Goal: Task Accomplishment & Management: Use online tool/utility

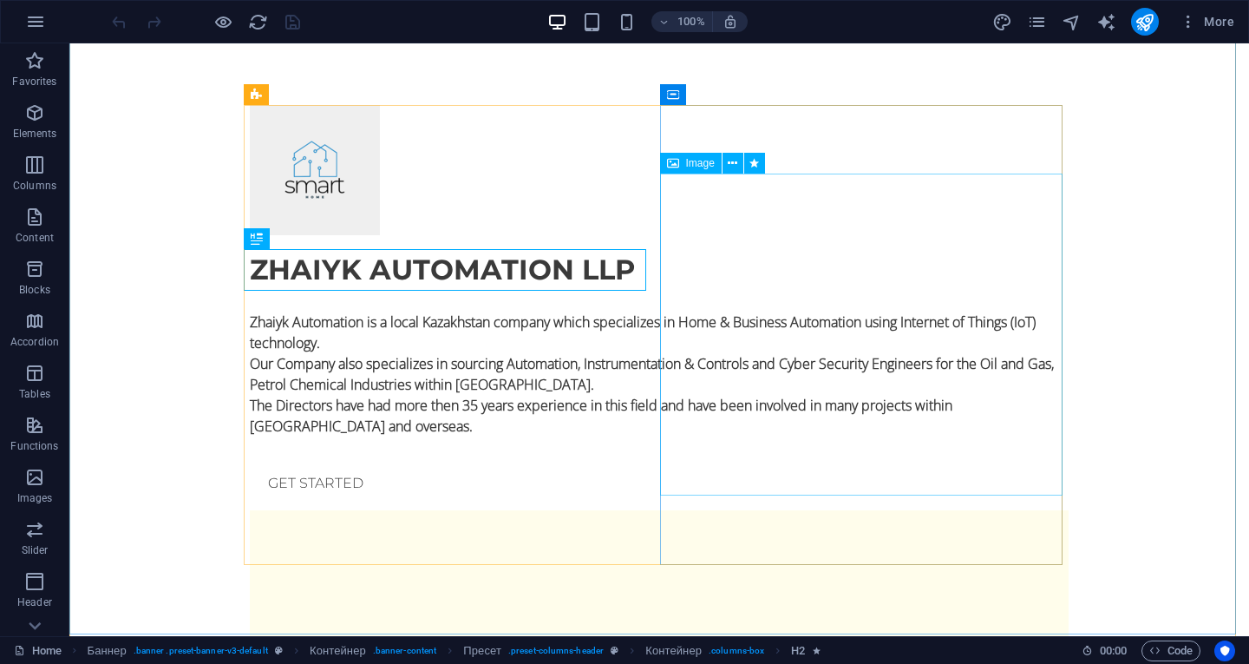
scroll to position [87, 0]
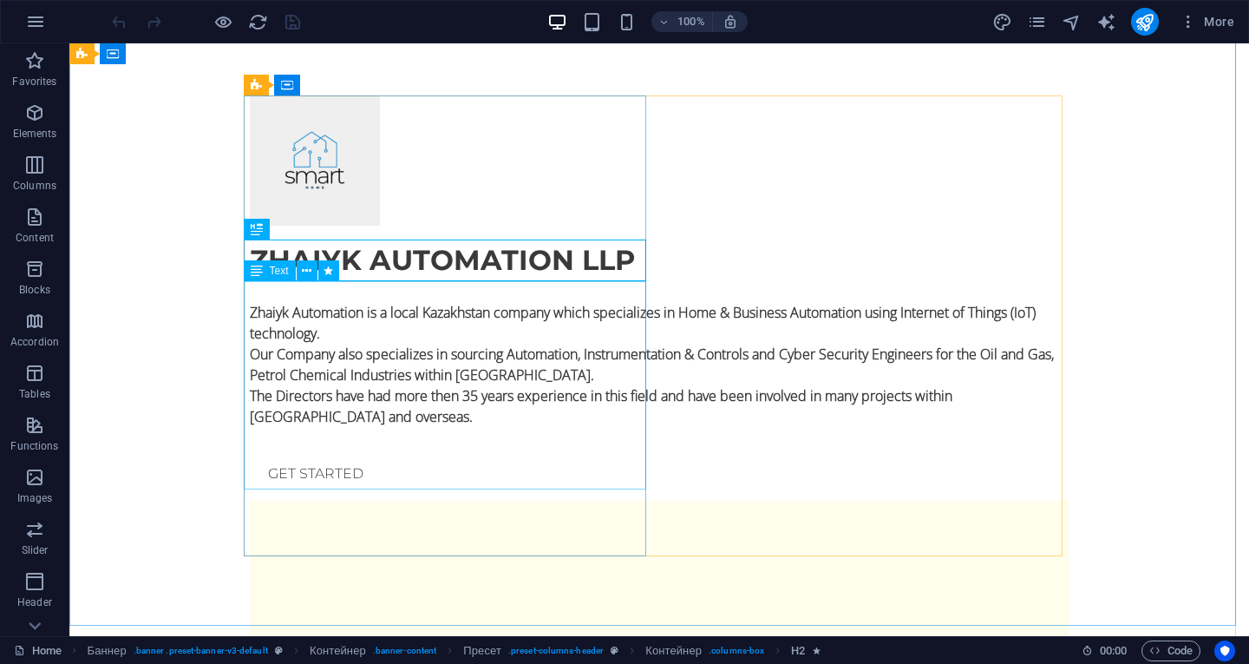
click at [336, 332] on div "Zhaiyk Automation is a local Kazakhstan company which specializes in Home & Bus…" at bounding box center [659, 354] width 819 height 146
click at [331, 332] on div "Zhaiyk Automation is a local Kazakhstan company which specializes in Home & Bus…" at bounding box center [659, 354] width 819 height 146
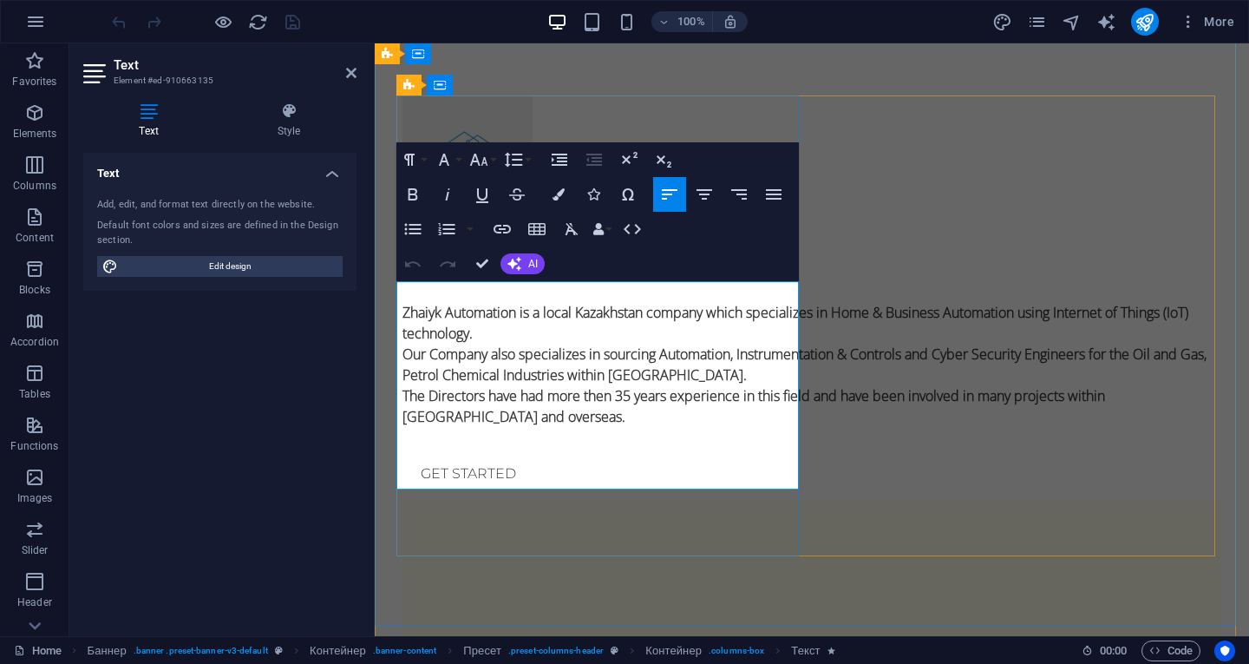
click at [481, 328] on font "Zhaiyk Automation is a local Kazakhstan company which specializes in Home & Bus…" at bounding box center [796, 323] width 786 height 40
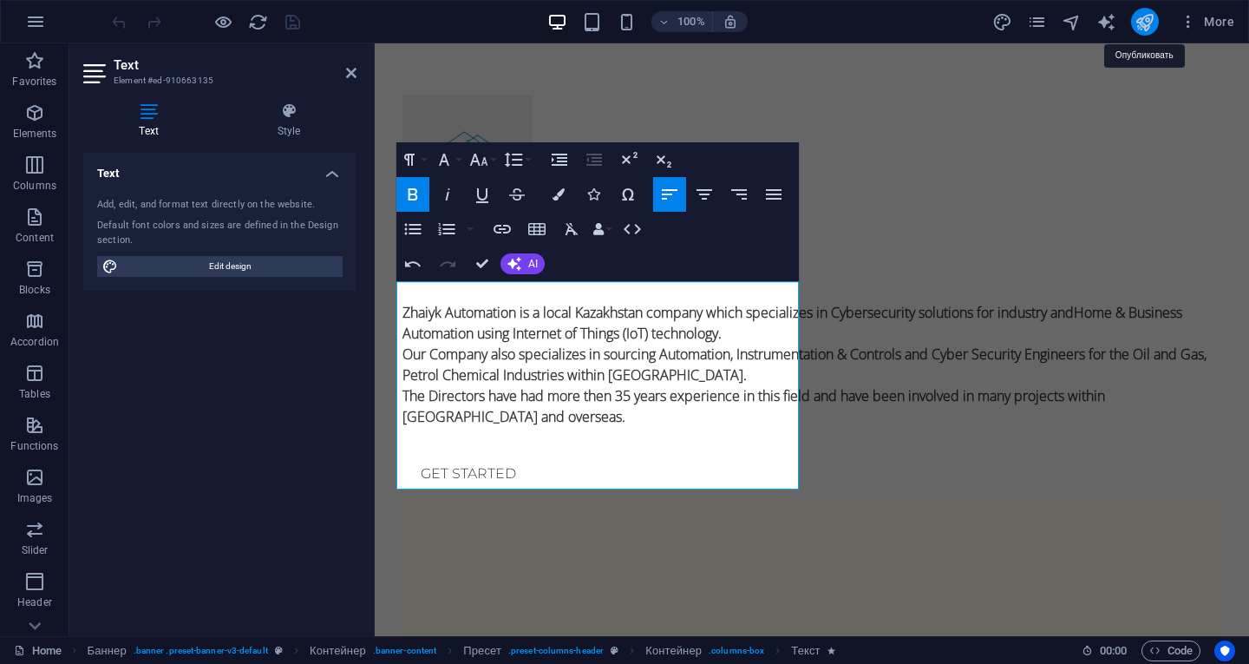
click at [1142, 17] on icon "publish" at bounding box center [1145, 22] width 20 height 20
checkbox input "false"
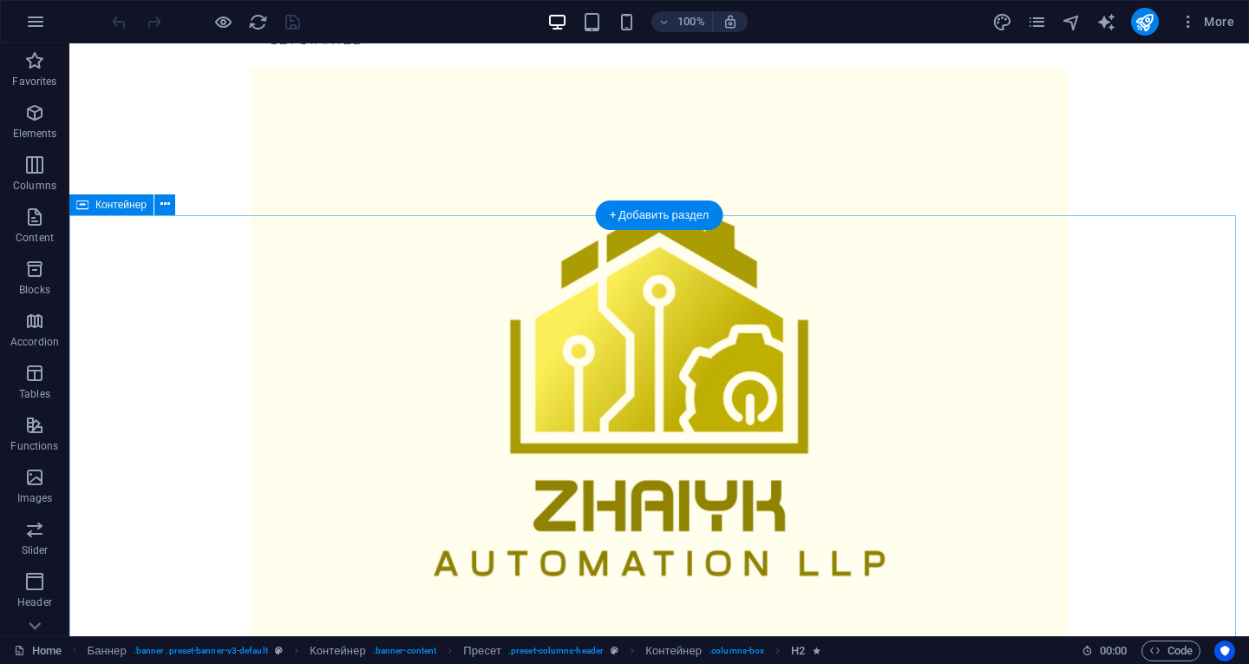
scroll to position [781, 0]
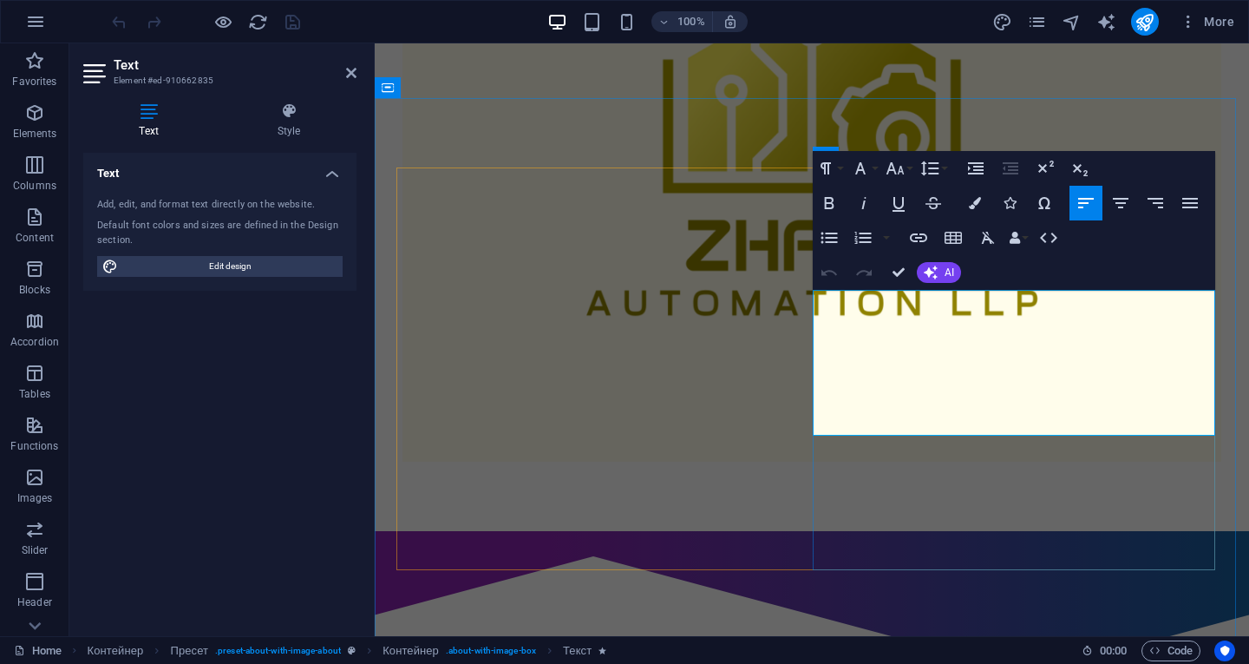
click at [1152, 18] on icon "publish" at bounding box center [1145, 22] width 20 height 20
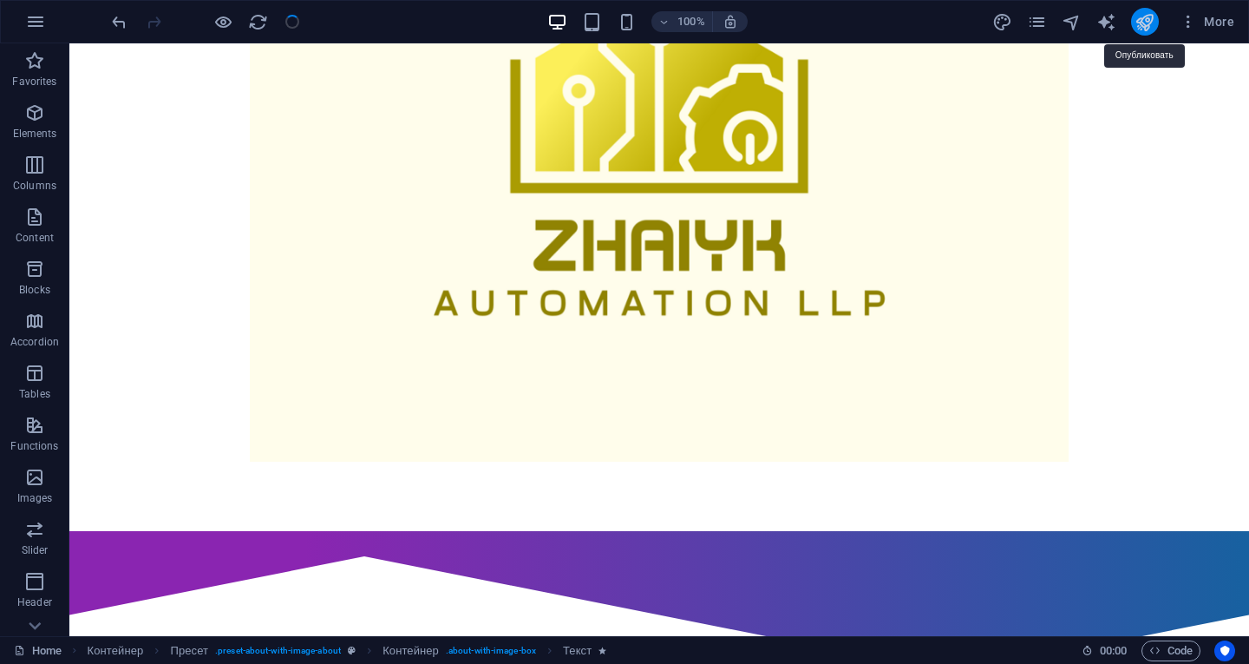
checkbox input "false"
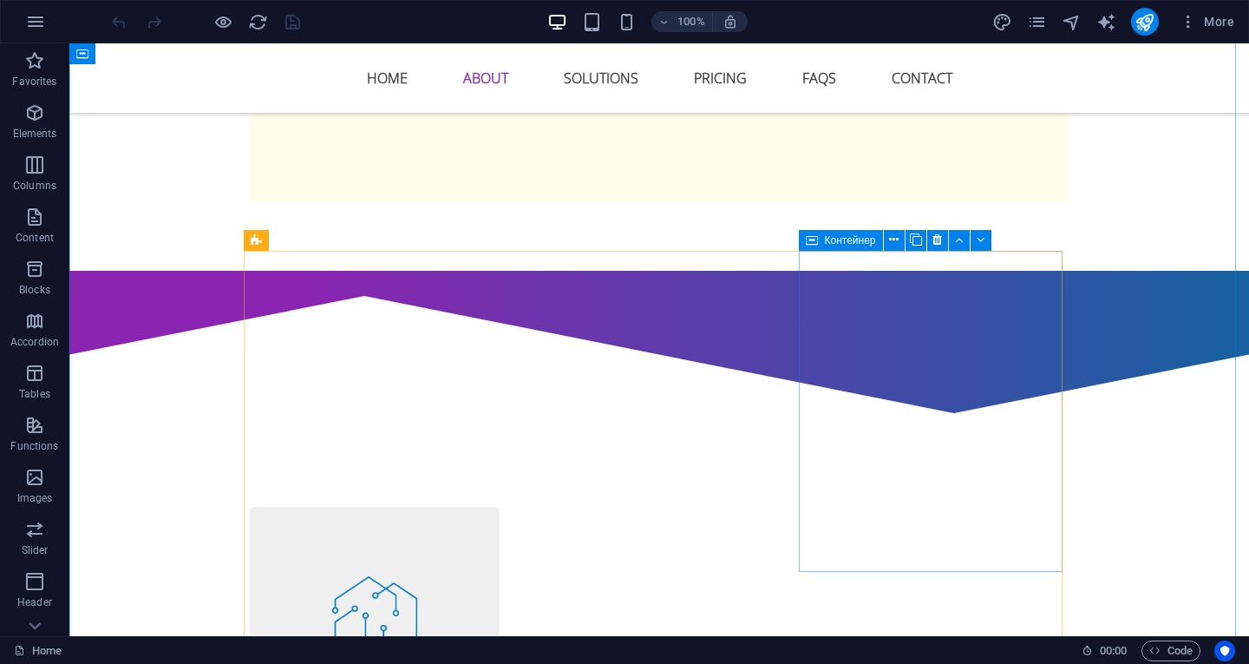
scroll to position [1128, 0]
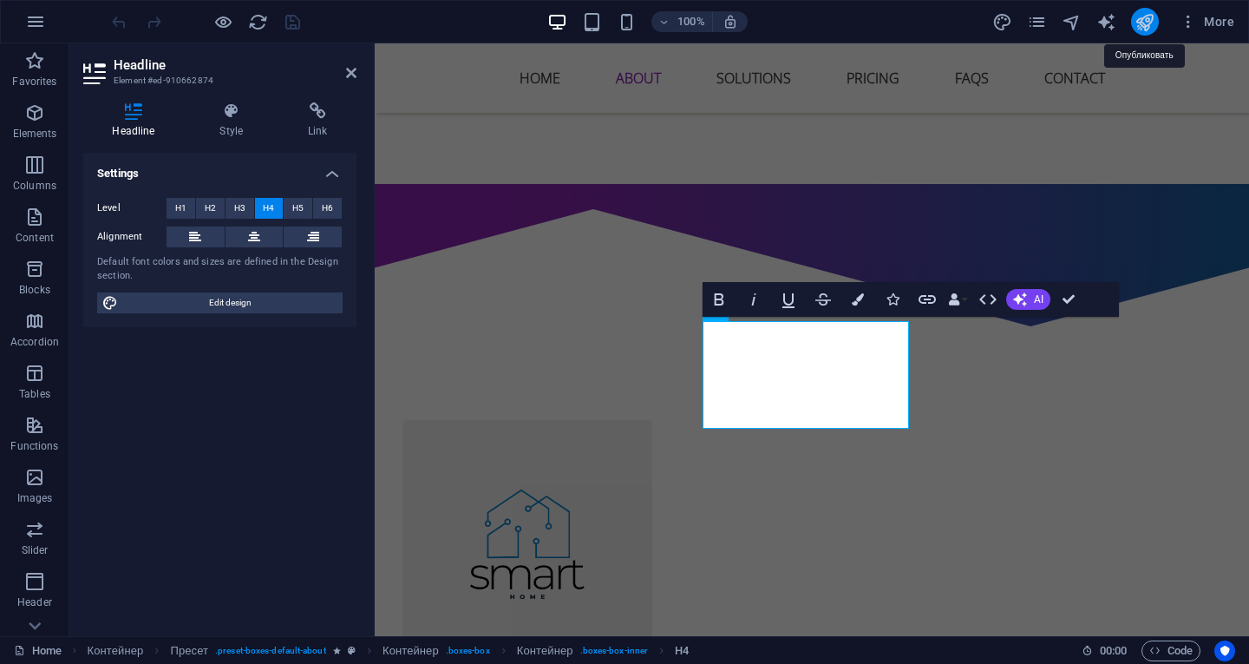
click at [1140, 17] on icon "publish" at bounding box center [1145, 22] width 20 height 20
checkbox input "false"
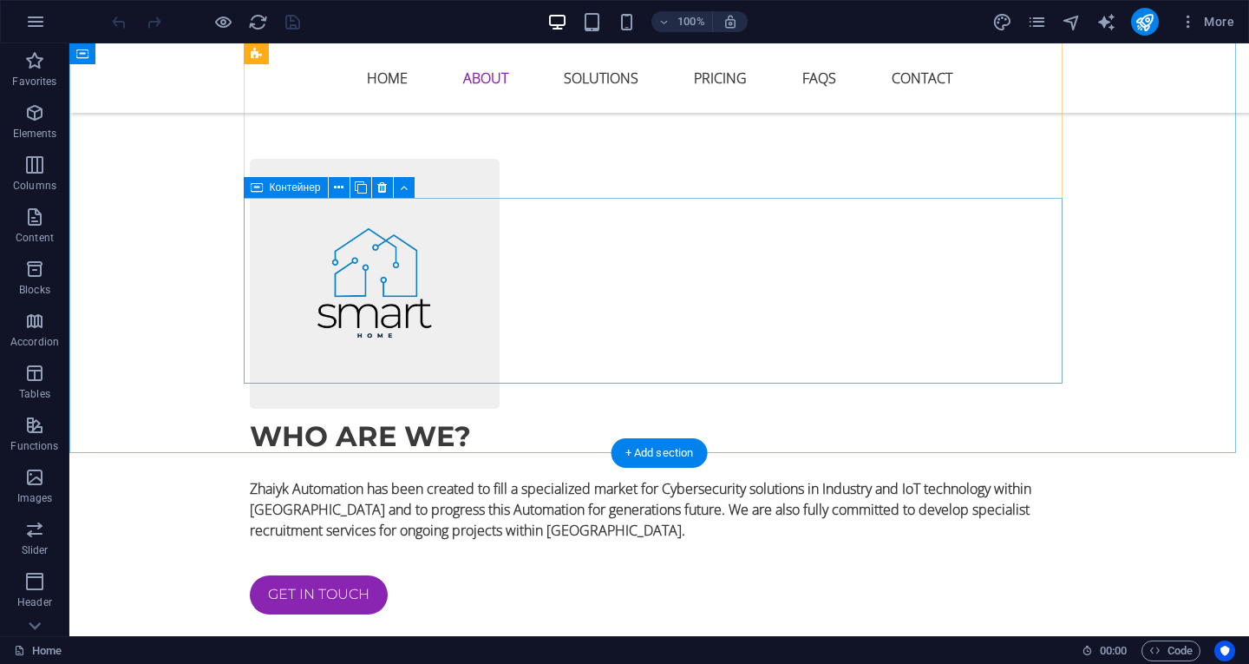
scroll to position [1561, 0]
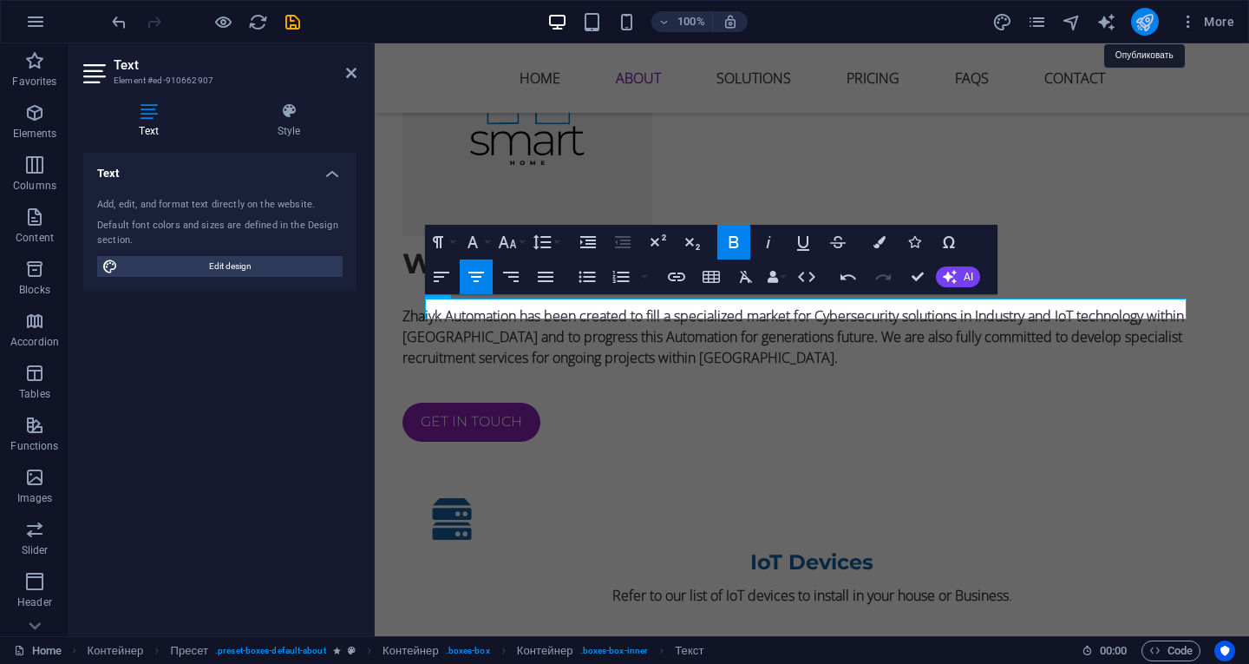
click at [1145, 20] on icon "publish" at bounding box center [1145, 22] width 20 height 20
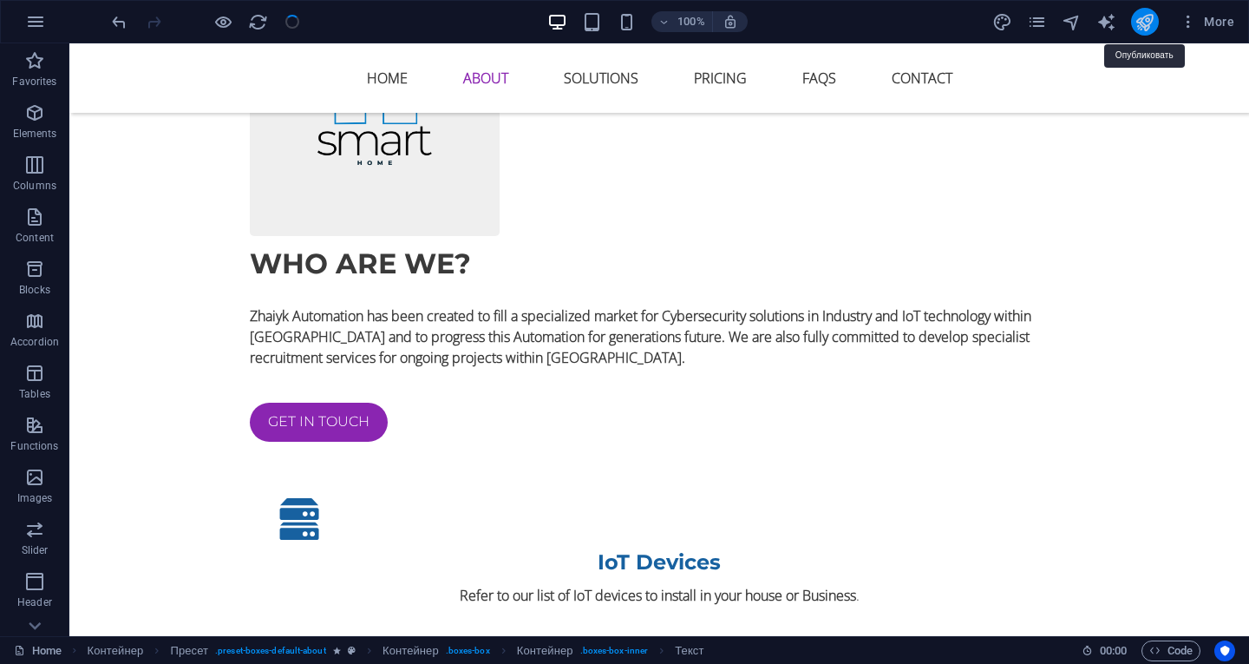
checkbox input "false"
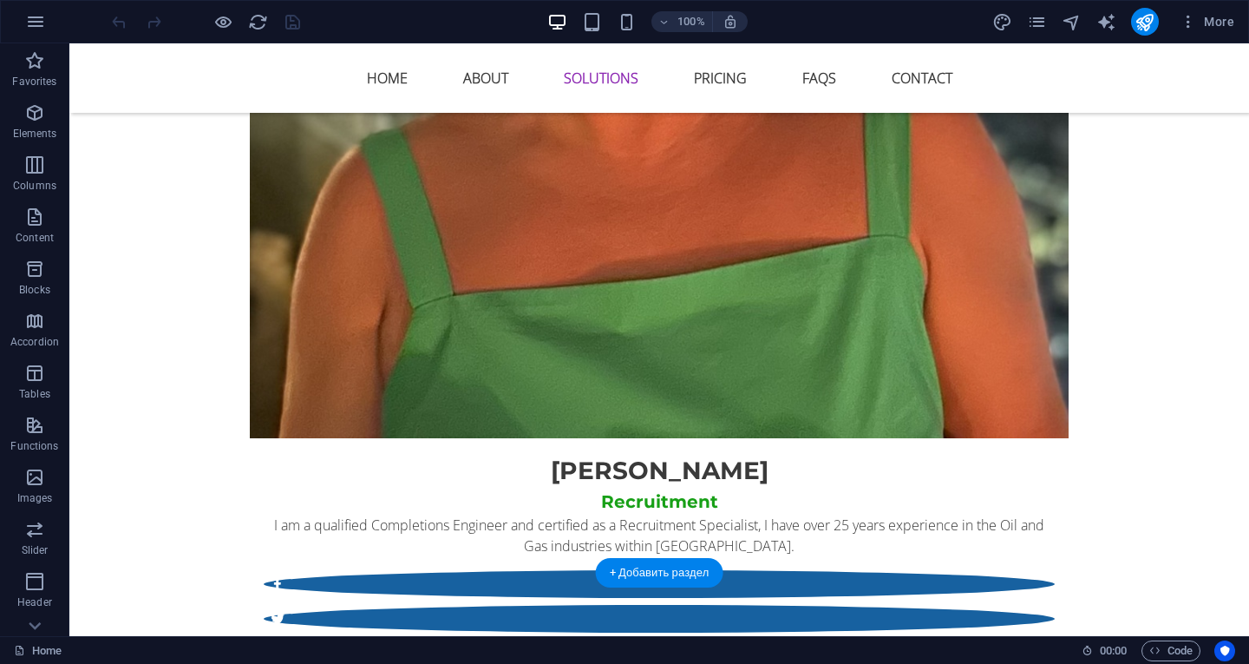
scroll to position [3643, 0]
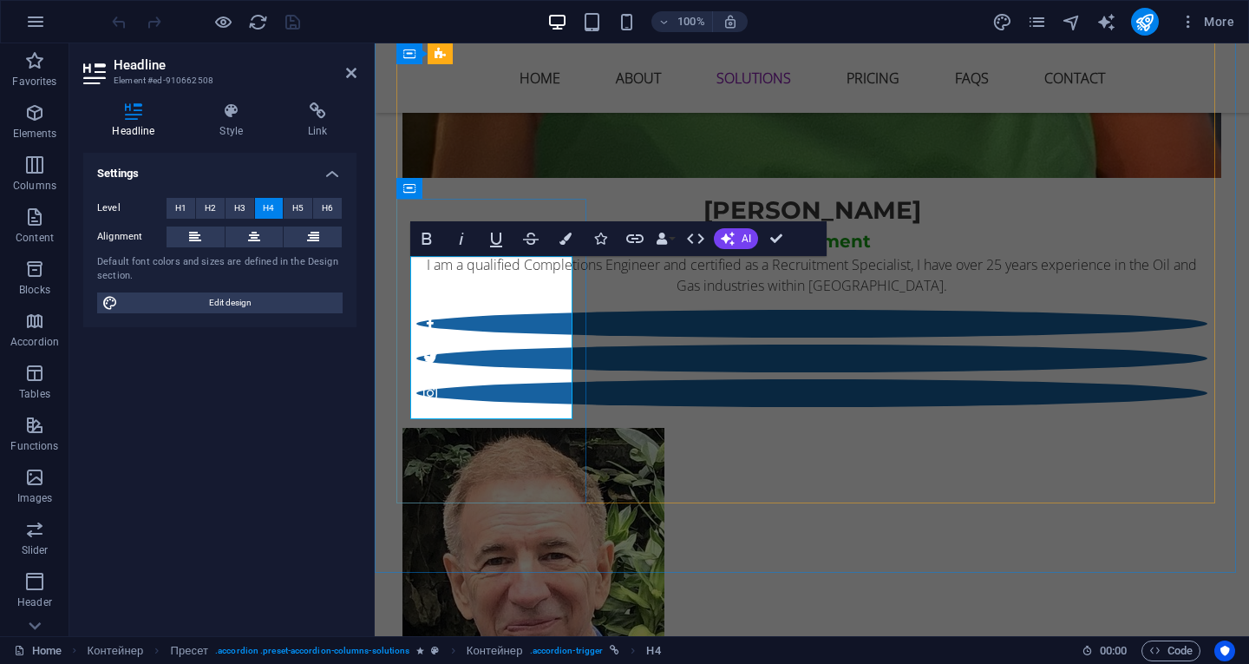
drag, startPoint x: 484, startPoint y: 275, endPoint x: 455, endPoint y: 285, distance: 31.0
click at [1140, 15] on icon "publish" at bounding box center [1145, 22] width 20 height 20
checkbox input "false"
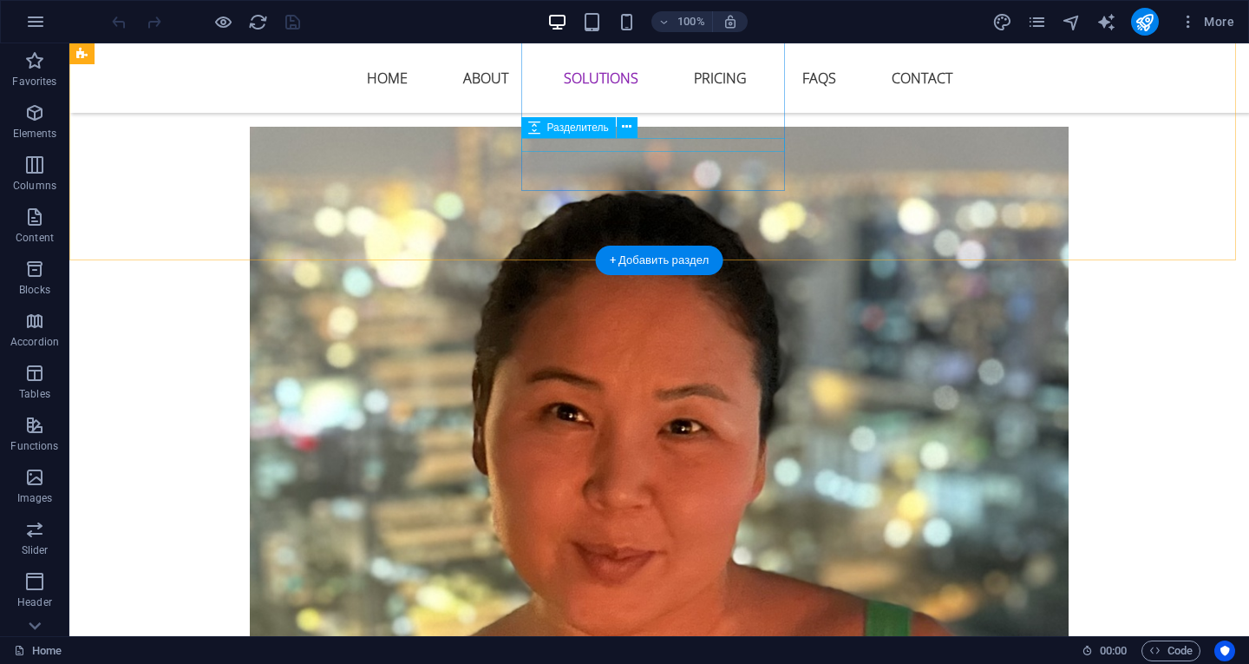
scroll to position [2863, 0]
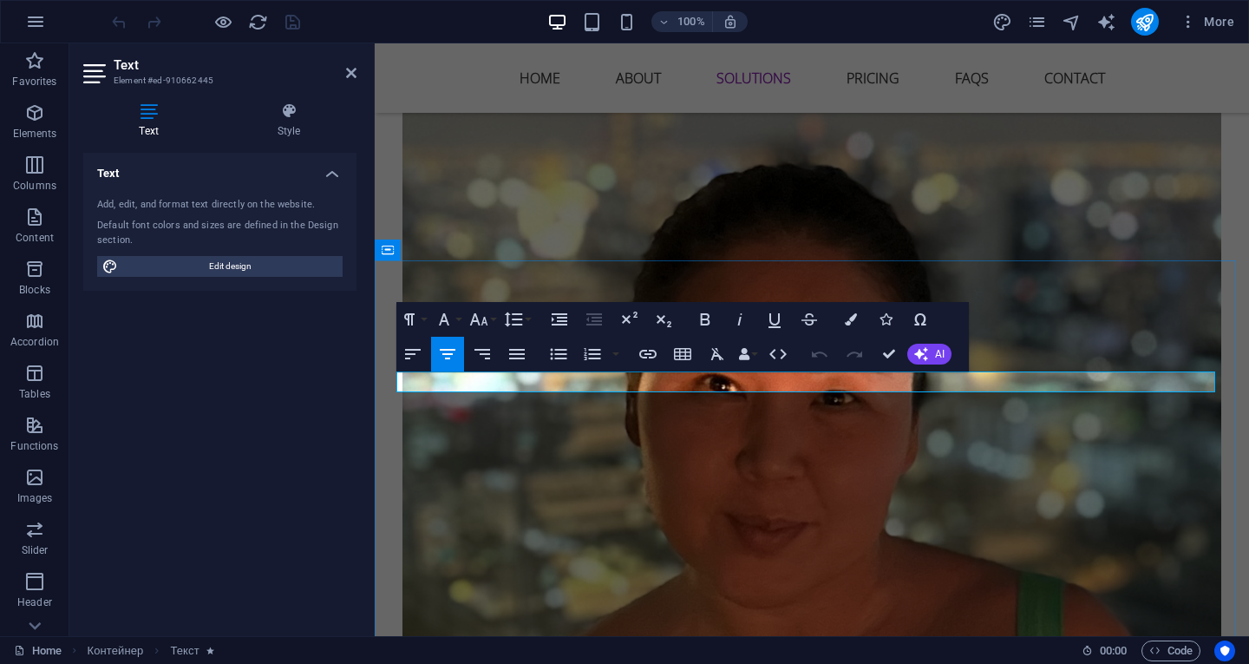
drag, startPoint x: 718, startPoint y: 382, endPoint x: 887, endPoint y: 422, distance: 173.2
click at [1145, 17] on icon "publish" at bounding box center [1145, 22] width 20 height 20
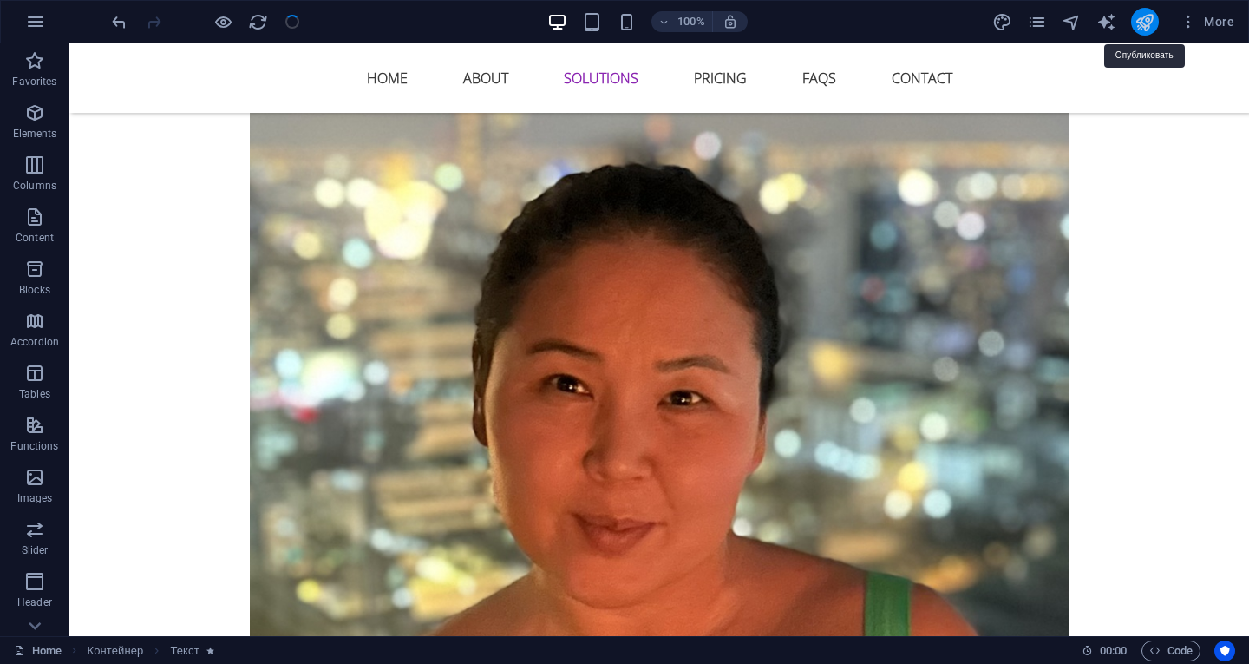
checkbox input "false"
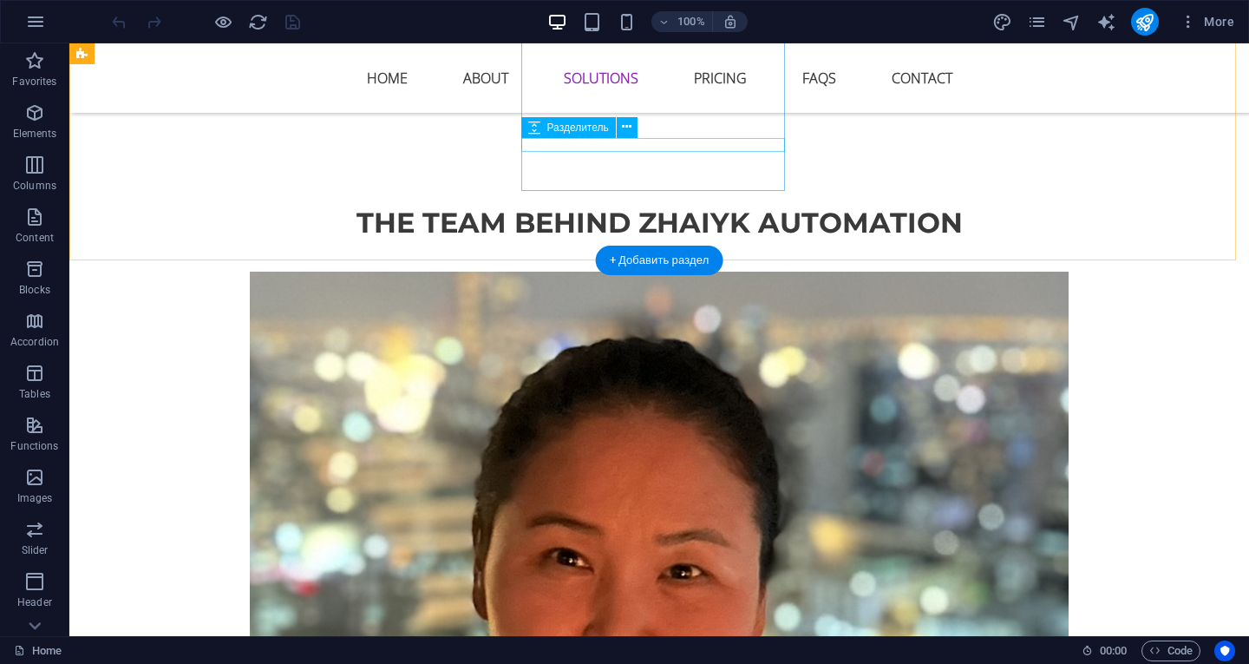
scroll to position [2863, 0]
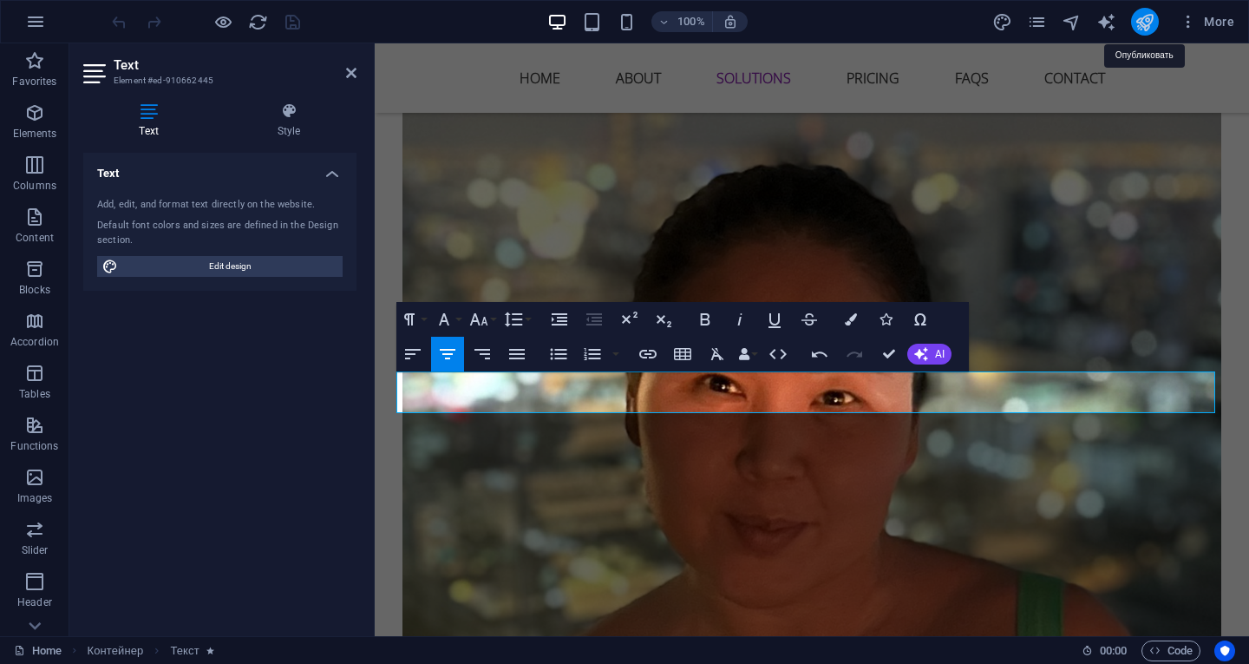
click at [1149, 23] on icon "publish" at bounding box center [1145, 22] width 20 height 20
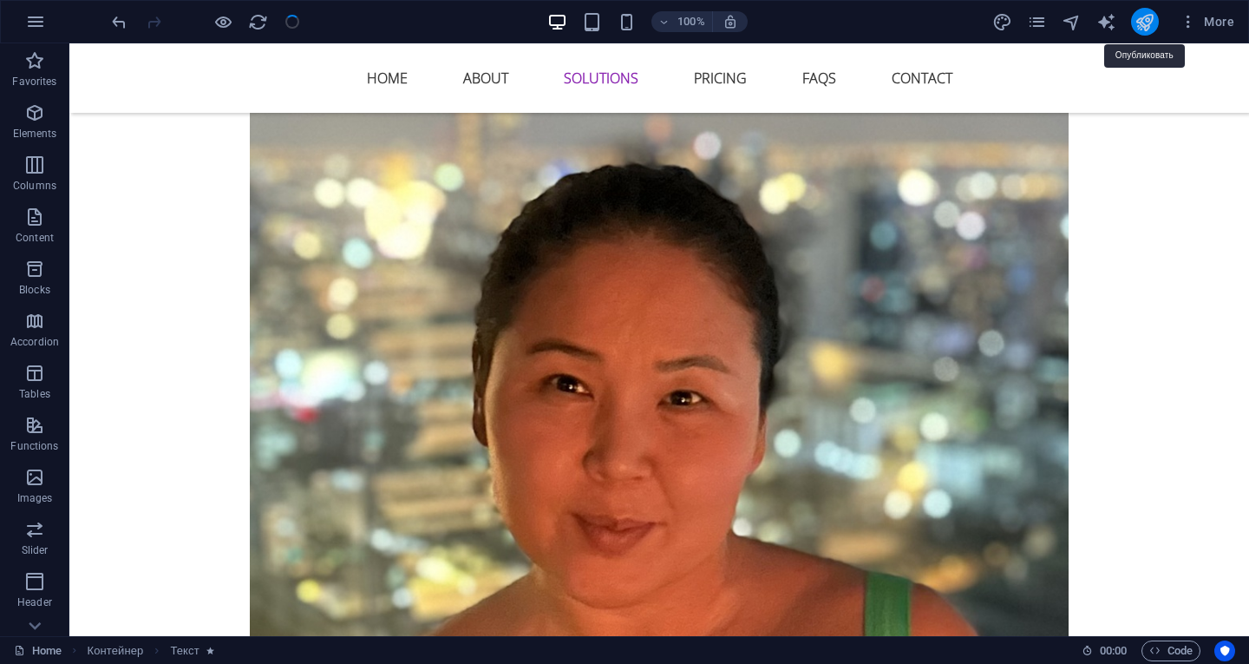
checkbox input "false"
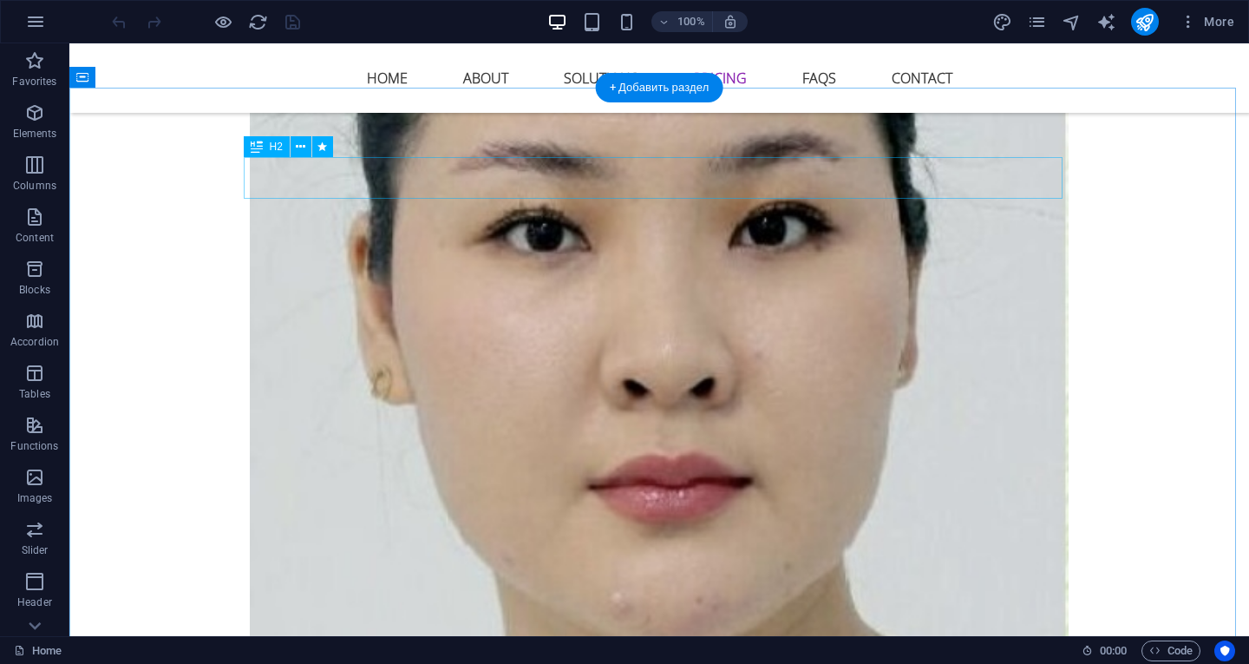
scroll to position [4424, 0]
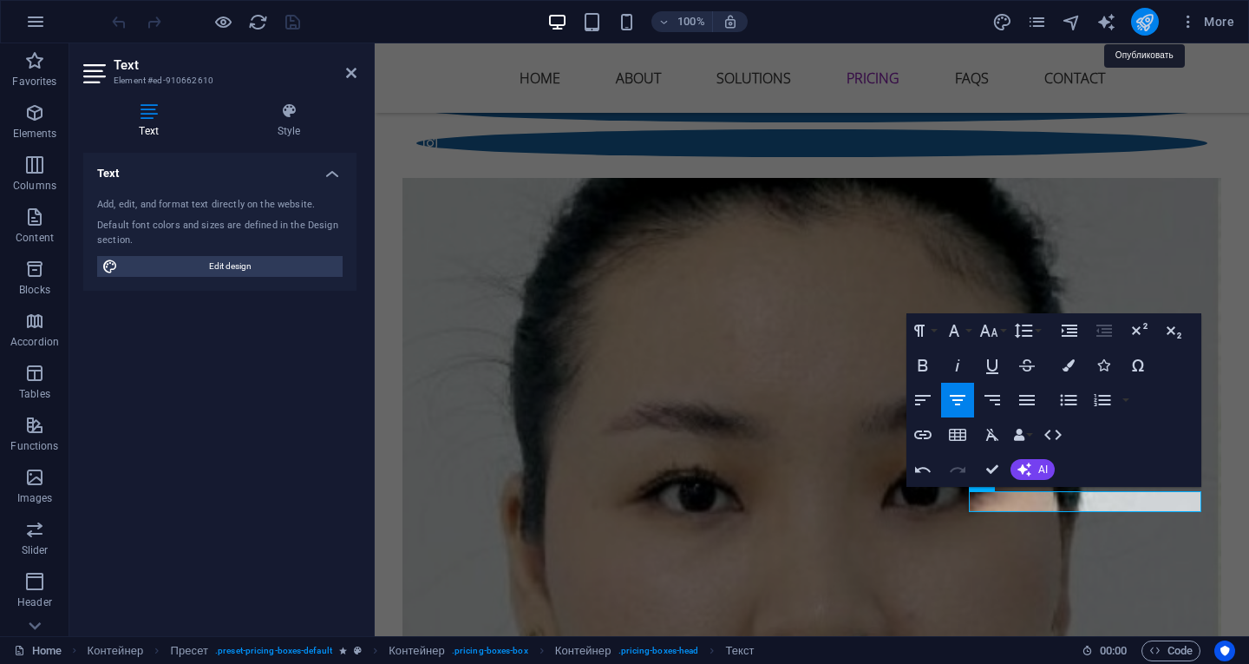
click at [1147, 21] on icon "publish" at bounding box center [1145, 22] width 20 height 20
checkbox input "false"
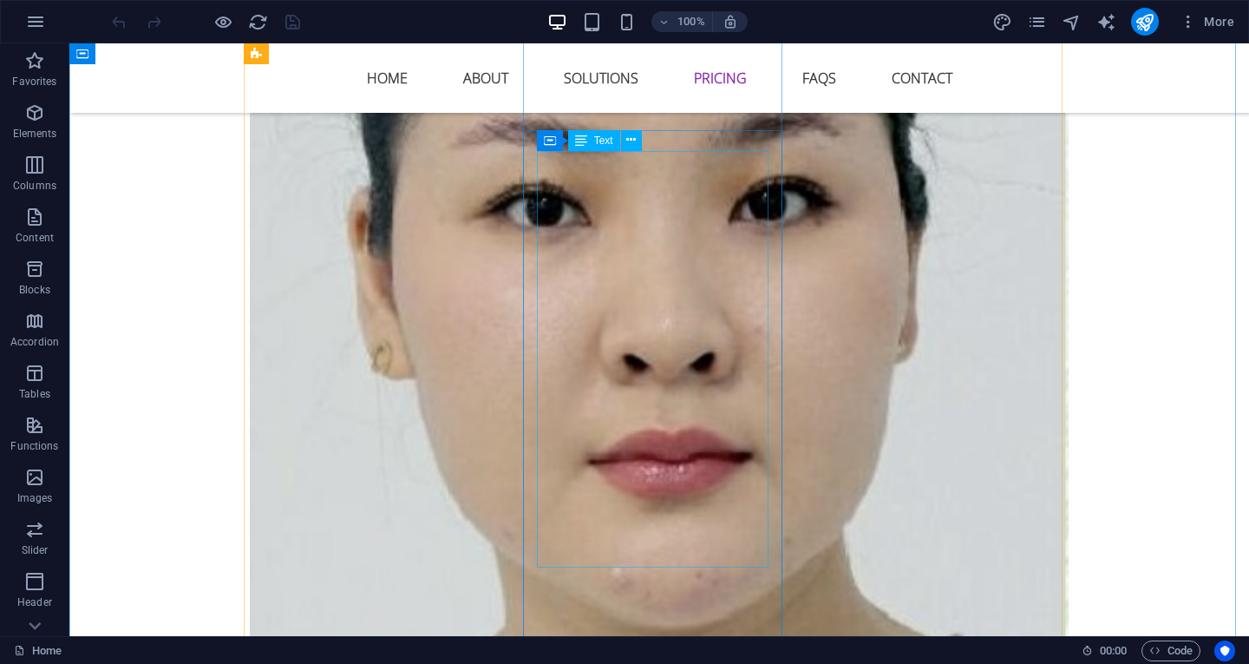
scroll to position [4684, 0]
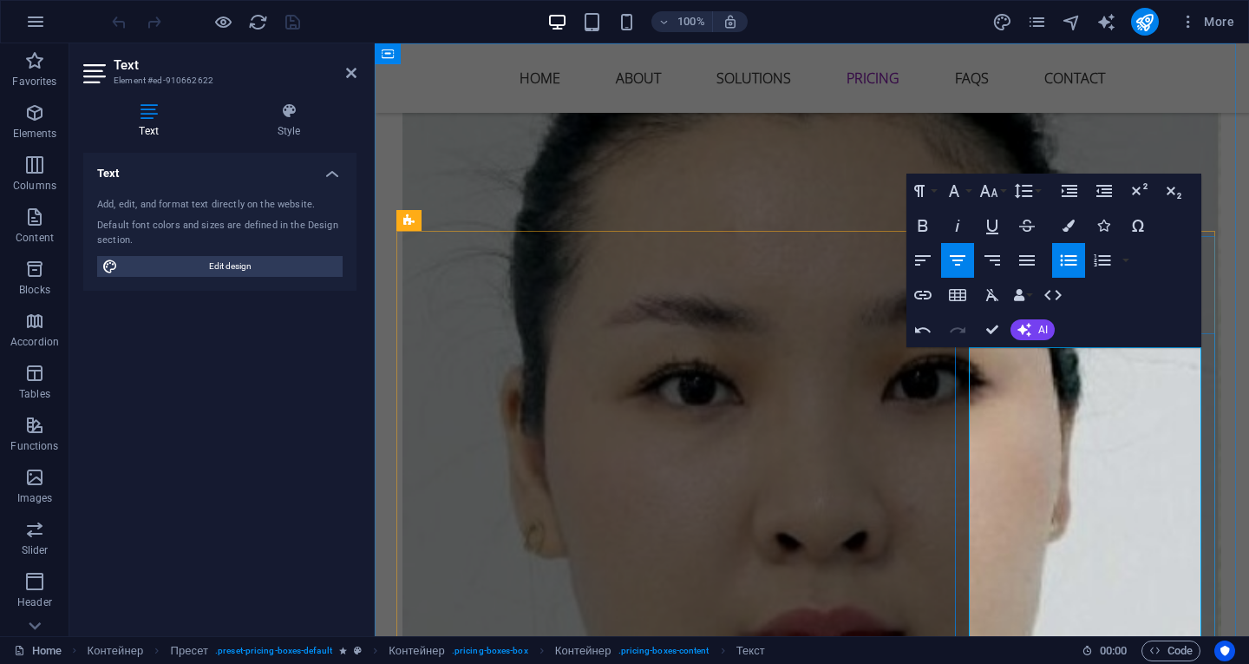
scroll to position [4357, 0]
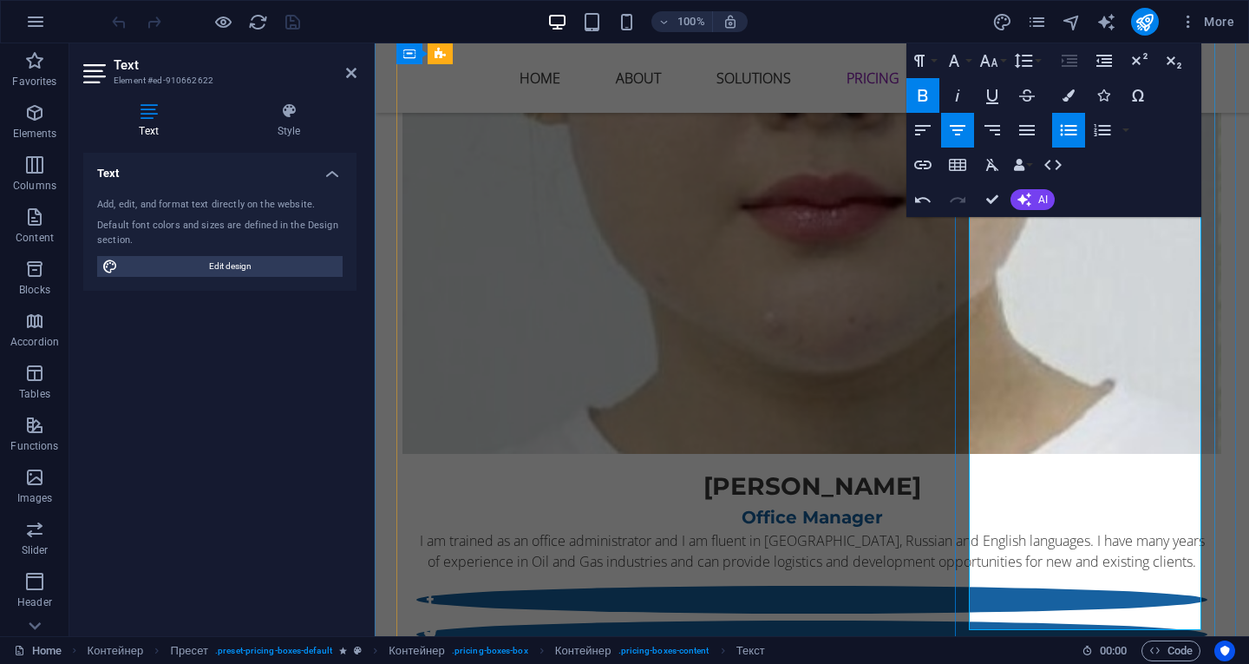
scroll to position [5225, 0]
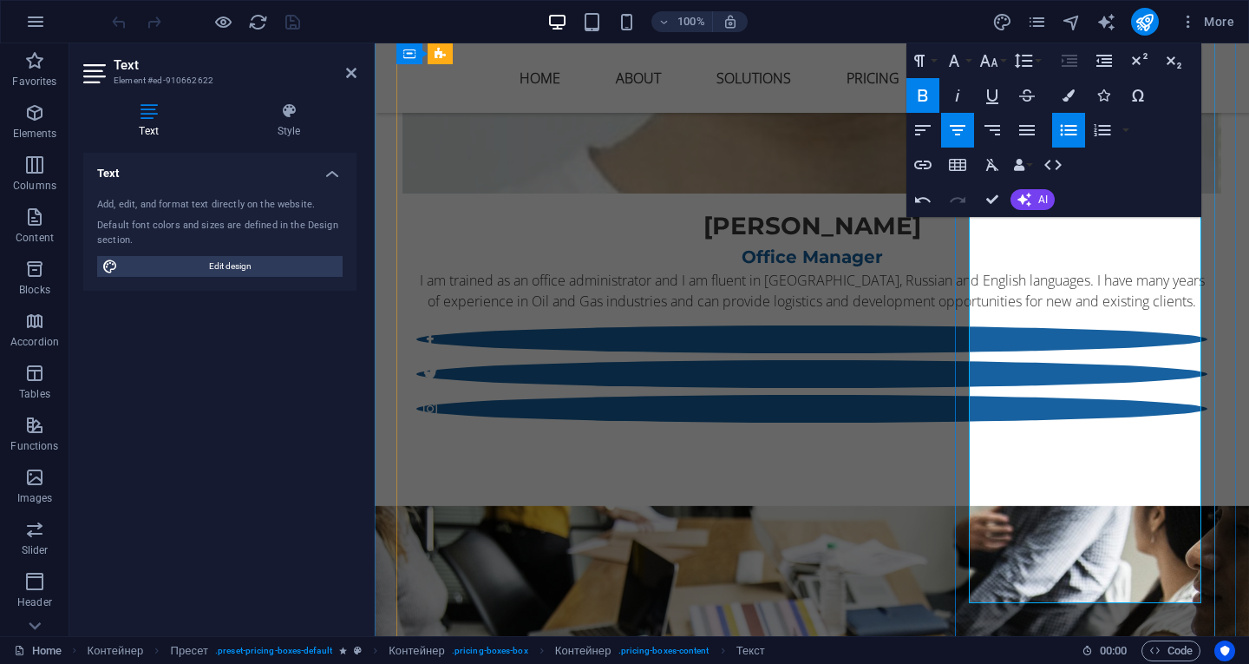
drag, startPoint x: 985, startPoint y: 501, endPoint x: 1154, endPoint y: 596, distance: 193.0
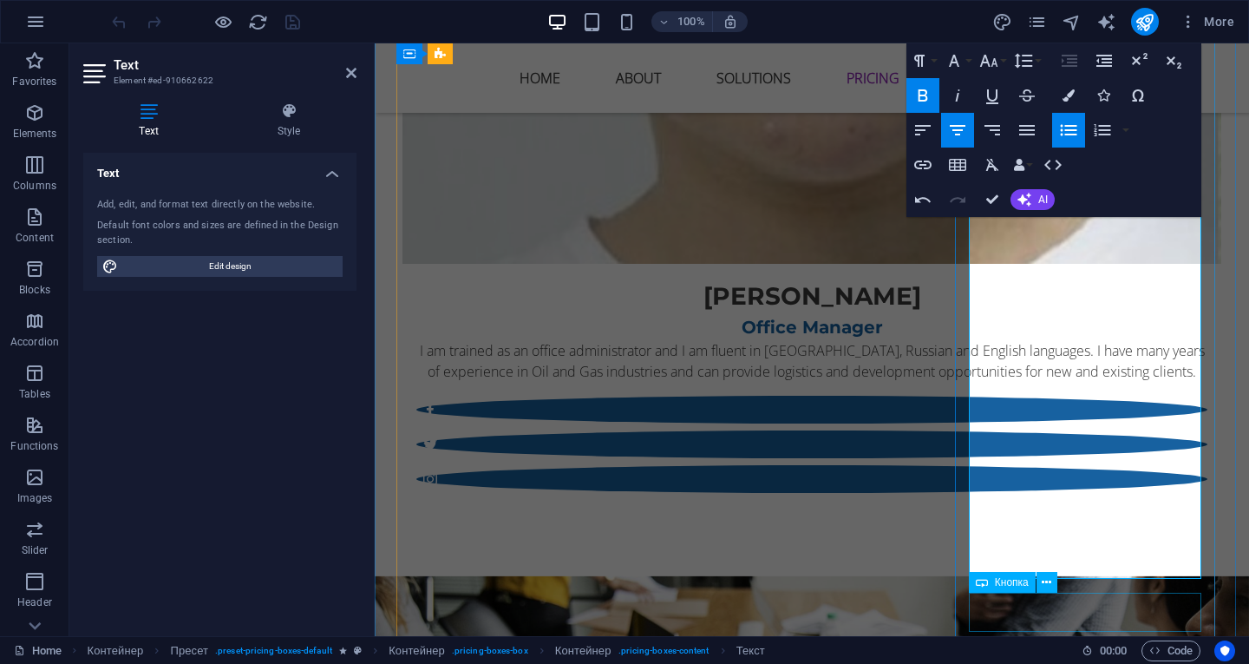
scroll to position [5213, 0]
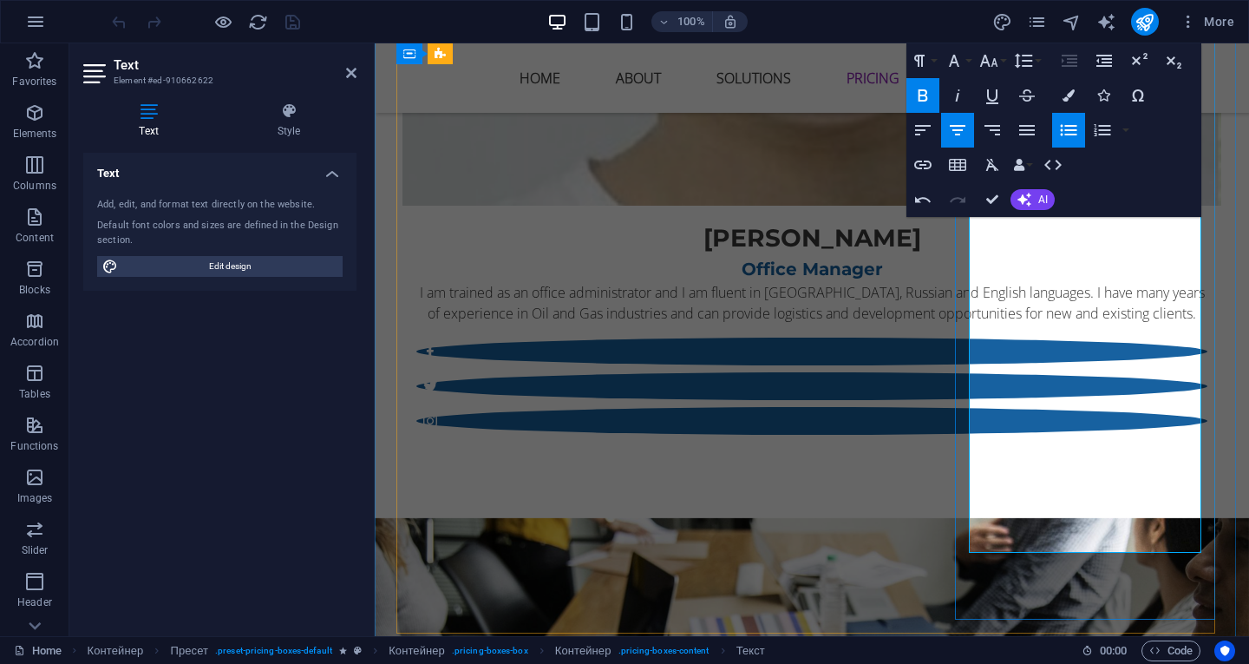
drag, startPoint x: 1011, startPoint y: 393, endPoint x: 1493, endPoint y: 159, distance: 536.2
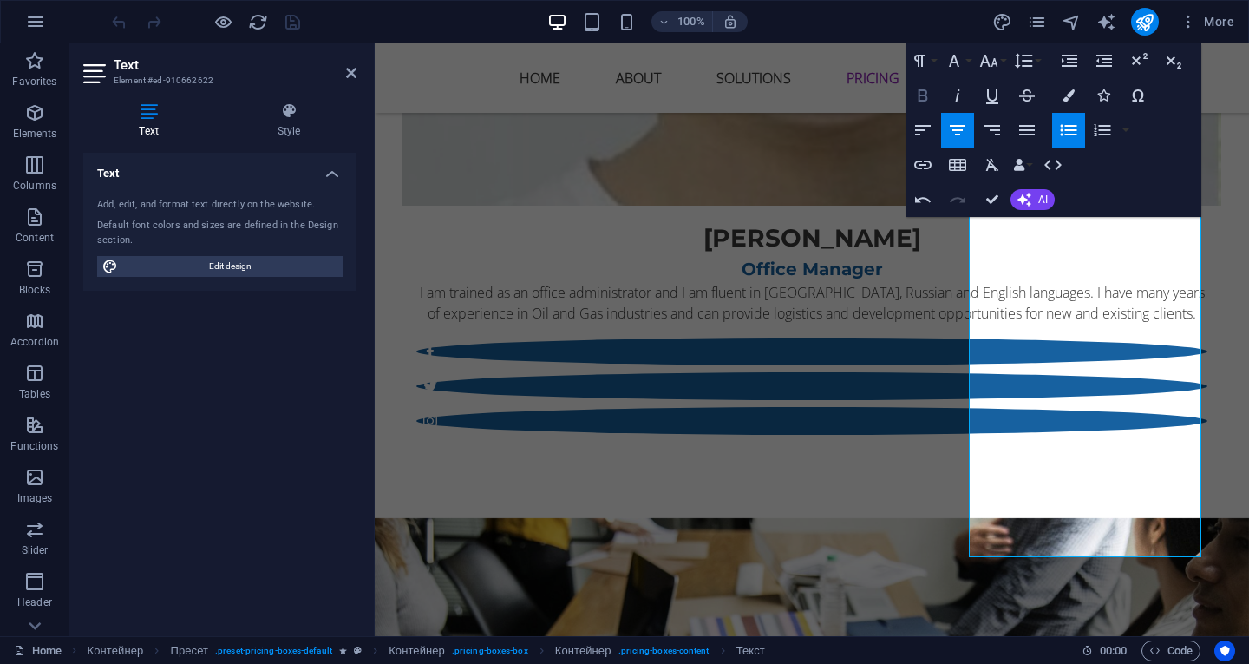
click at [927, 96] on icon "button" at bounding box center [923, 95] width 21 height 21
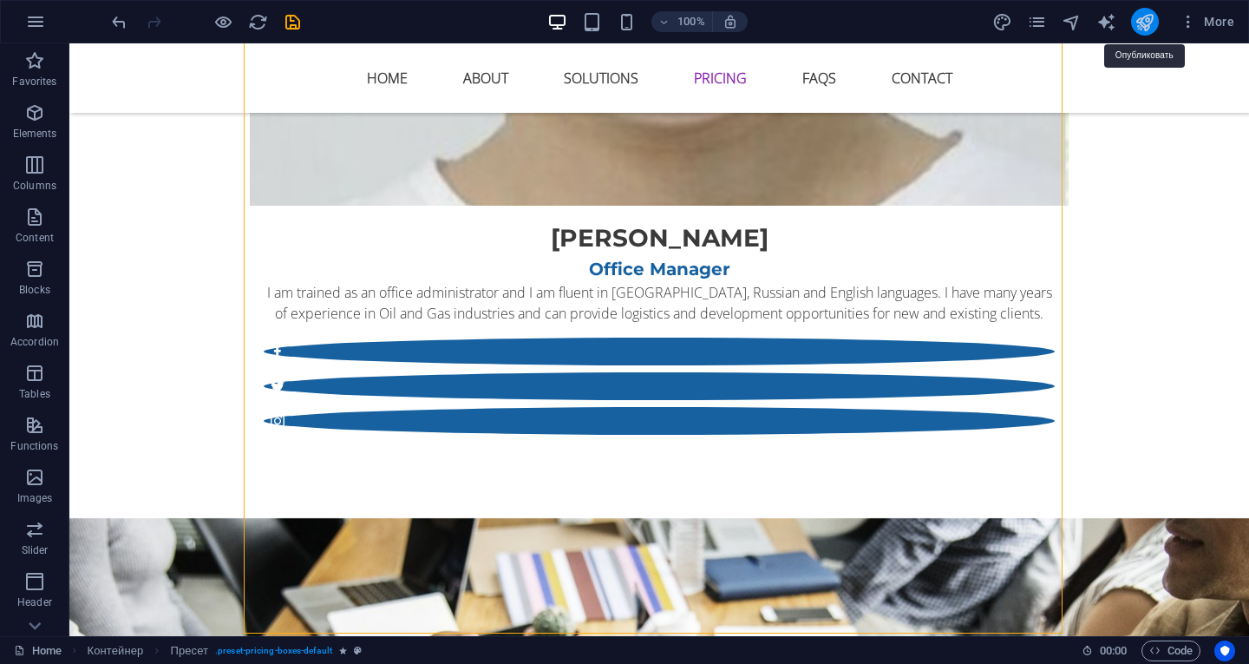
click at [1149, 25] on icon "publish" at bounding box center [1145, 22] width 20 height 20
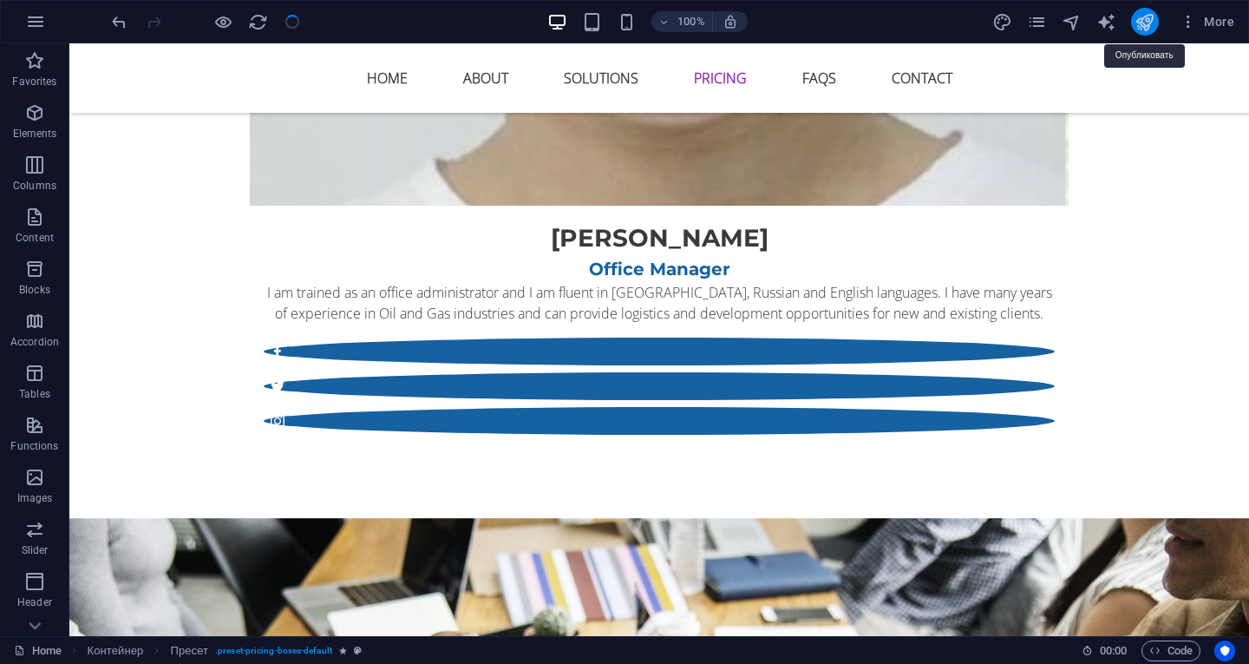
checkbox input "false"
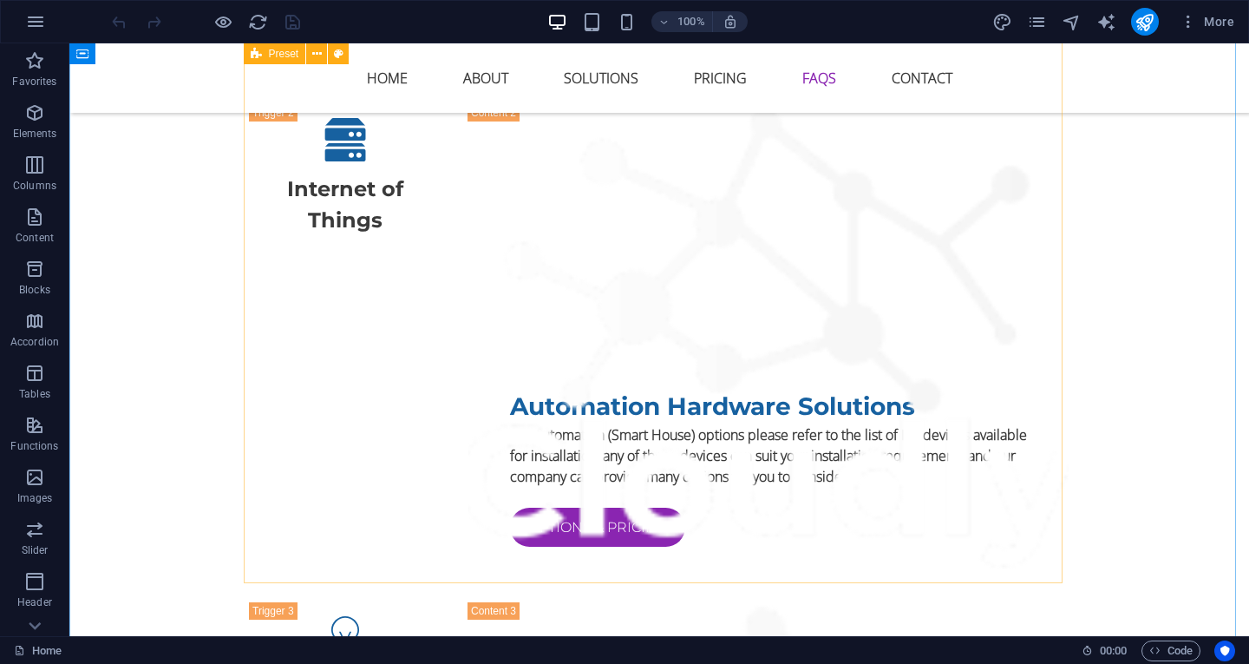
scroll to position [7027, 0]
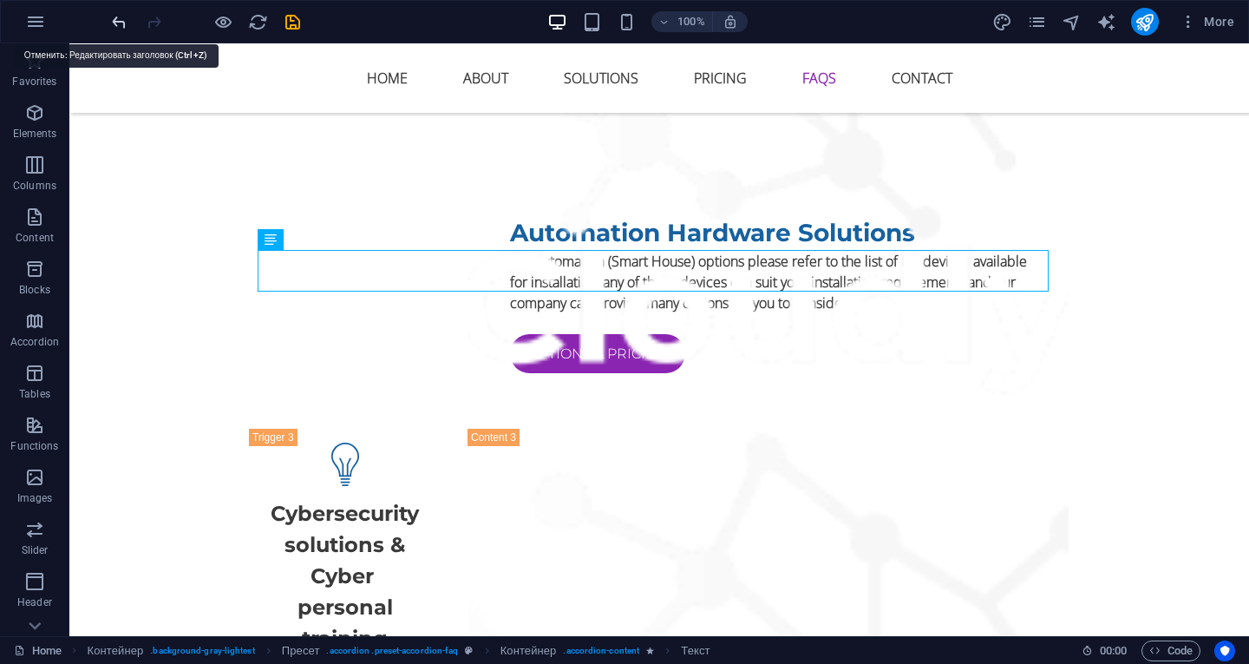
click at [120, 16] on icon "undo" at bounding box center [119, 22] width 20 height 20
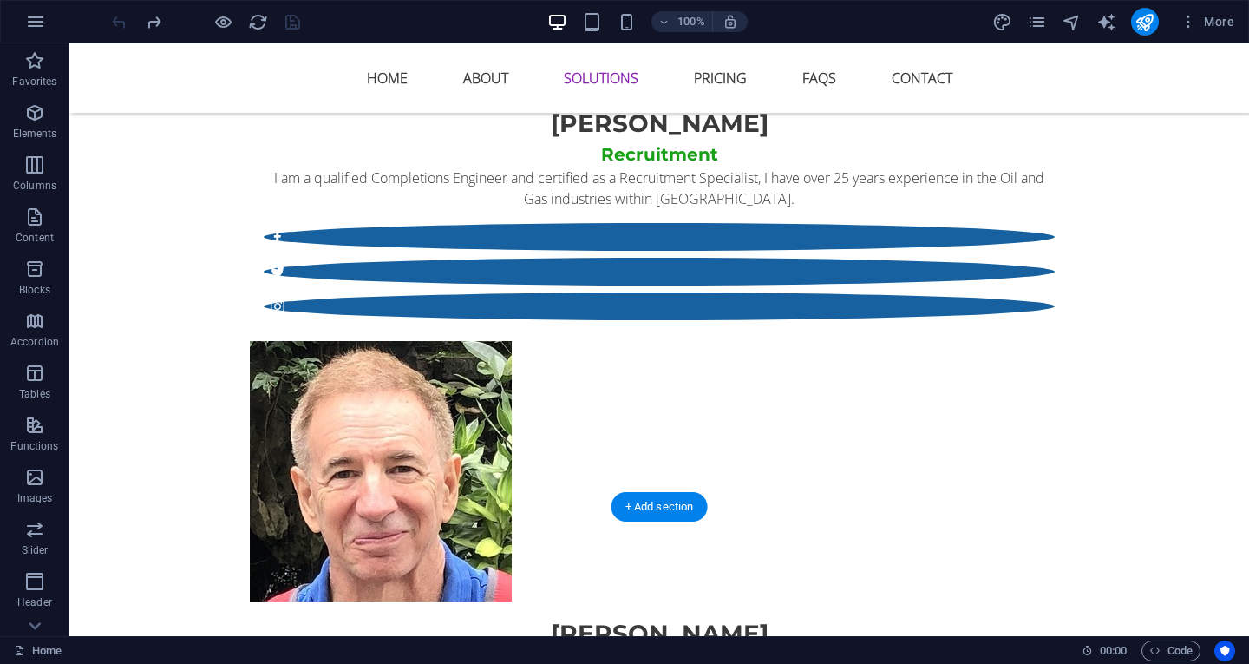
scroll to position [3643, 0]
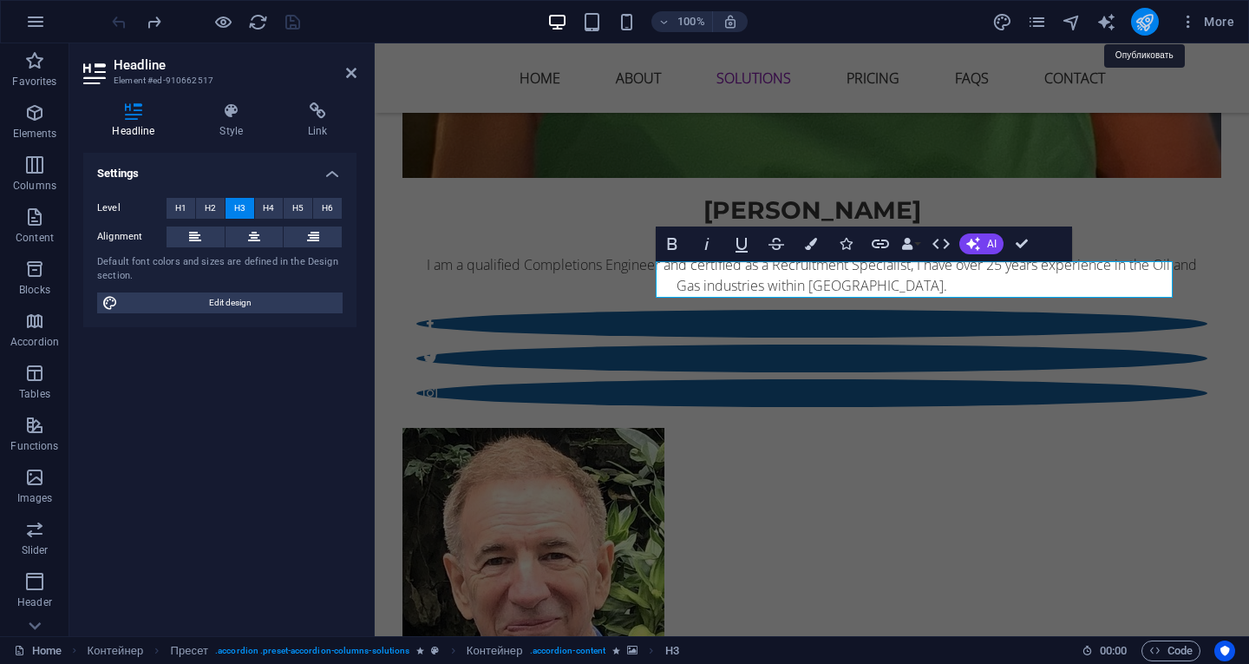
click at [1149, 16] on icon "publish" at bounding box center [1145, 22] width 20 height 20
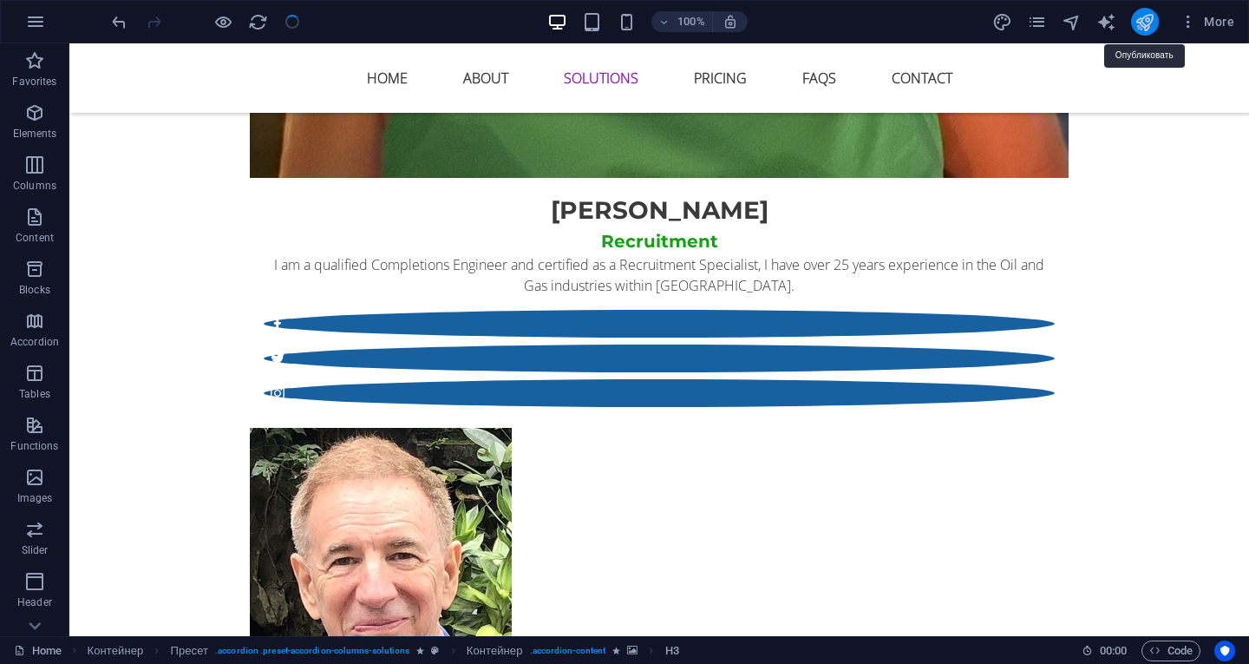
checkbox input "false"
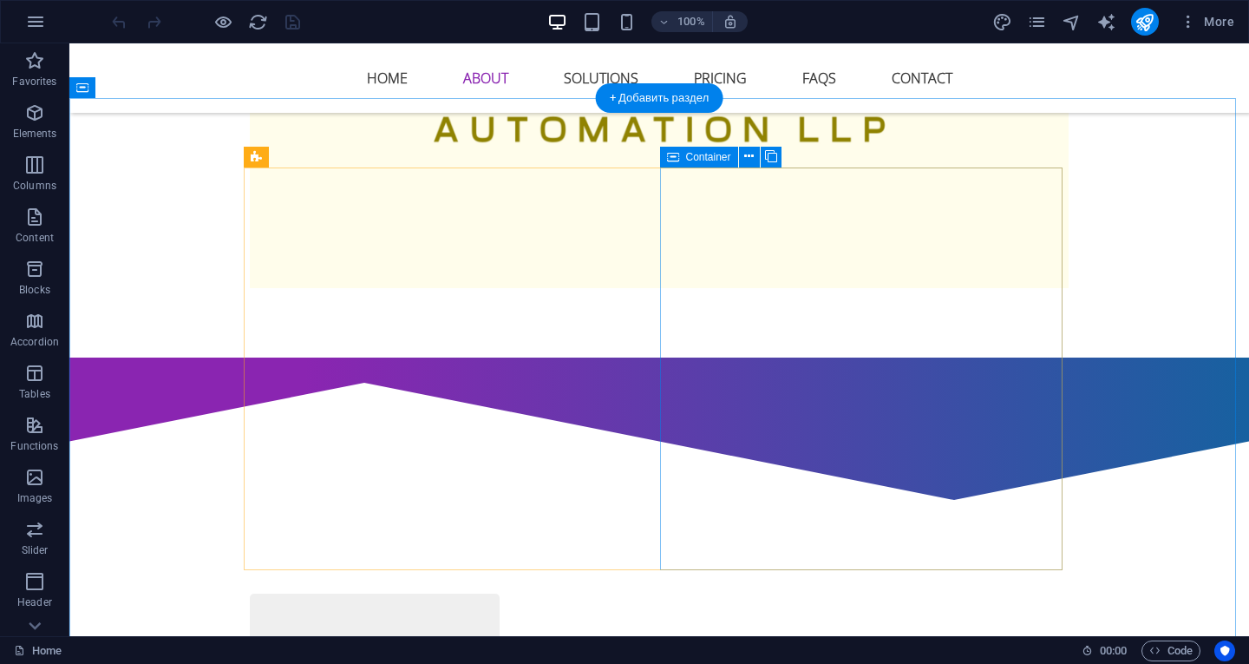
scroll to position [781, 0]
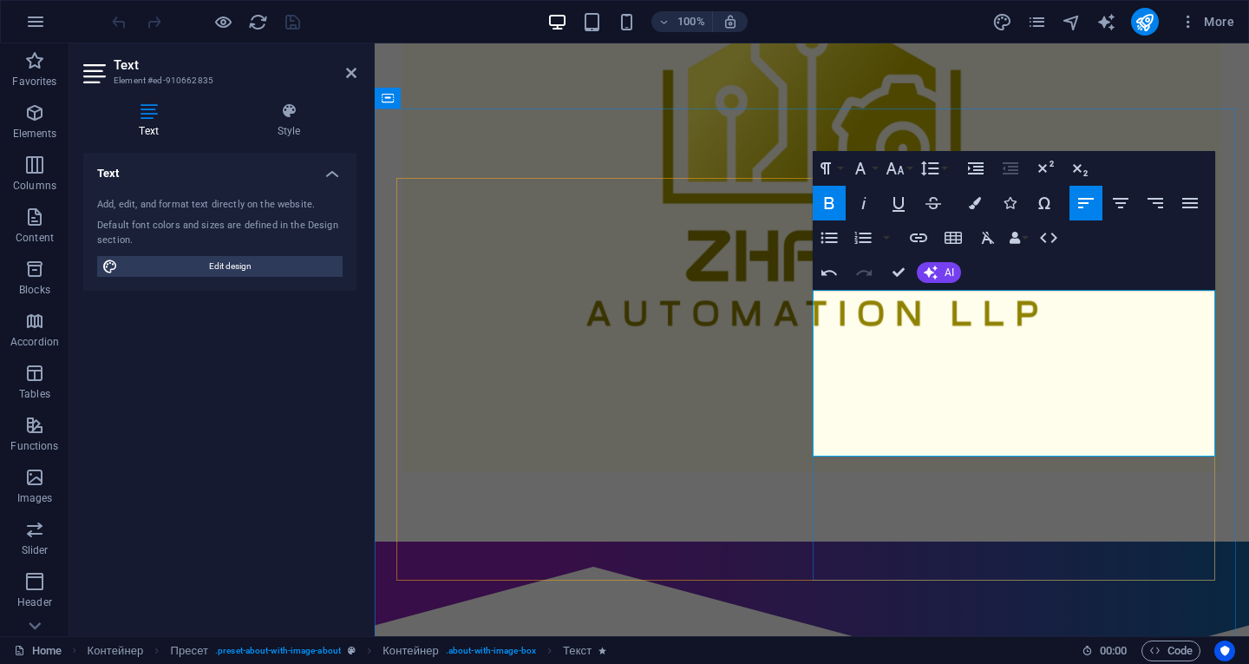
scroll to position [760, 0]
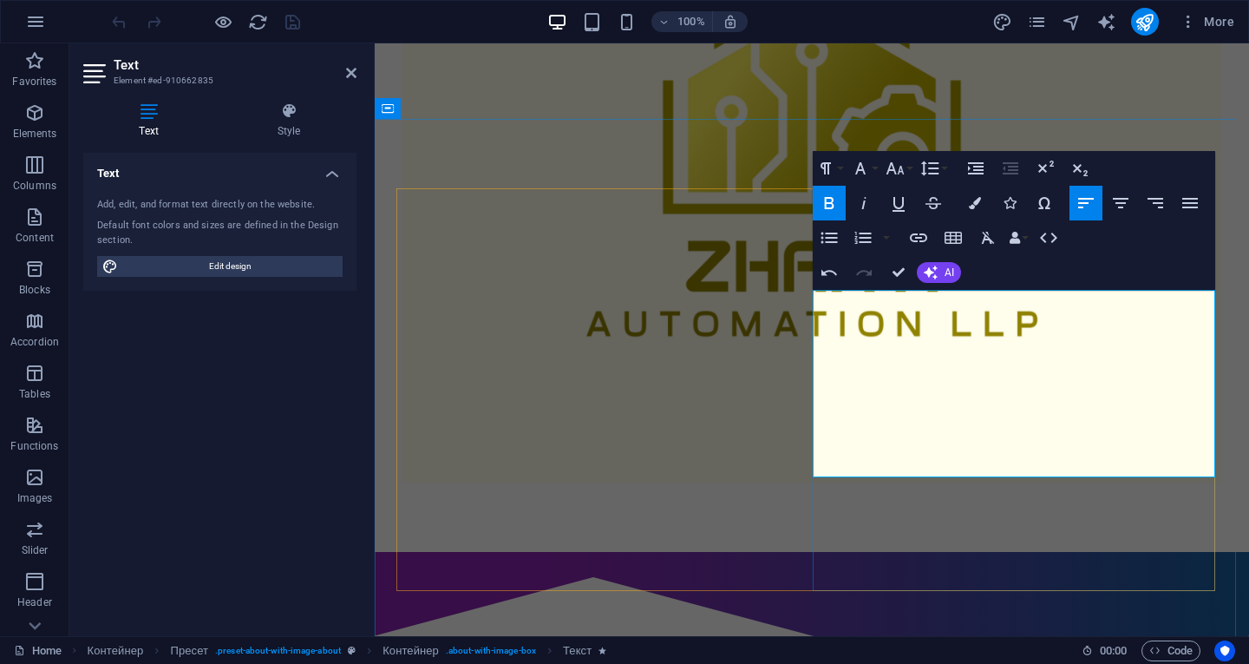
drag, startPoint x: 984, startPoint y: 384, endPoint x: 967, endPoint y: 419, distance: 38.4
click at [1149, 18] on icon "publish" at bounding box center [1145, 22] width 20 height 20
checkbox input "false"
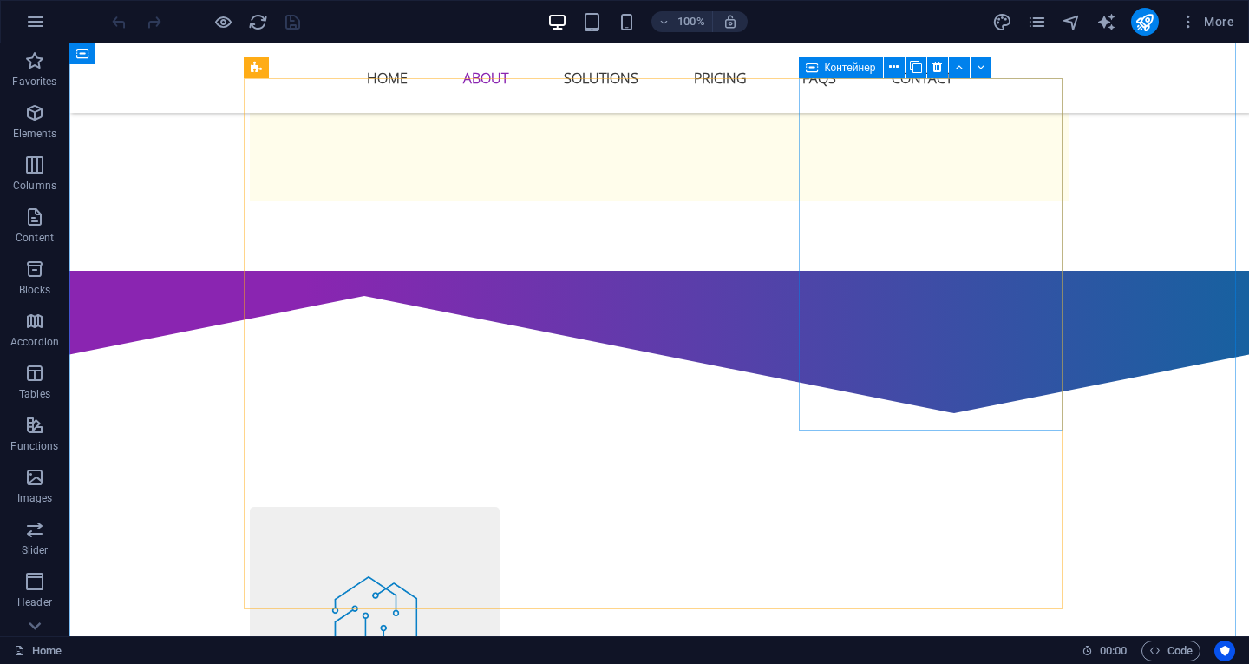
scroll to position [1301, 0]
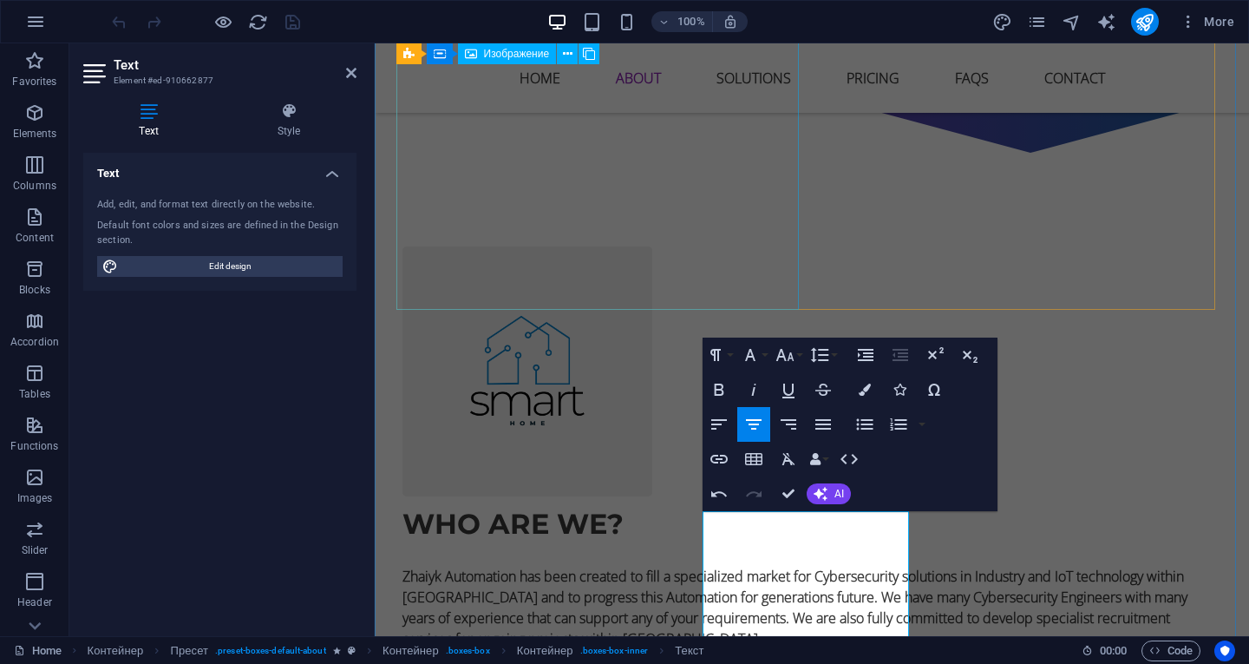
scroll to position [1041, 0]
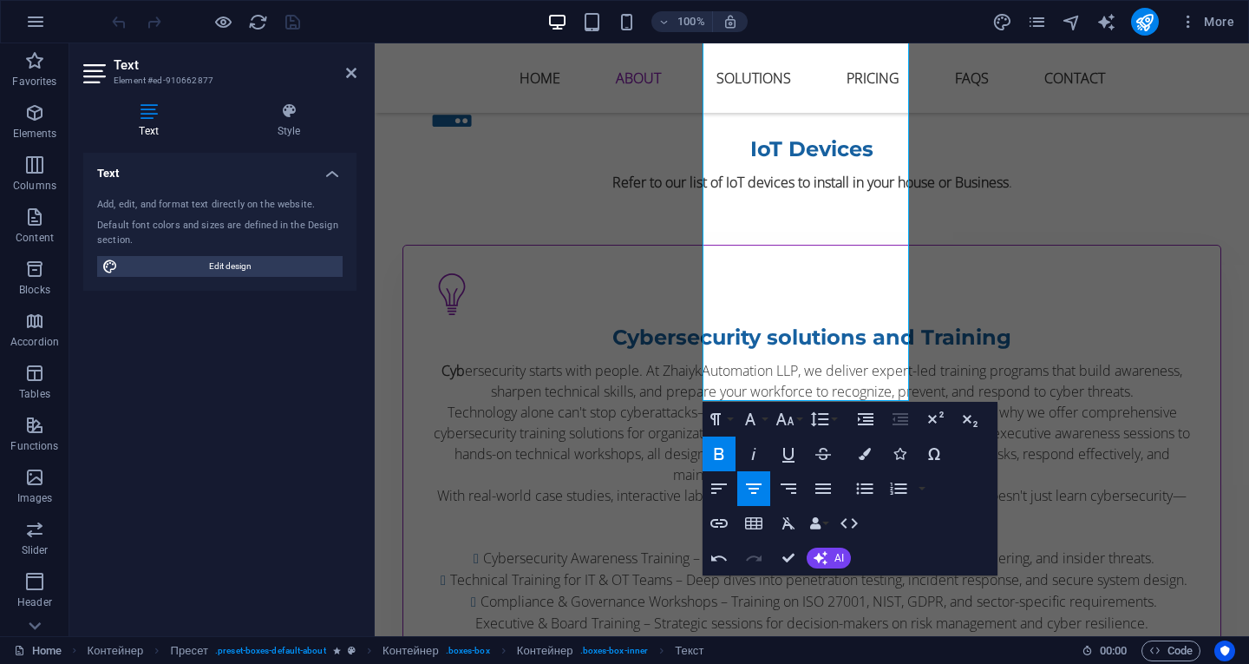
scroll to position [2255, 0]
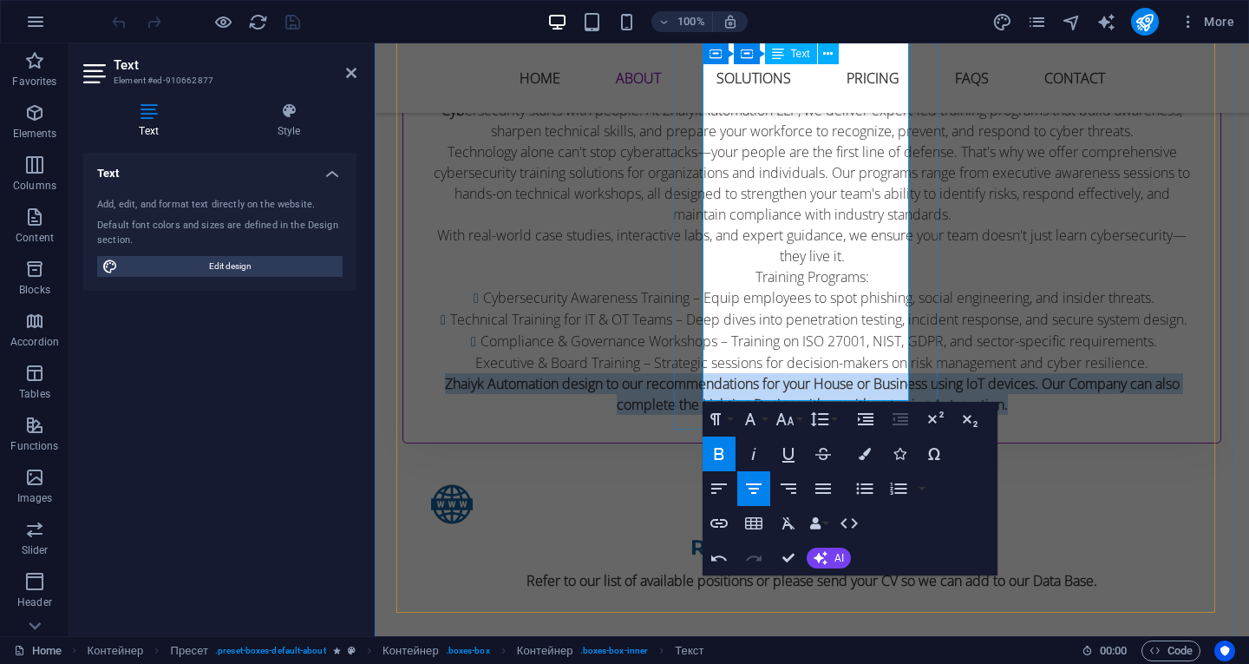
drag, startPoint x: 705, startPoint y: 264, endPoint x: 864, endPoint y: 393, distance: 204.7
click at [864, 393] on p "Zhaiyk Automation design to our recommendations for your House or Business usin…" at bounding box center [812, 394] width 762 height 42
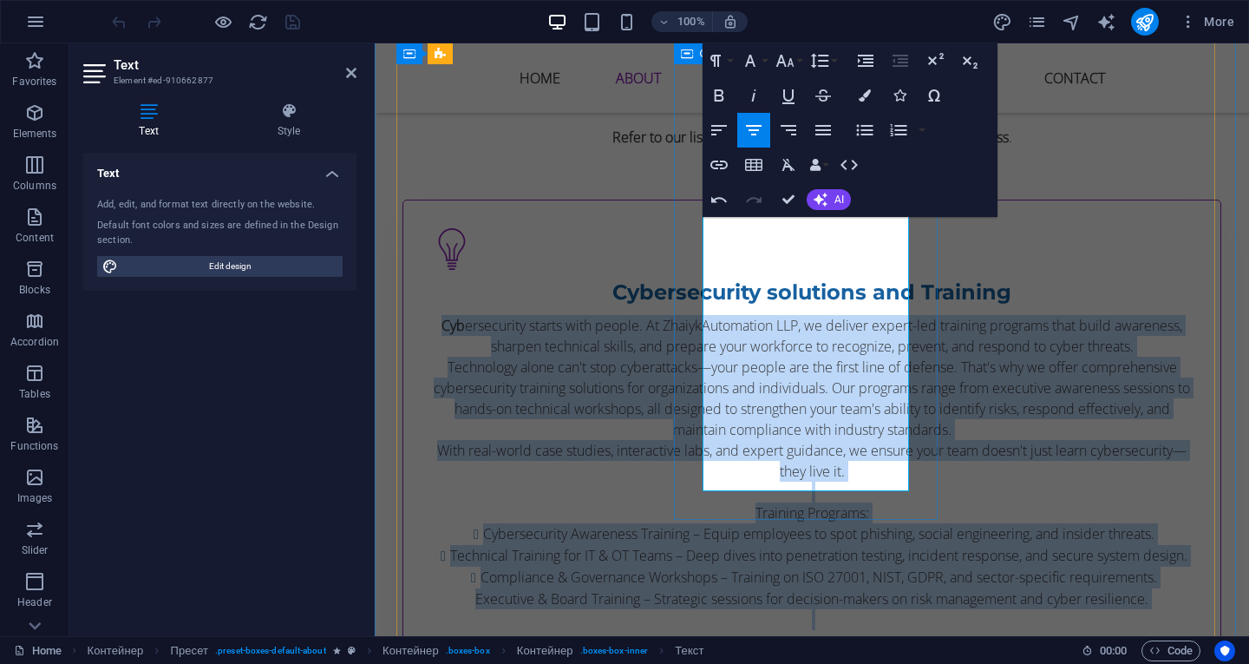
scroll to position [2066, 0]
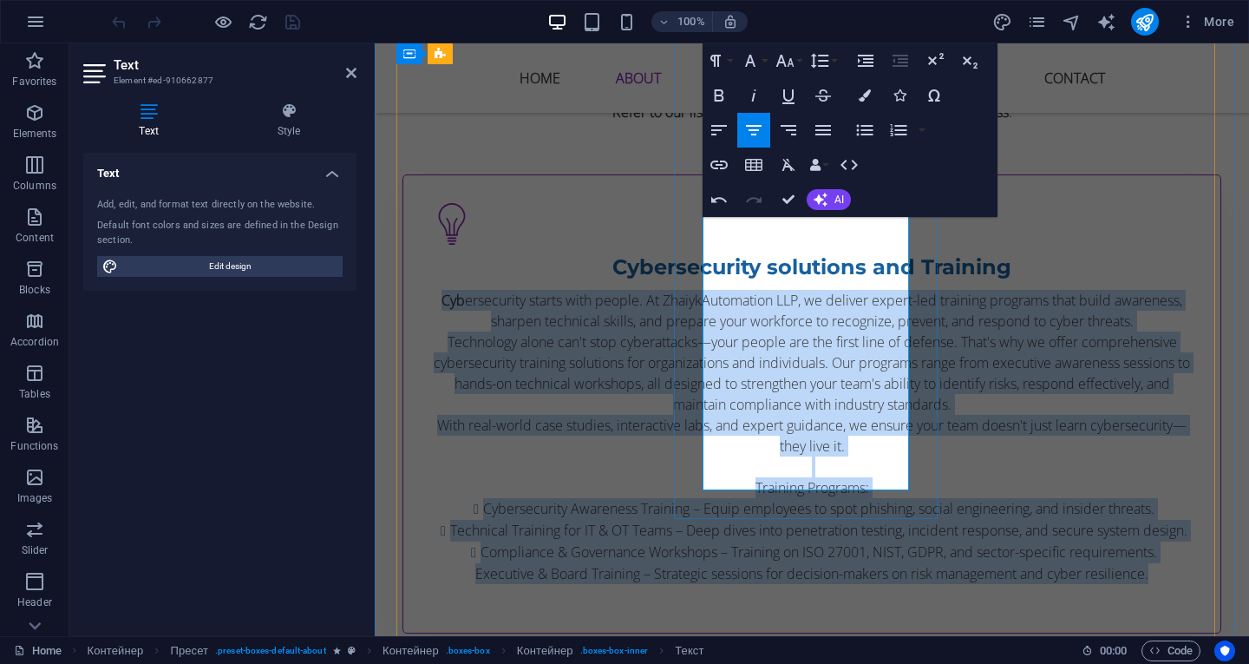
drag, startPoint x: 706, startPoint y: 501, endPoint x: 881, endPoint y: 454, distance: 180.5
click at [881, 454] on div "Cyb ersecurity starts with people. At ZhaiykAutomation LLP, we deliver expert-l…" at bounding box center [812, 447] width 762 height 315
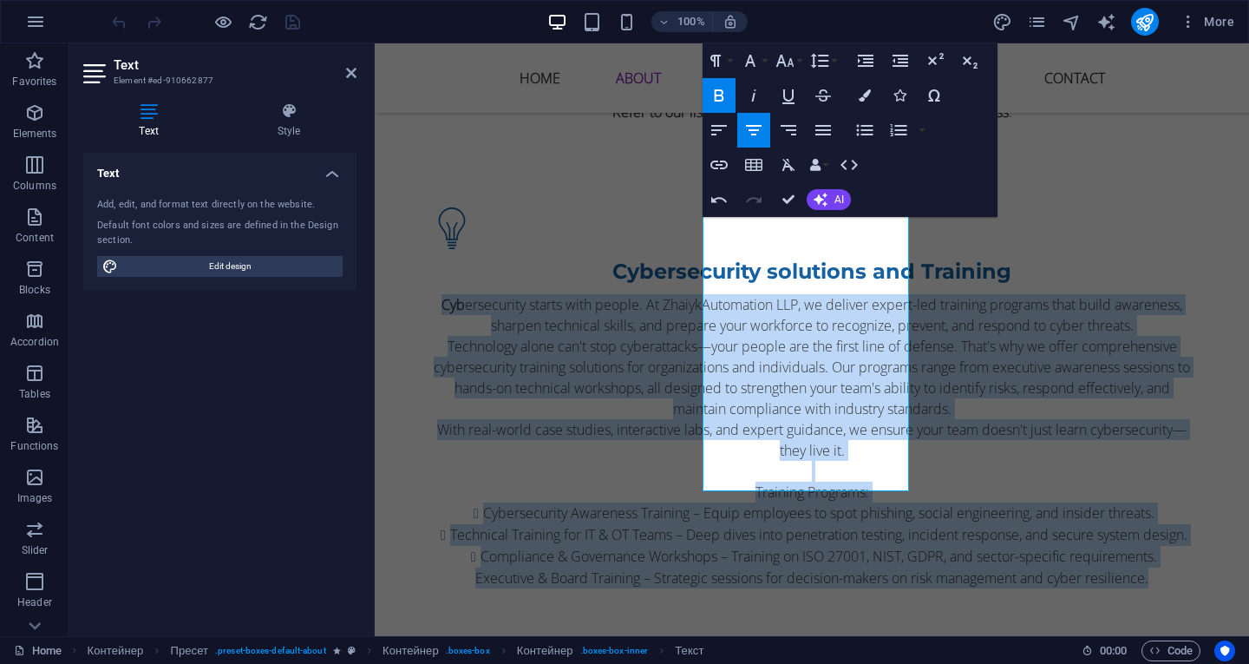
click at [723, 94] on icon "button" at bounding box center [719, 95] width 21 height 21
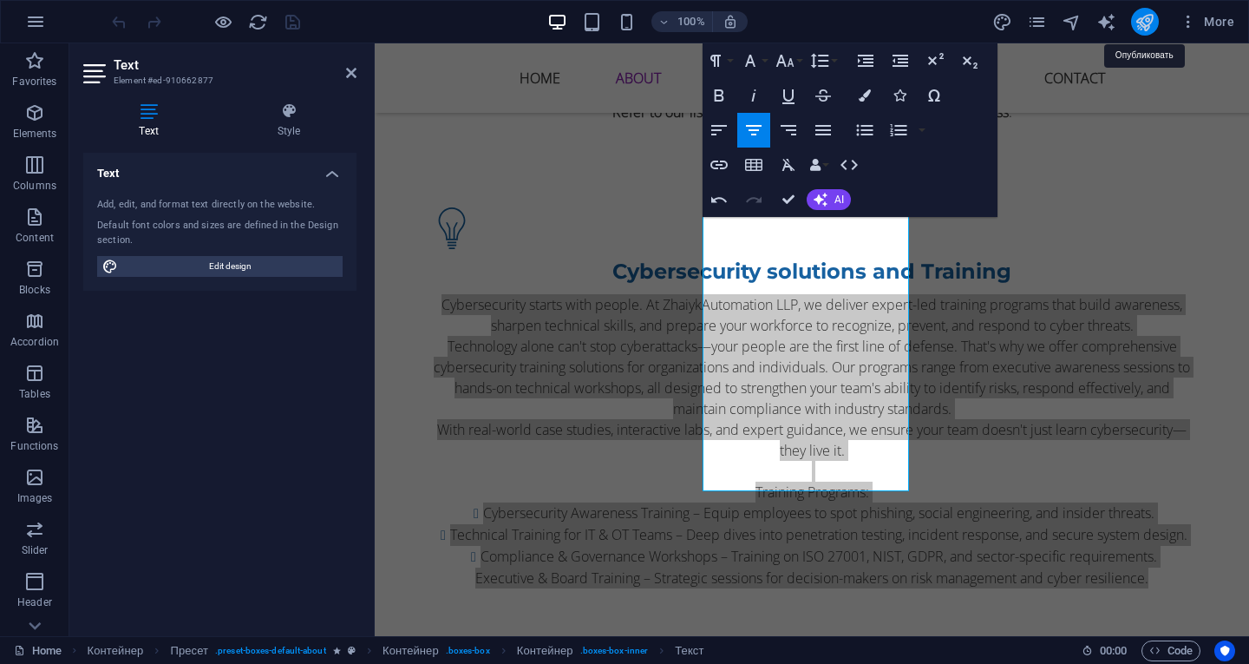
click at [1153, 21] on icon "publish" at bounding box center [1145, 22] width 20 height 20
checkbox input "false"
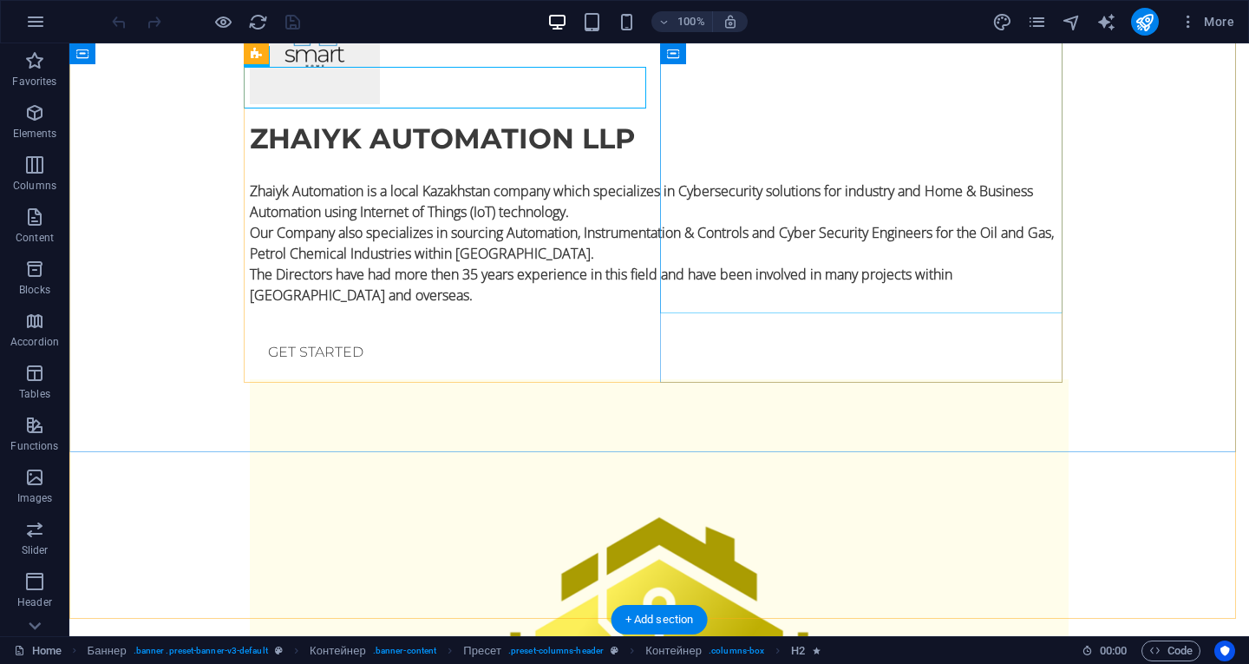
scroll to position [260, 0]
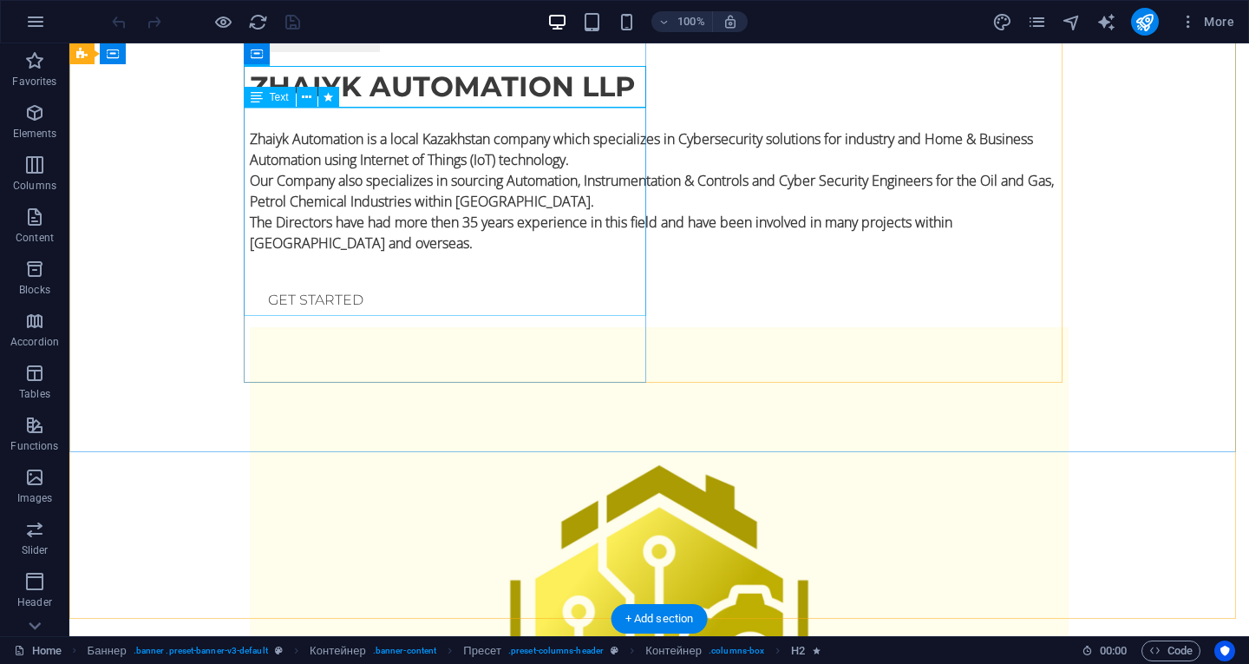
click at [547, 154] on div "Zhaiyk Automation is a local Kazakhstan company which specializes in Cybersecur…" at bounding box center [659, 181] width 819 height 146
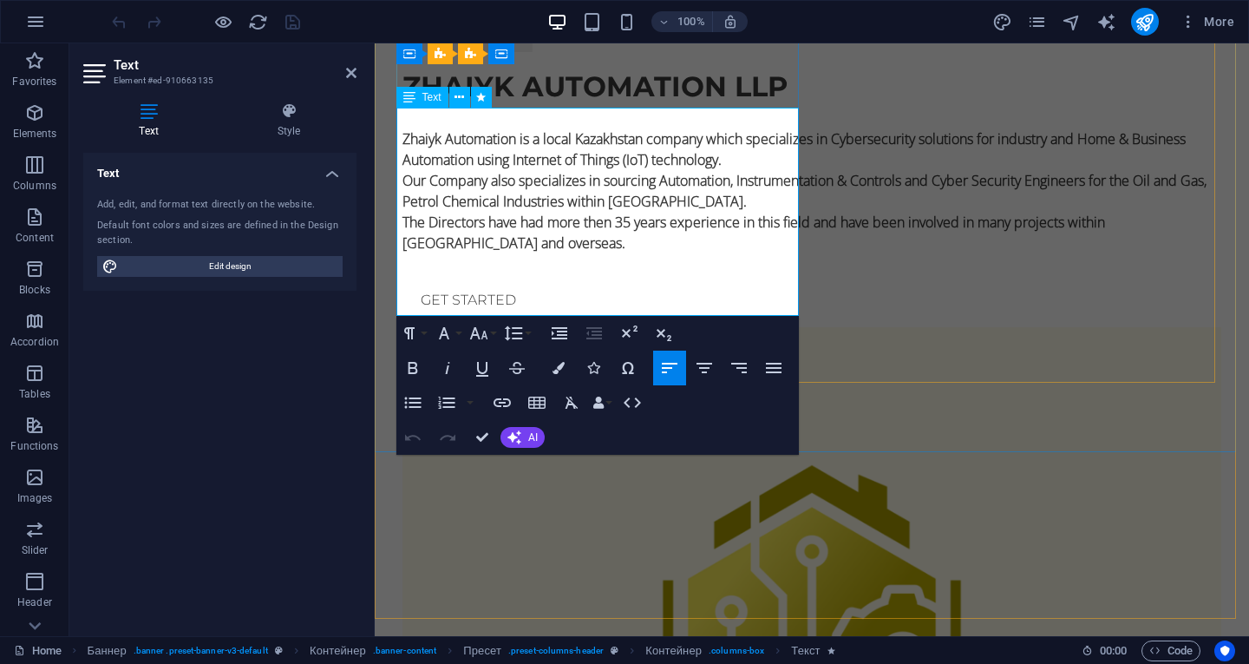
click at [700, 160] on font "Zhaiyk Automation is a local Kazakhstan company which specializes in Cybersecur…" at bounding box center [794, 149] width 783 height 40
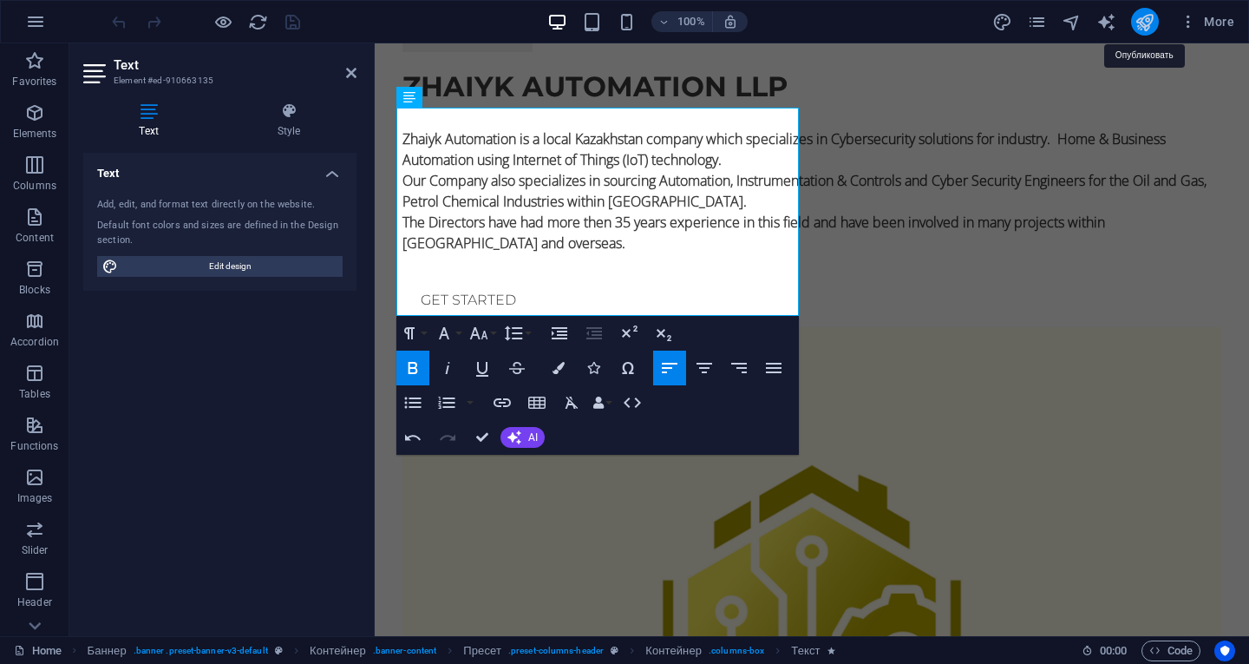
click at [1148, 21] on icon "publish" at bounding box center [1145, 22] width 20 height 20
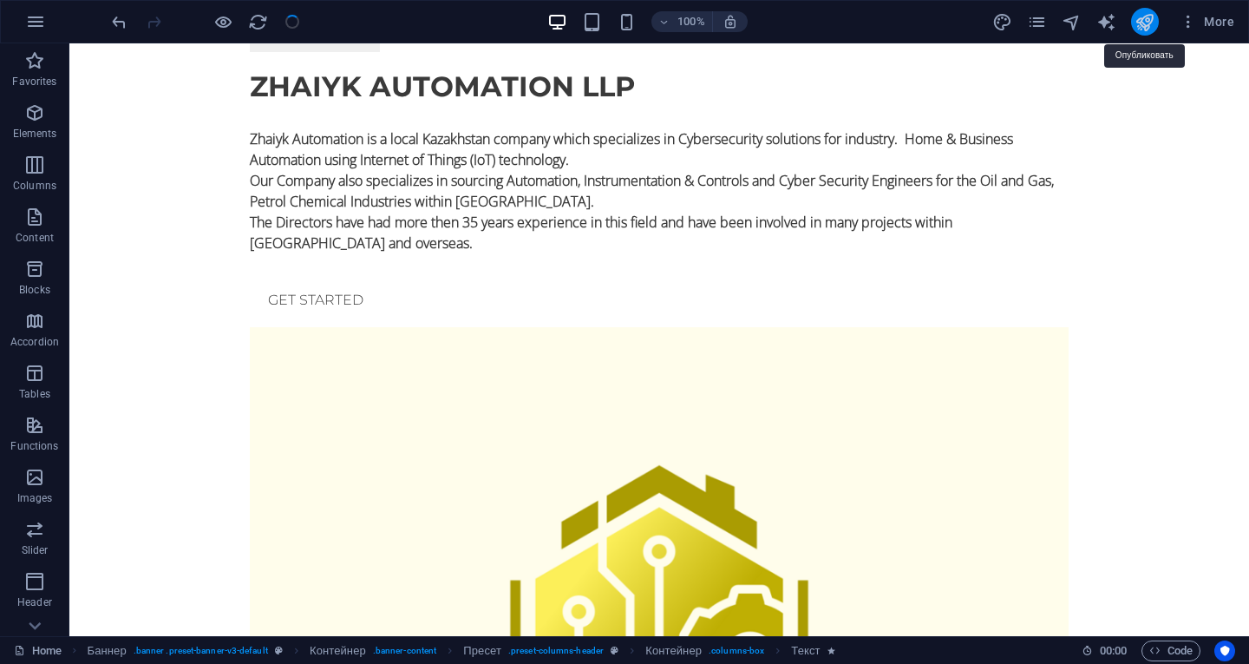
checkbox input "false"
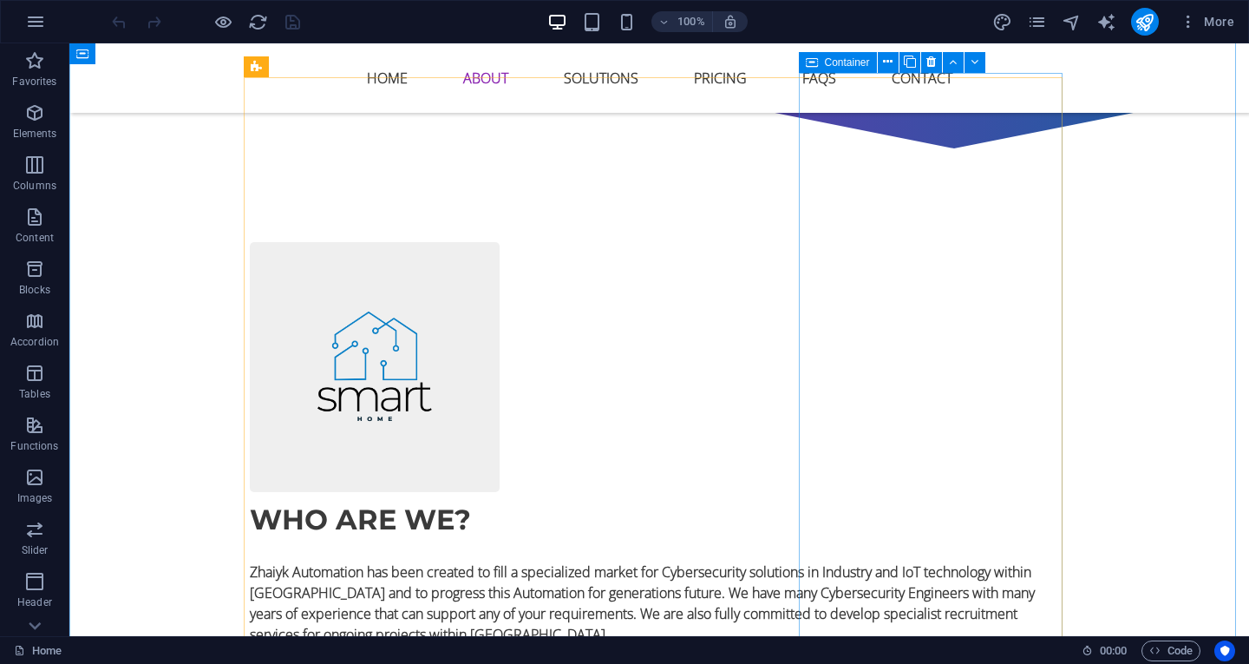
scroll to position [1301, 0]
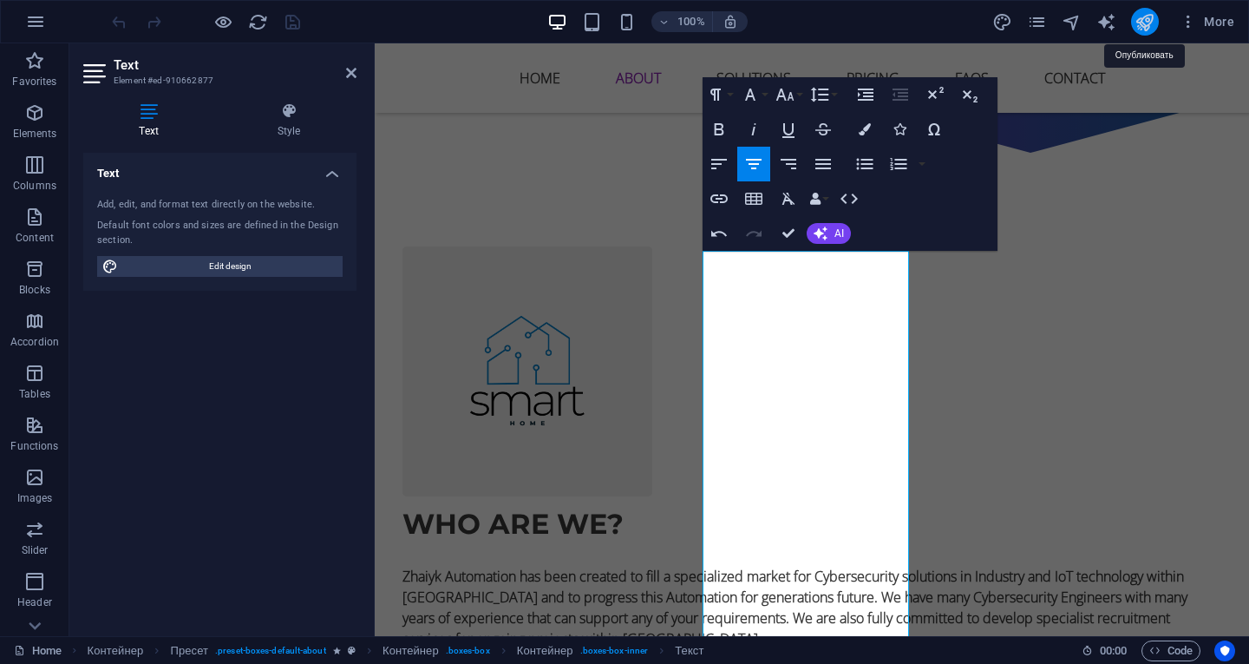
click at [1136, 22] on icon "publish" at bounding box center [1145, 22] width 20 height 20
checkbox input "false"
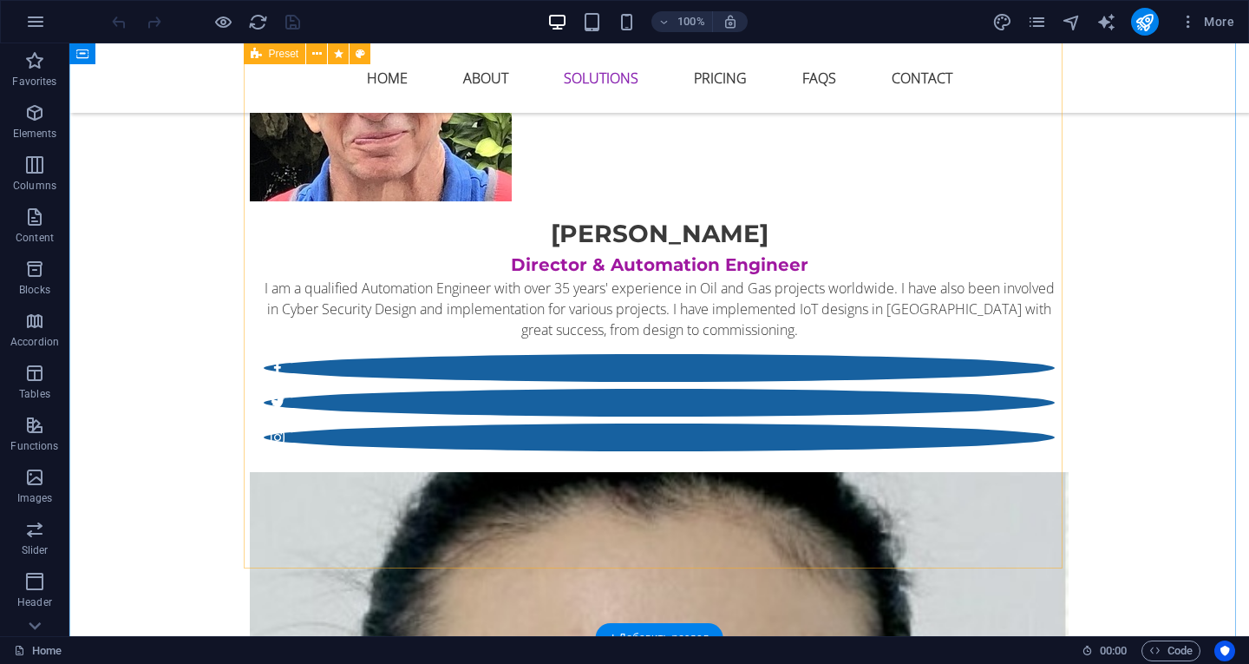
scroll to position [4511, 0]
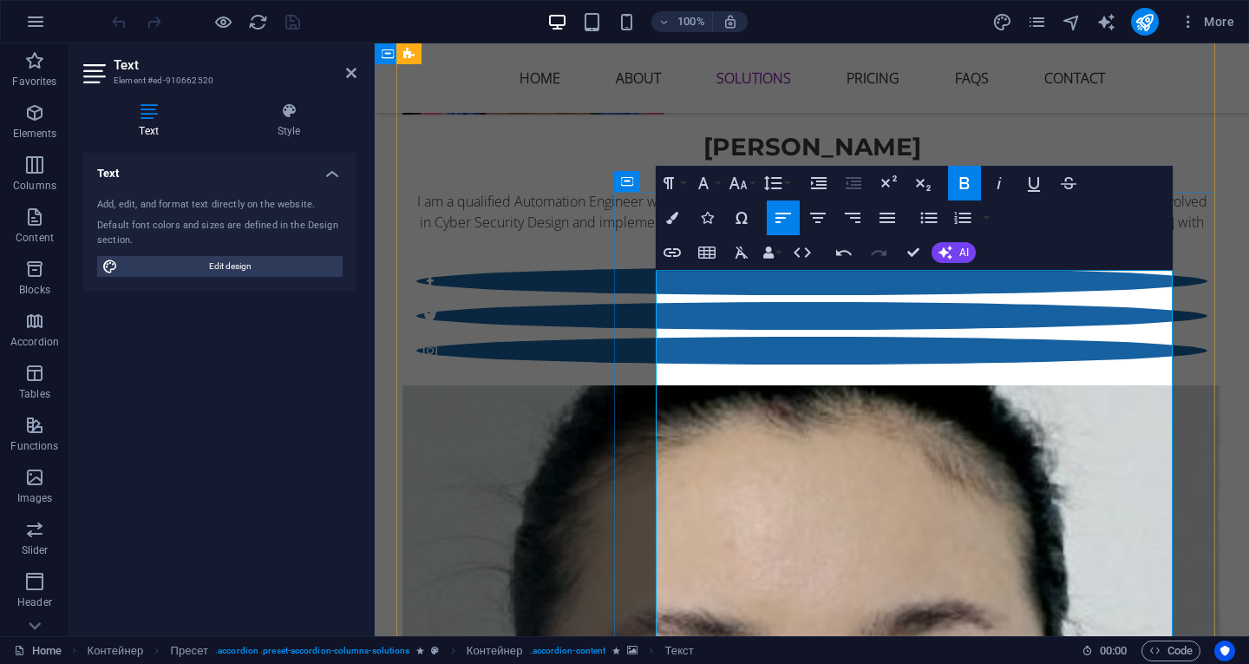
scroll to position [4684, 0]
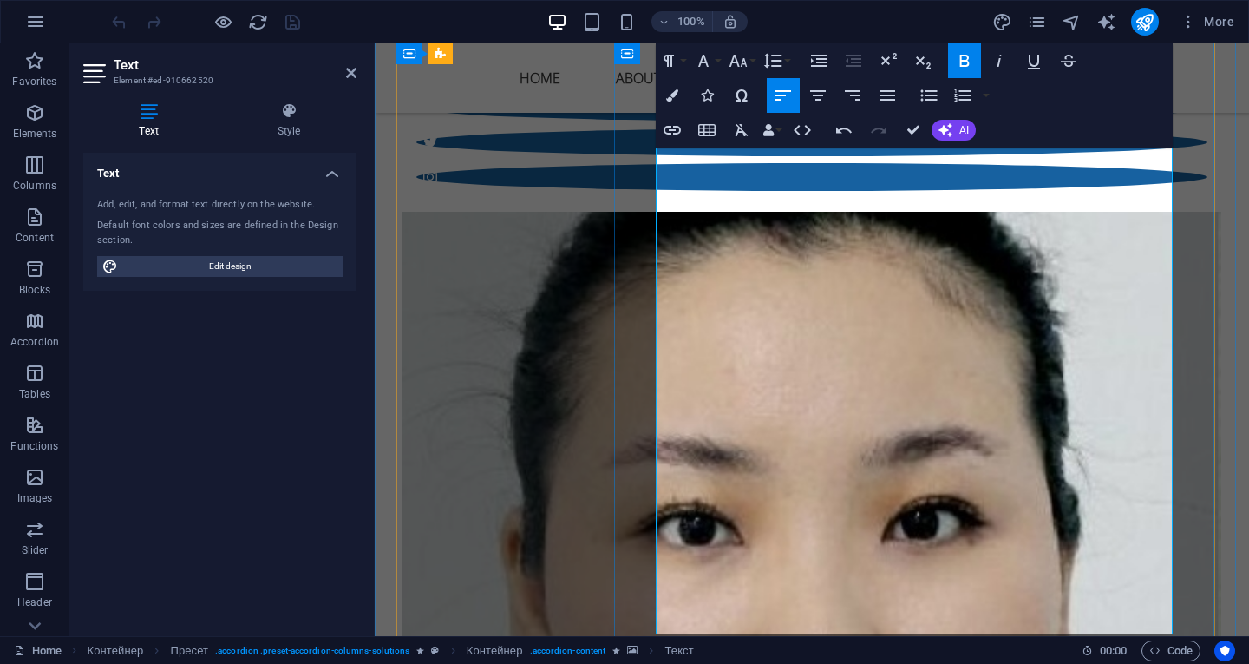
drag, startPoint x: 658, startPoint y: 498, endPoint x: 949, endPoint y: 611, distance: 311.7
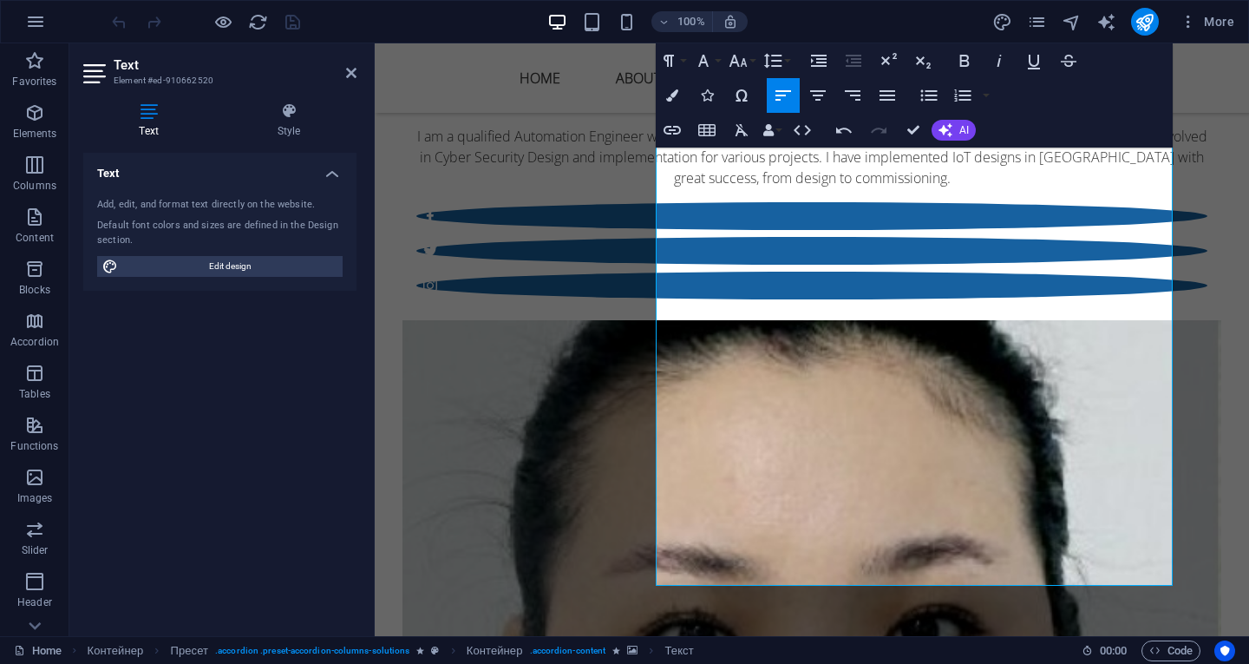
scroll to position [4826, 0]
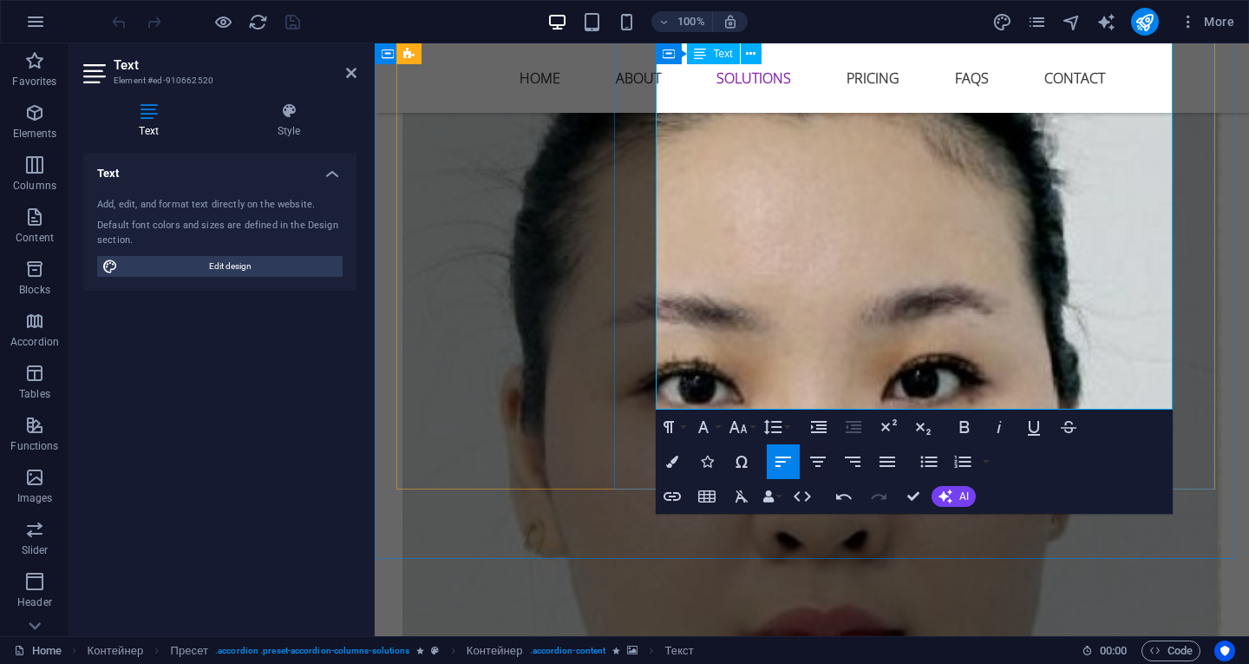
drag, startPoint x: 663, startPoint y: 467, endPoint x: 870, endPoint y: 371, distance: 228.2
click at [966, 429] on icon "button" at bounding box center [964, 426] width 21 height 21
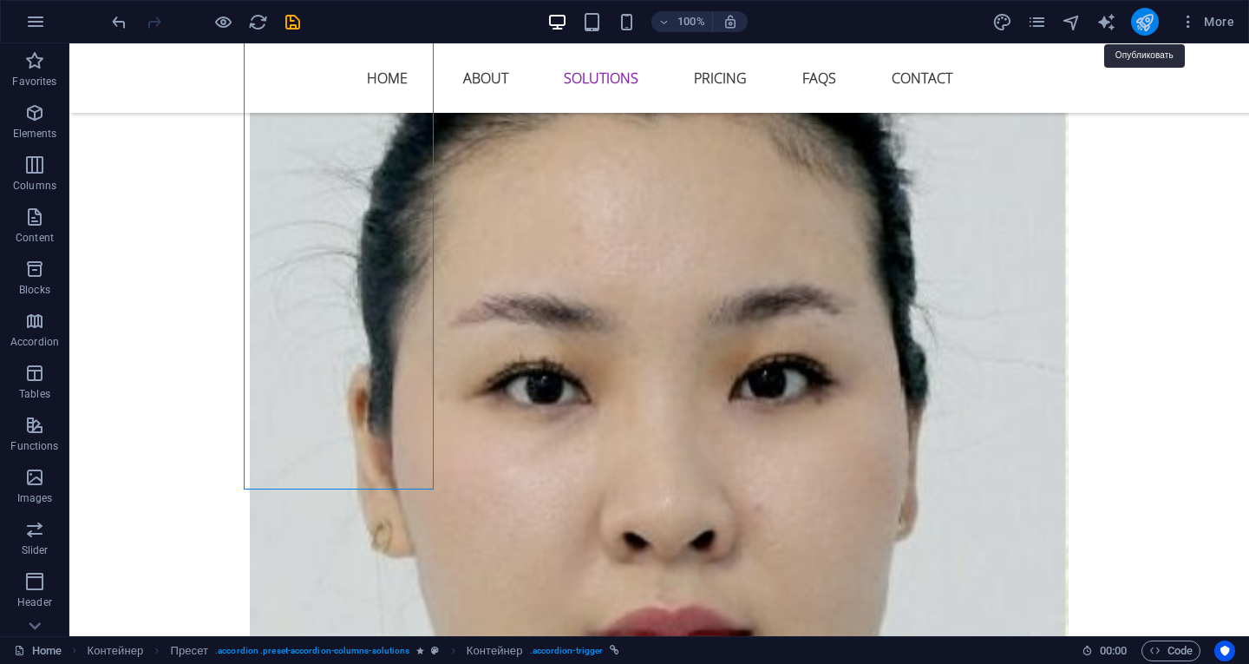
click at [1138, 16] on icon "publish" at bounding box center [1145, 22] width 20 height 20
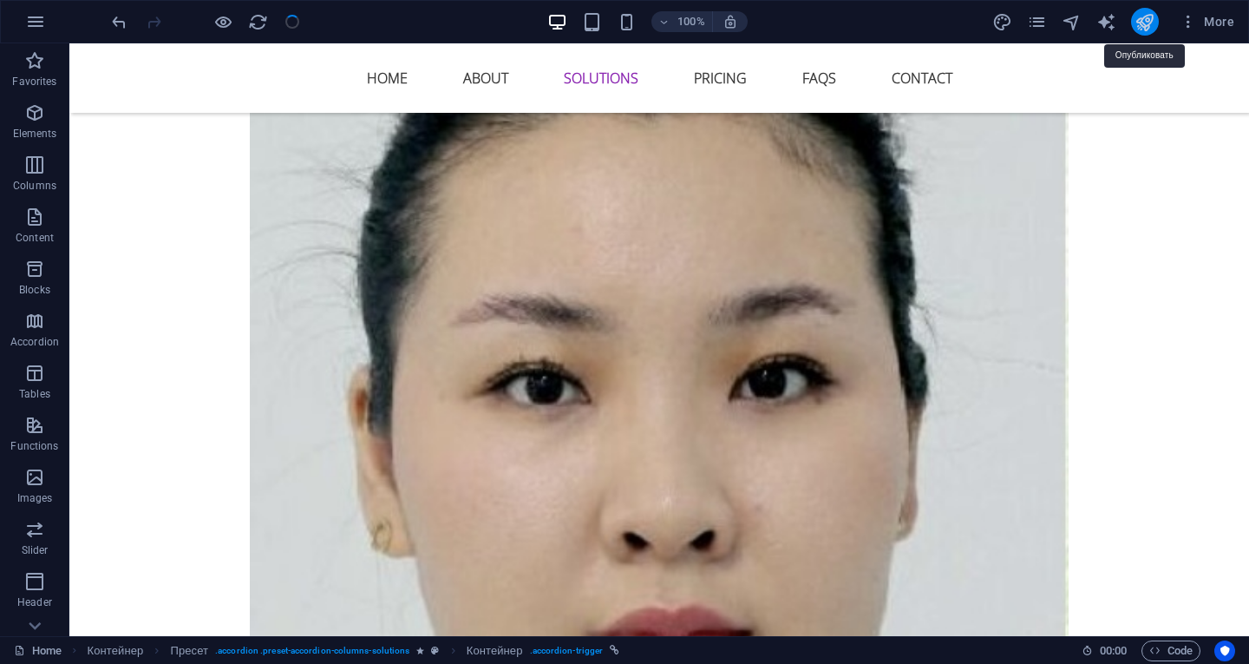
checkbox input "false"
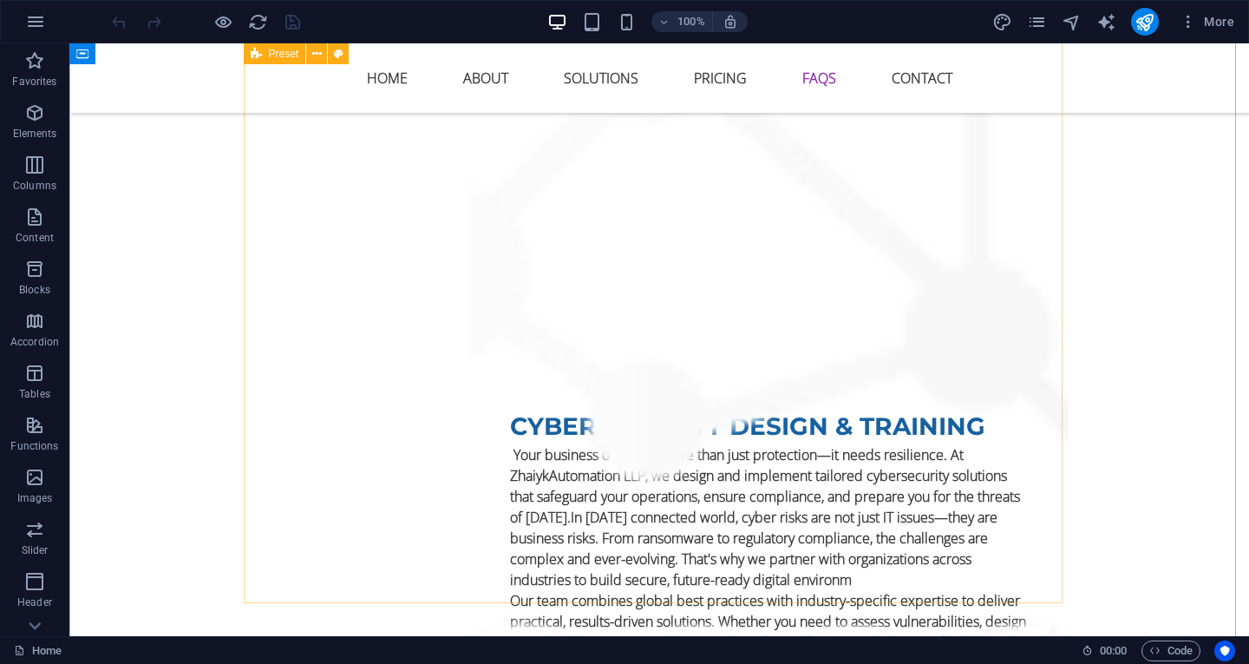
scroll to position [8154, 0]
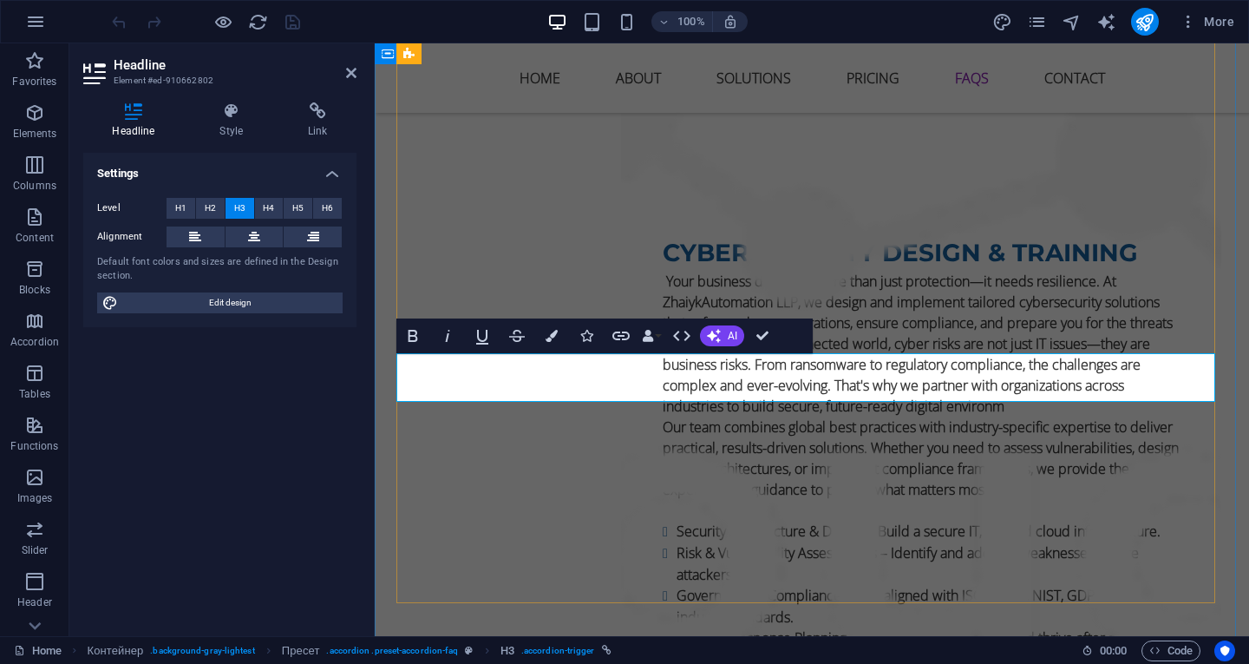
click at [1147, 16] on icon "publish" at bounding box center [1145, 22] width 20 height 20
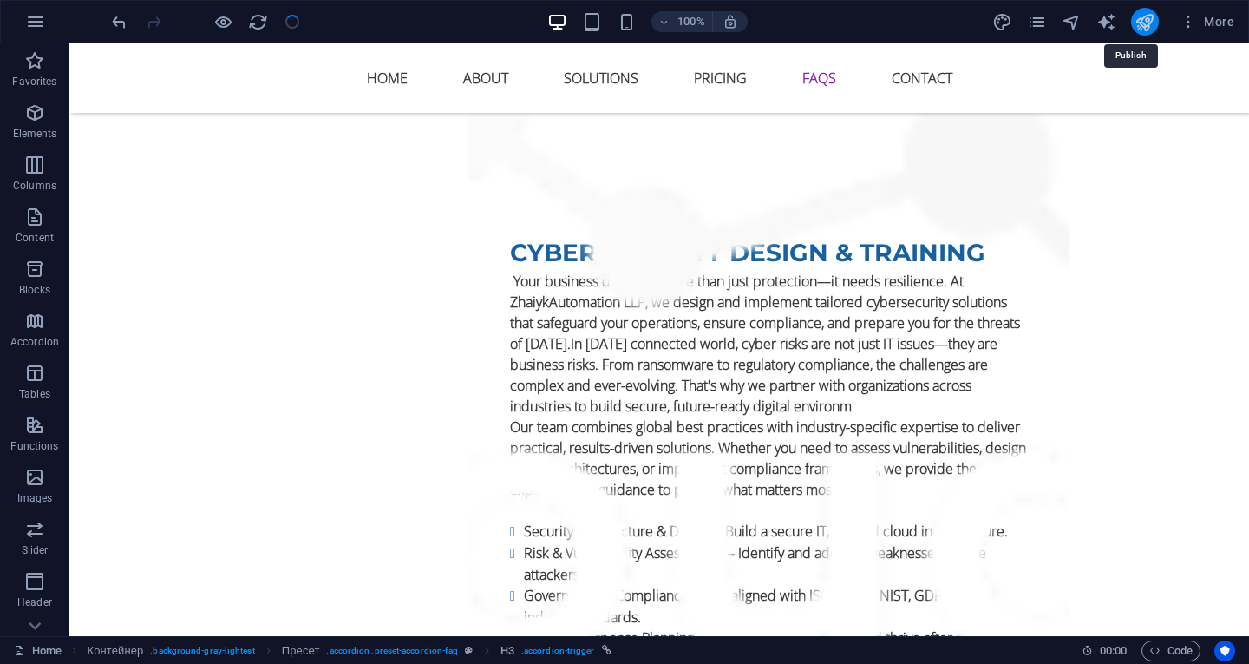
checkbox input "false"
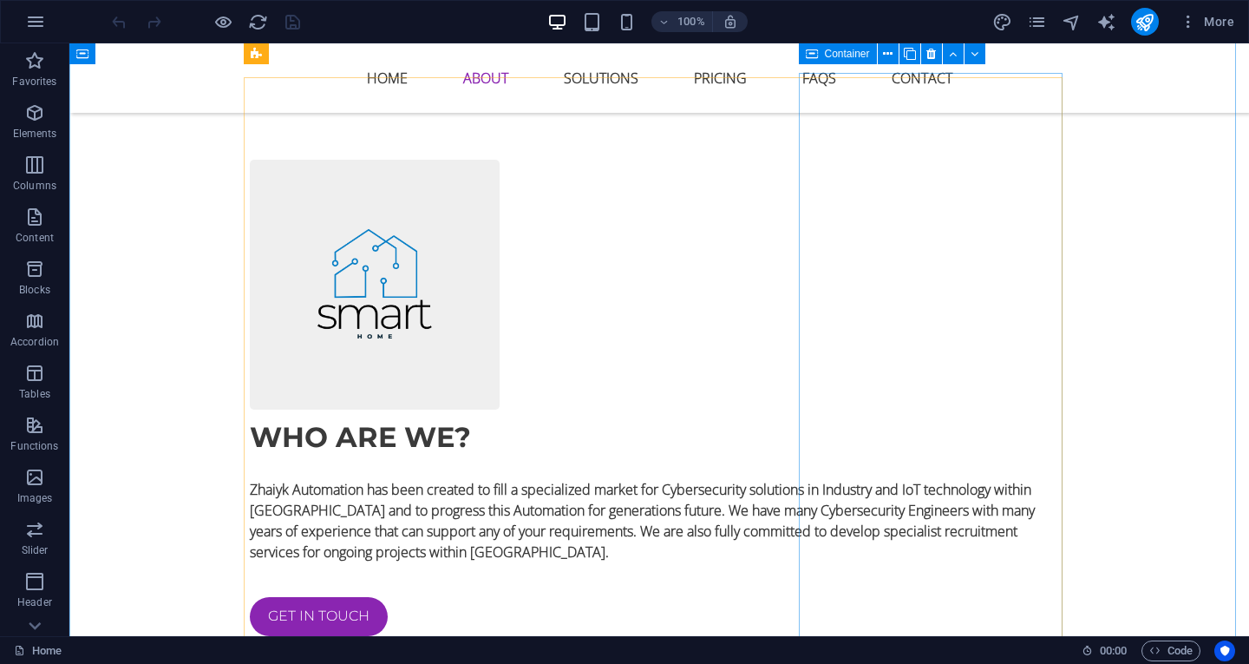
scroll to position [1301, 0]
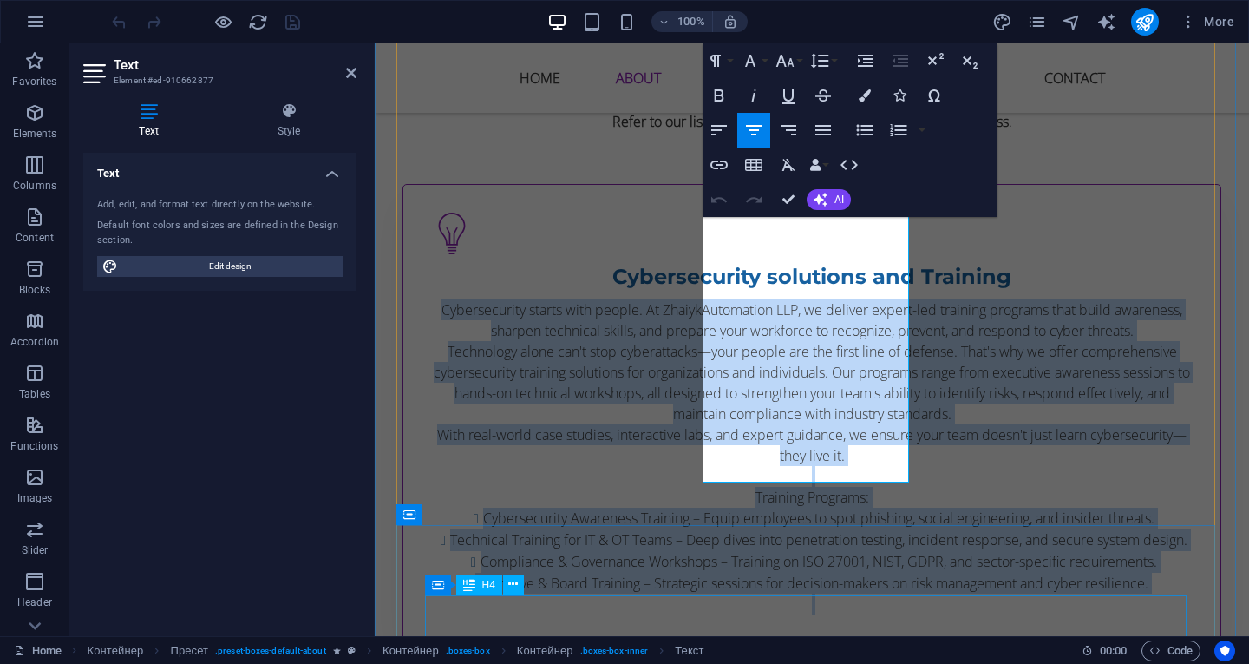
scroll to position [2074, 0]
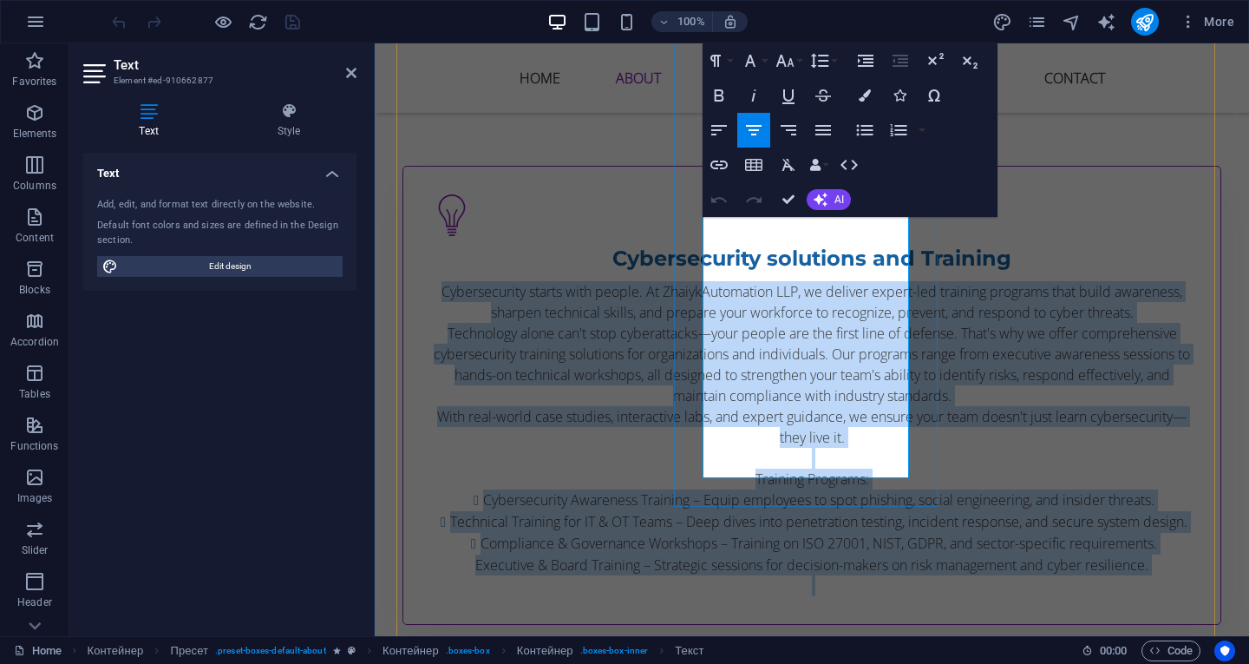
drag, startPoint x: 704, startPoint y: 258, endPoint x: 866, endPoint y: 457, distance: 256.6
click at [866, 457] on div "Cybersecurity starts with people. At ZhaiykAutomation LLP, we deliver expert-le…" at bounding box center [812, 438] width 762 height 315
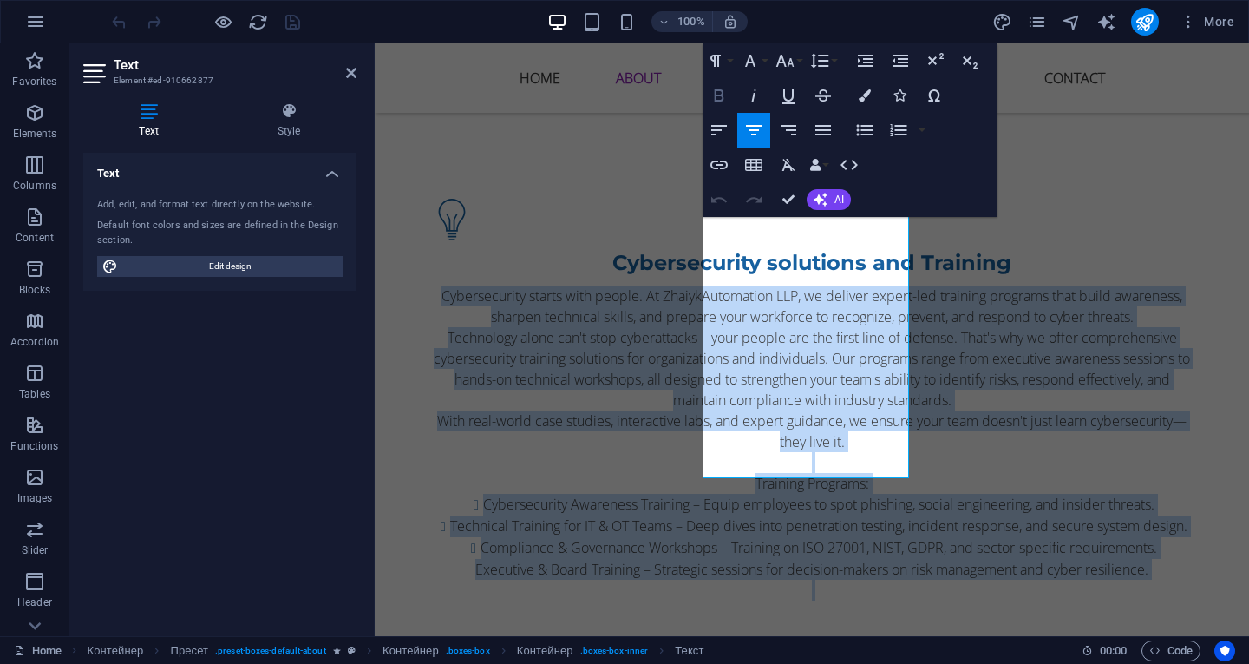
click at [723, 92] on icon "button" at bounding box center [719, 95] width 21 height 21
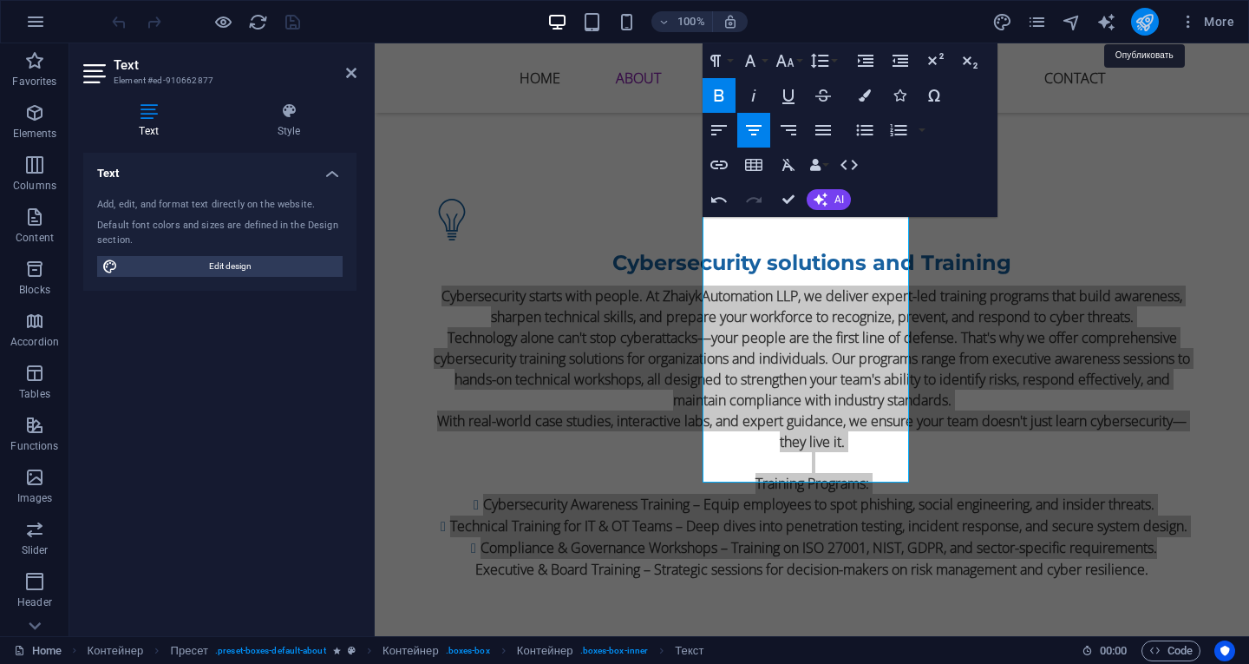
click at [1146, 12] on icon "publish" at bounding box center [1145, 22] width 20 height 20
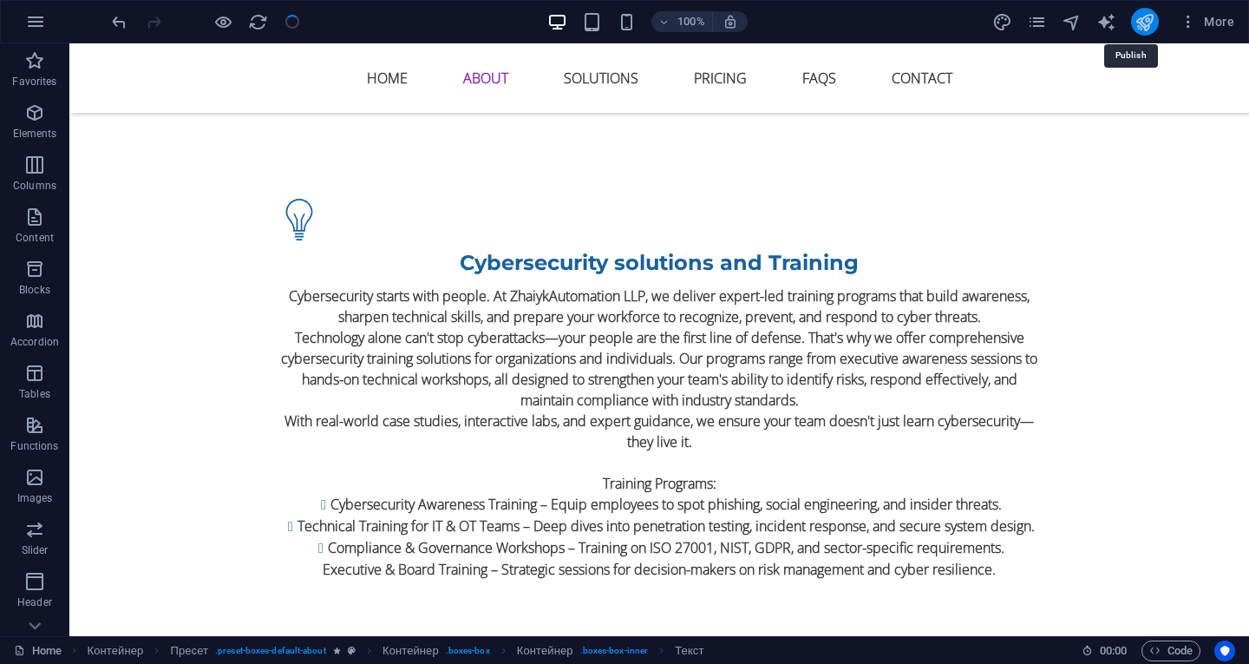
checkbox input "false"
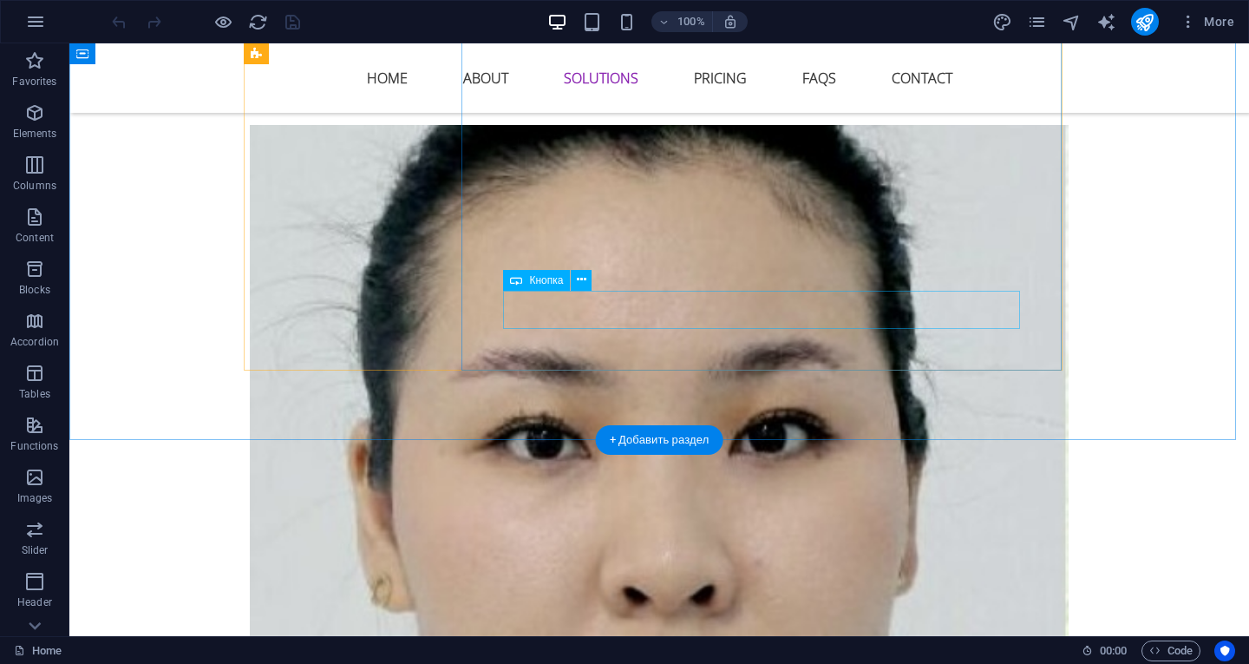
scroll to position [4945, 0]
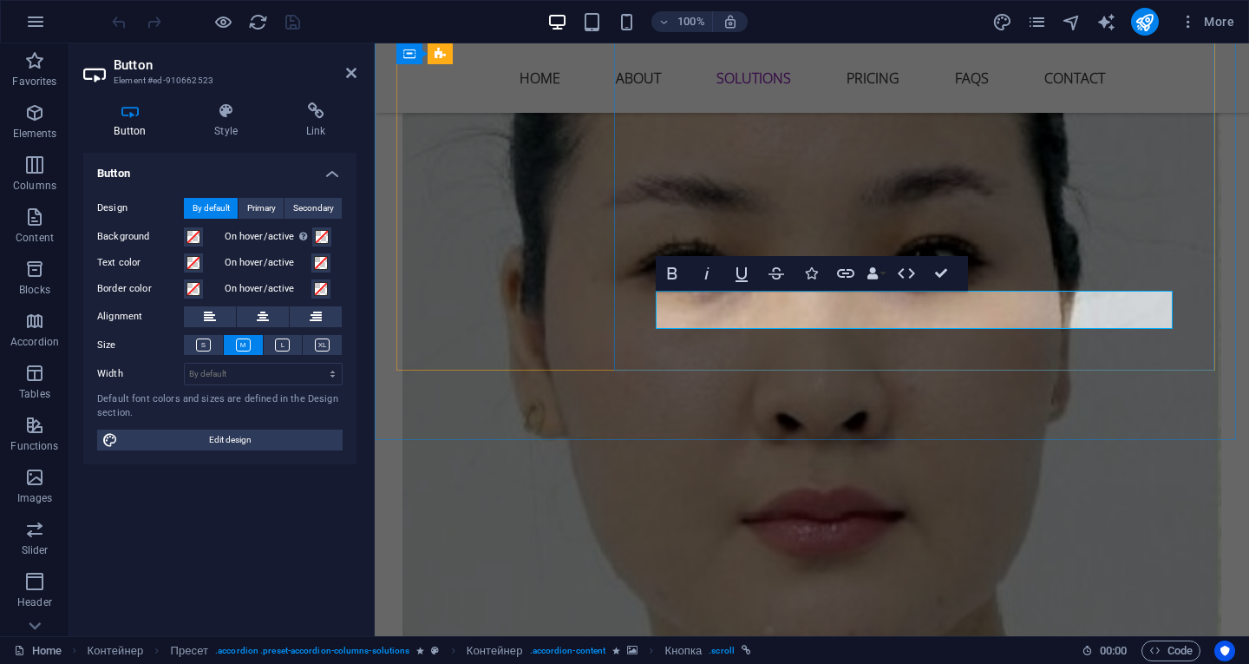
click at [1153, 16] on icon "publish" at bounding box center [1145, 22] width 20 height 20
checkbox input "false"
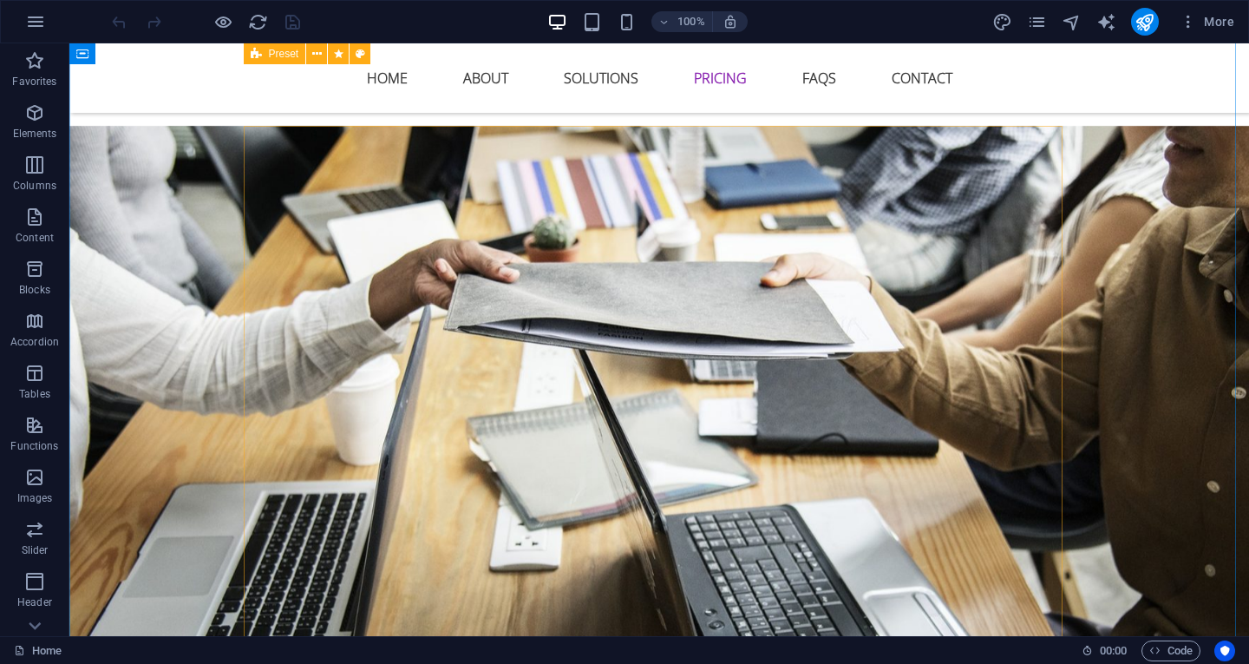
scroll to position [5725, 0]
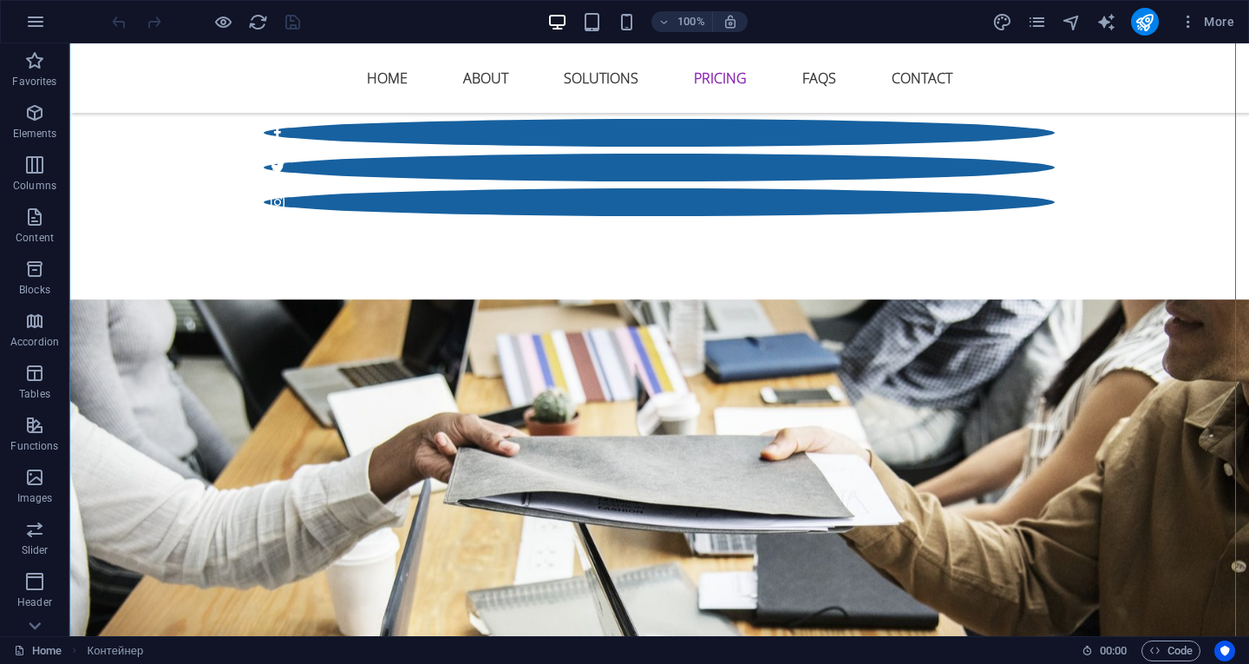
drag, startPoint x: 752, startPoint y: 392, endPoint x: 745, endPoint y: 146, distance: 246.5
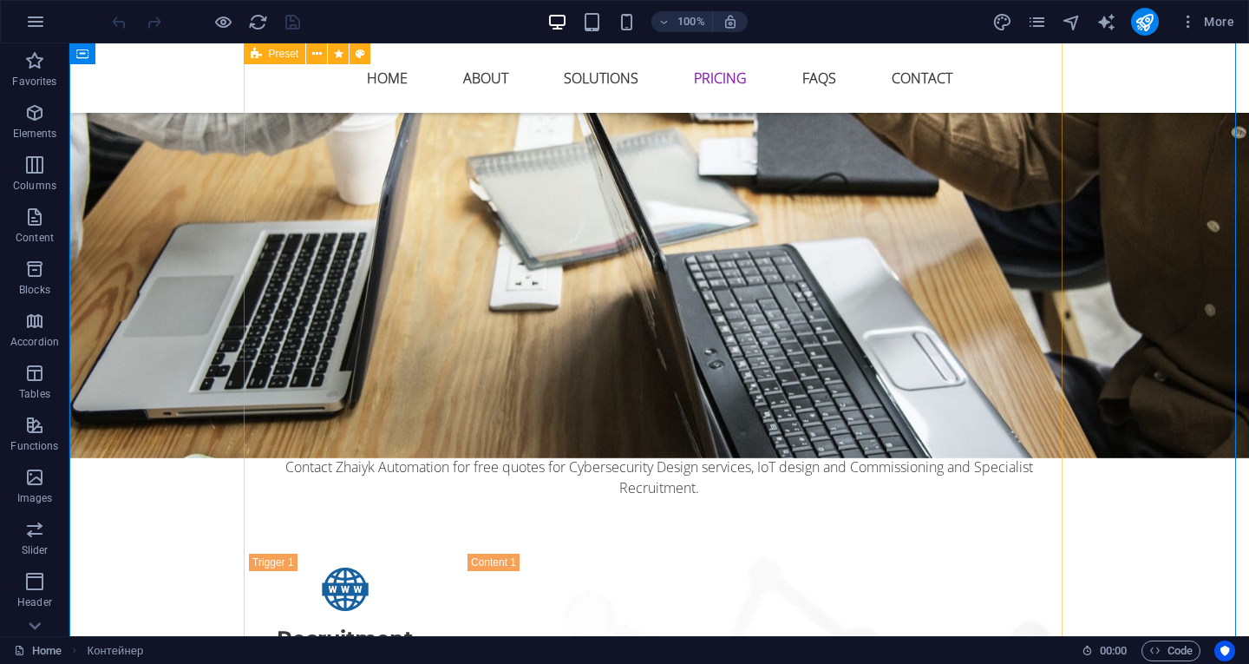
scroll to position [5899, 0]
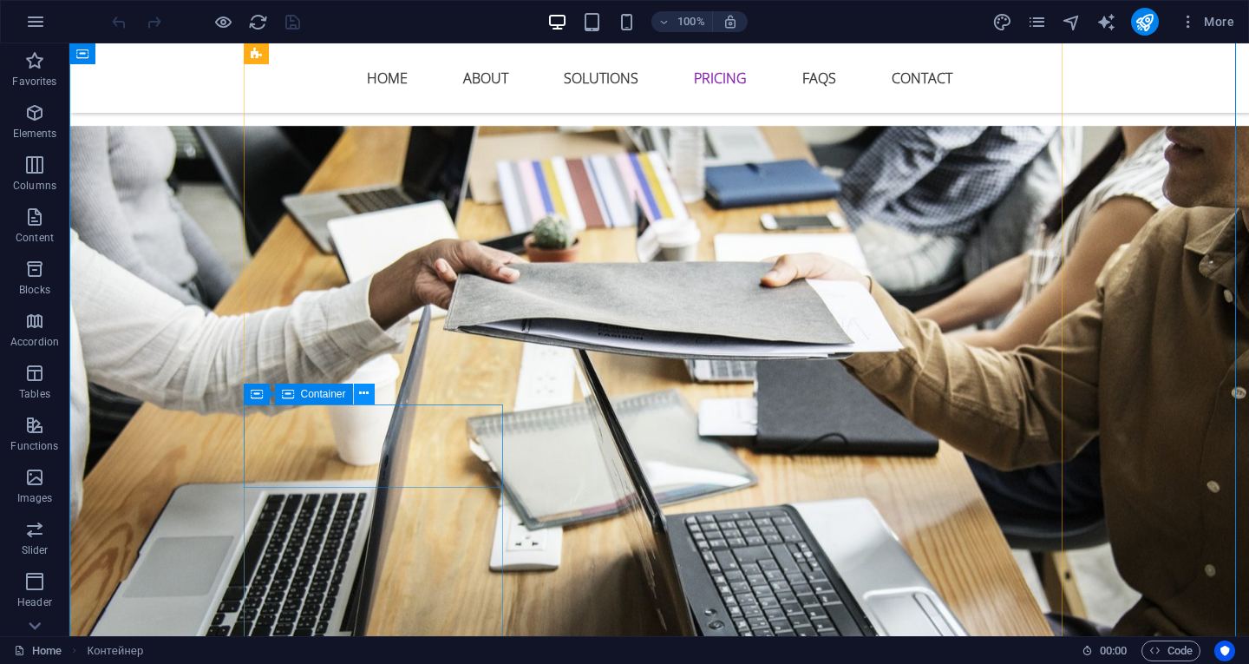
click at [363, 390] on icon at bounding box center [364, 393] width 10 height 18
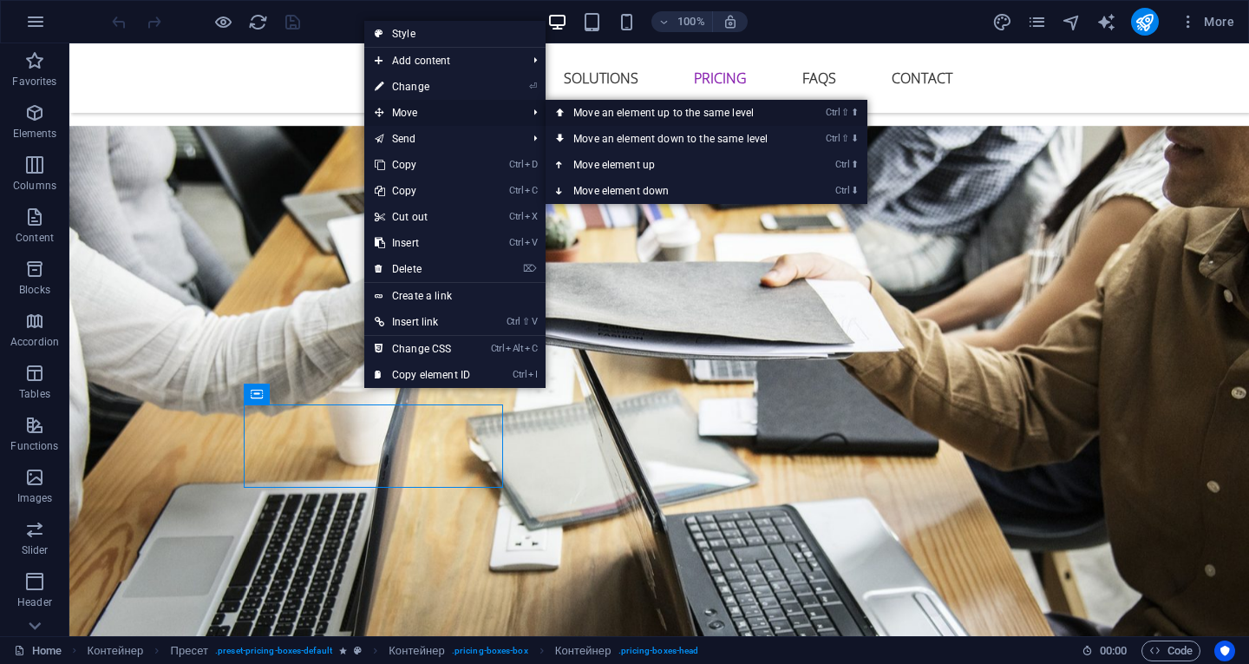
click at [577, 110] on font "Move an element up to the same level" at bounding box center [663, 113] width 180 height 12
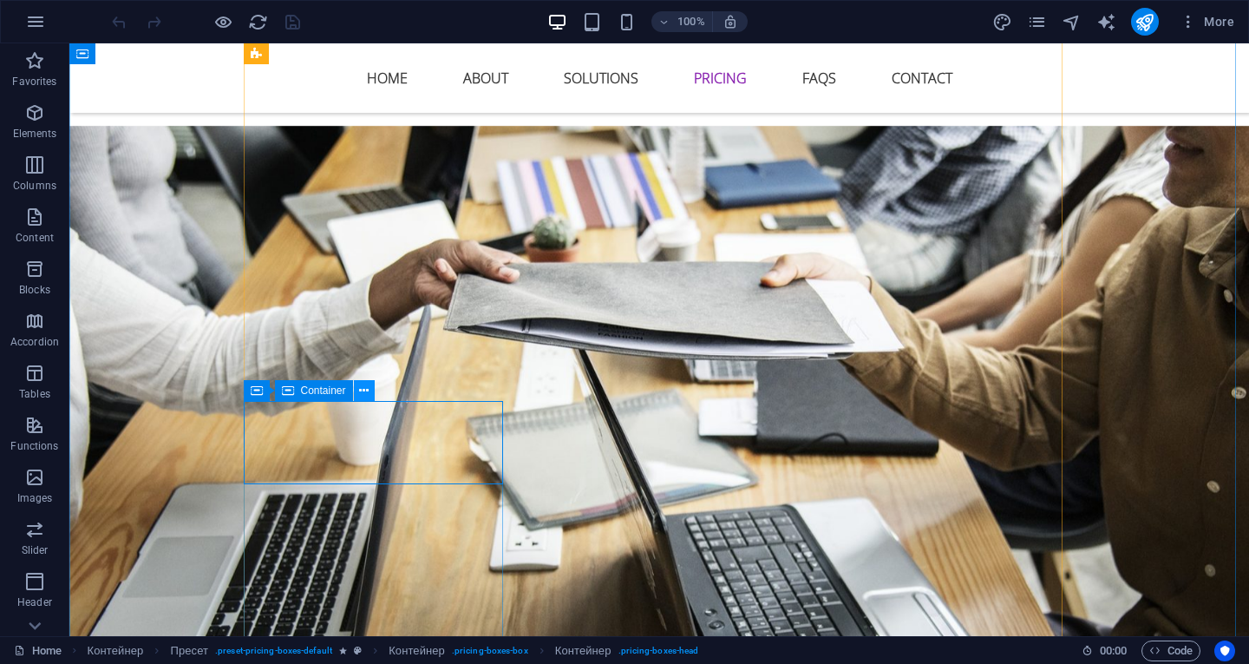
click at [361, 387] on icon at bounding box center [364, 391] width 10 height 18
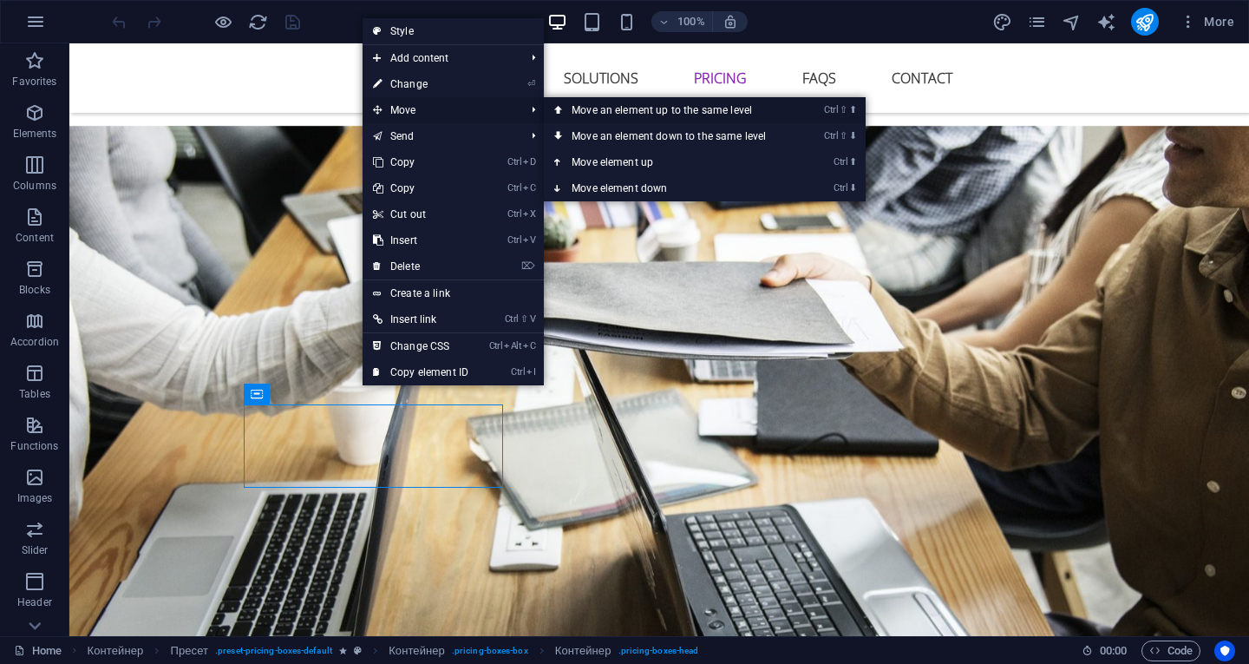
click at [604, 108] on font "Move an element up to the same level" at bounding box center [662, 110] width 180 height 12
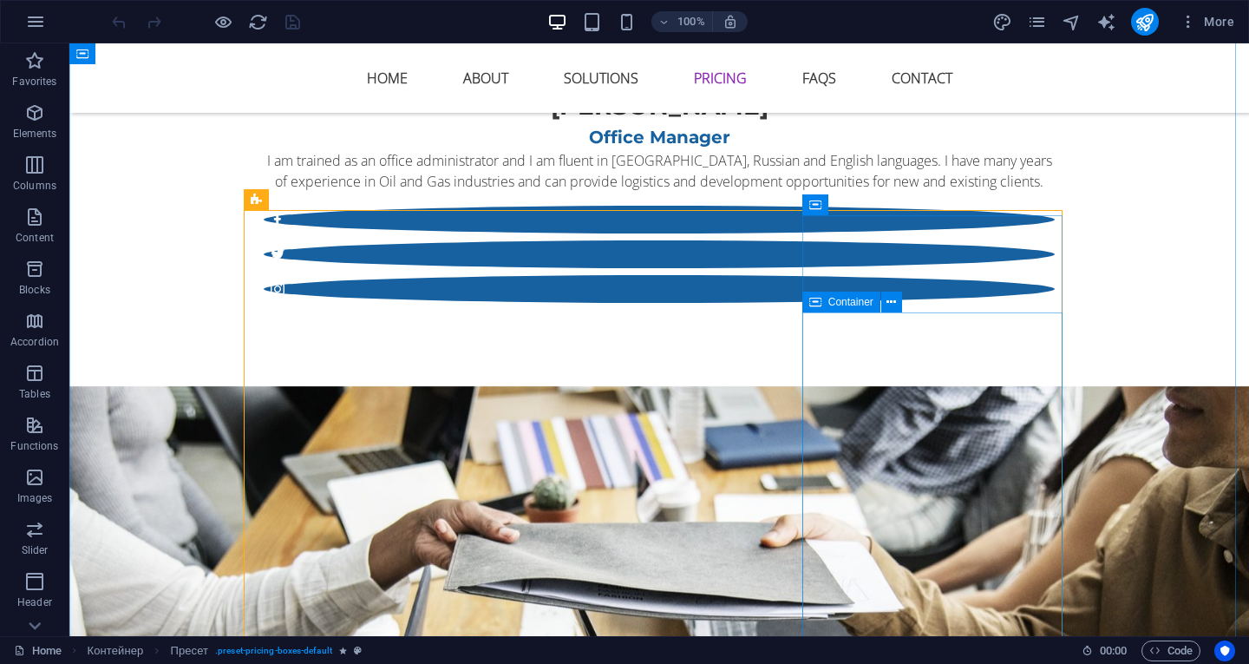
scroll to position [5725, 0]
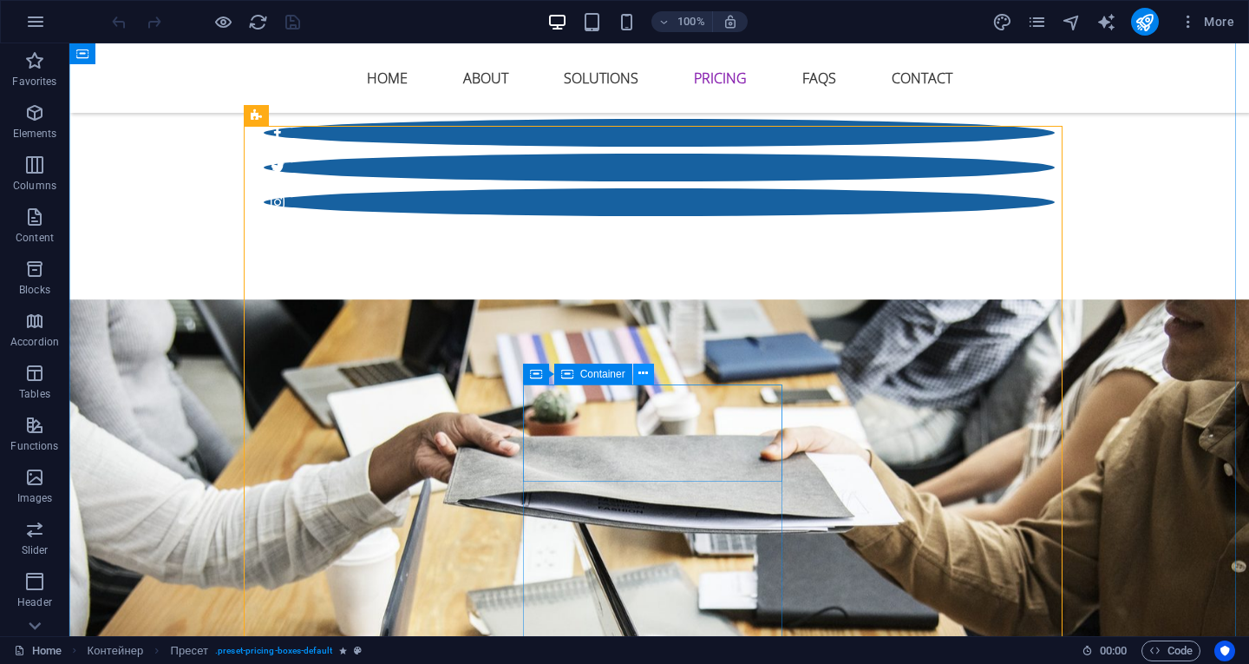
click at [643, 376] on icon at bounding box center [643, 373] width 10 height 18
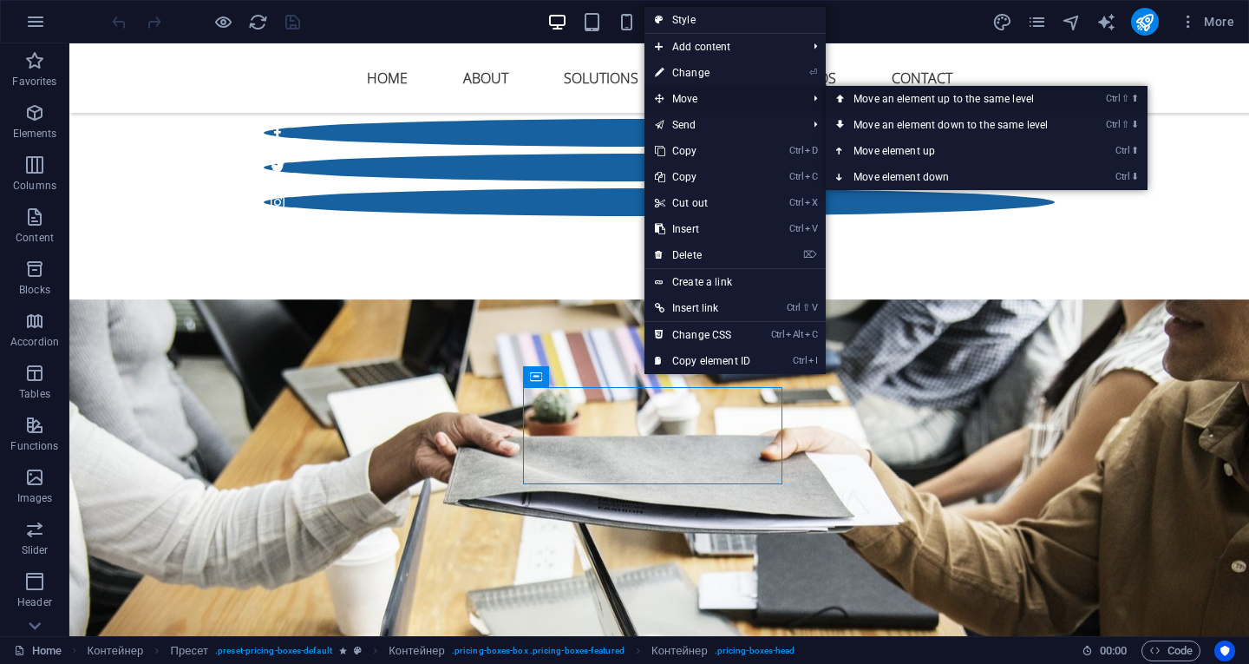
click at [889, 102] on font "Move an element up to the same level" at bounding box center [944, 99] width 180 height 12
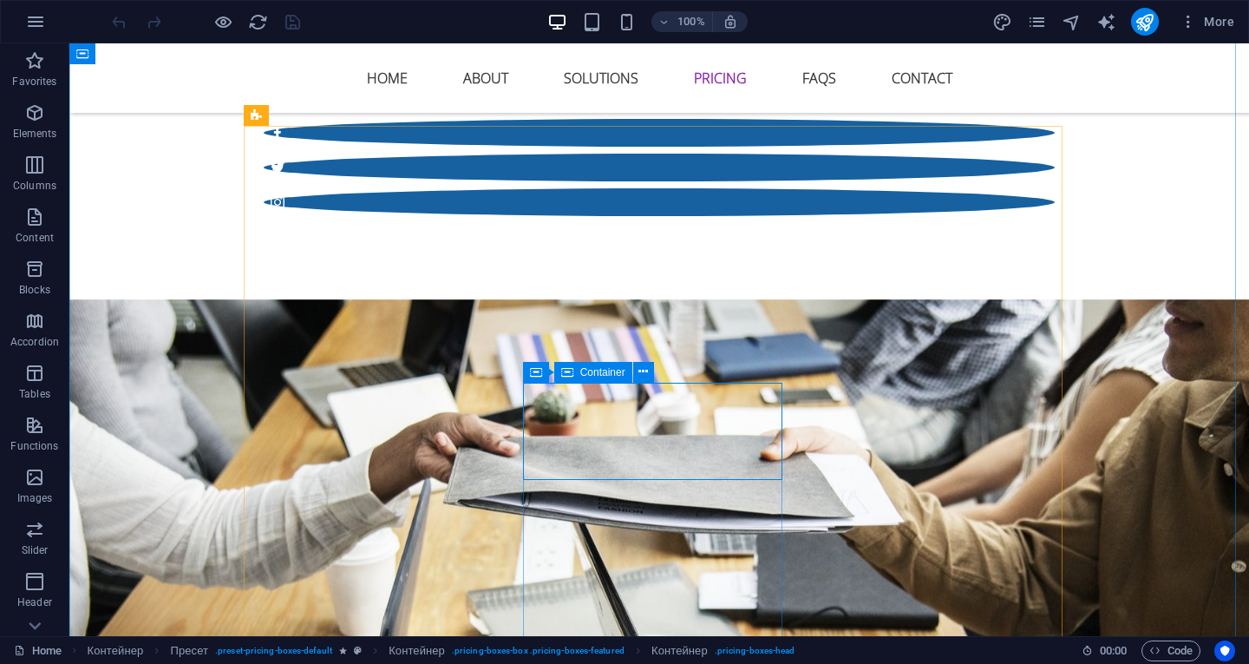
drag, startPoint x: 737, startPoint y: 386, endPoint x: 735, endPoint y: 251, distance: 135.3
click at [617, 375] on button at bounding box center [612, 376] width 21 height 21
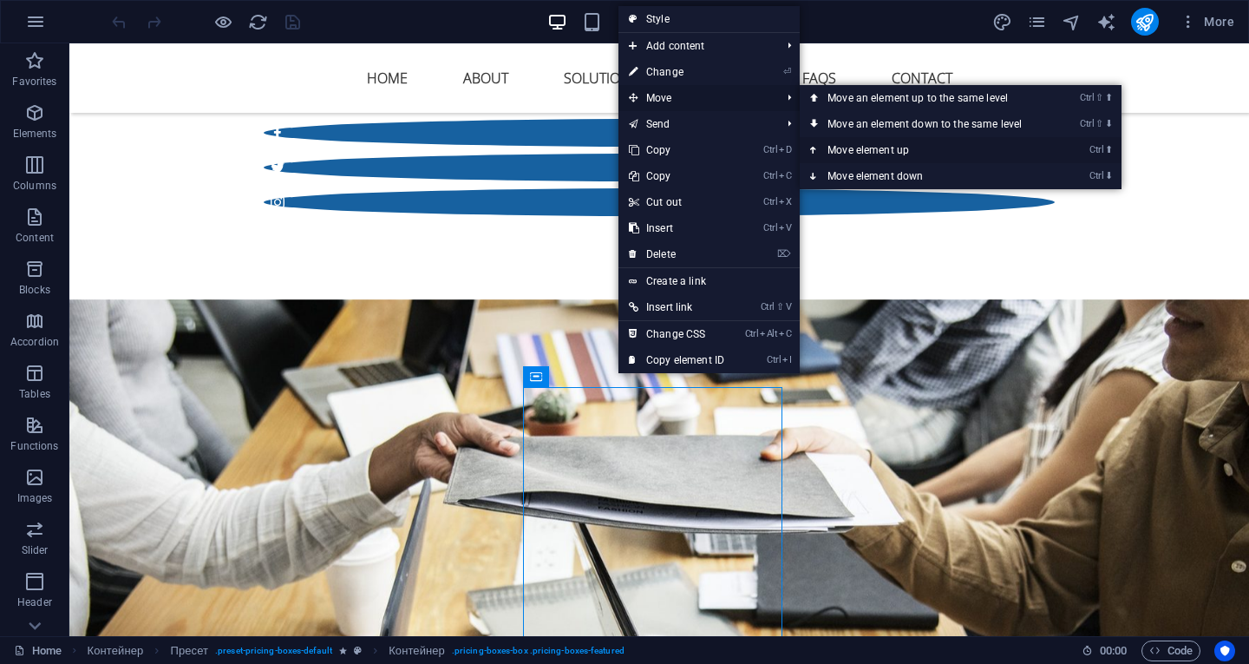
click at [863, 147] on font "Move element up" at bounding box center [869, 150] width 82 height 12
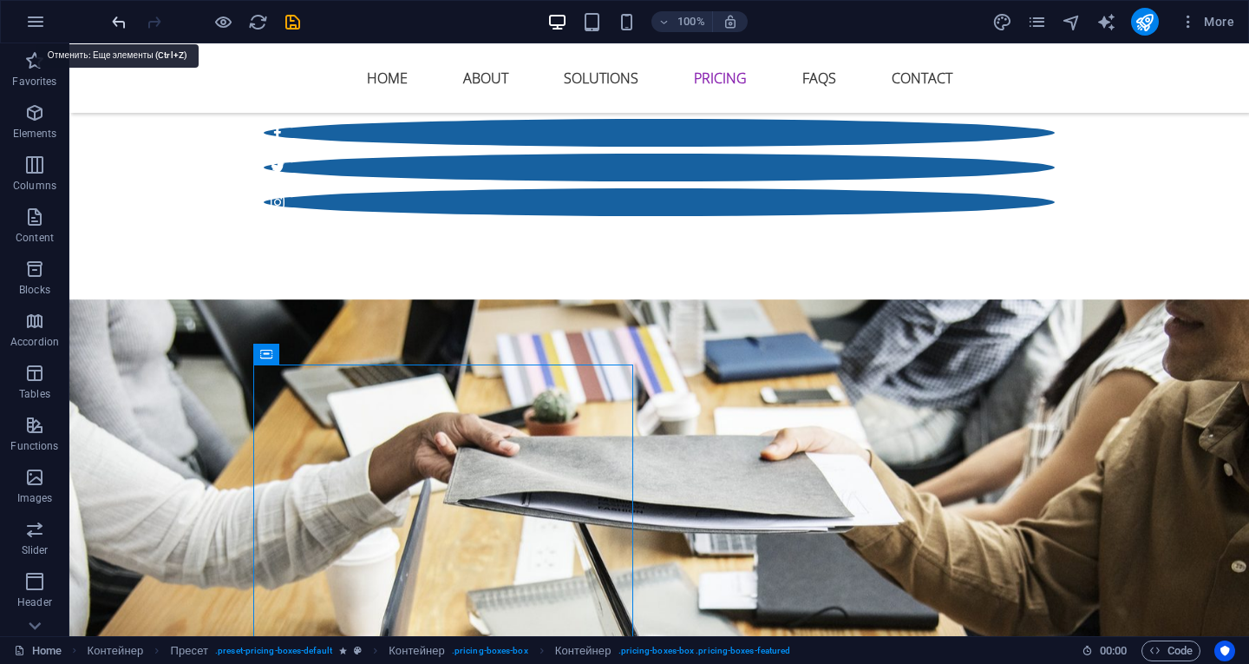
click at [111, 23] on icon "undo" at bounding box center [119, 22] width 20 height 20
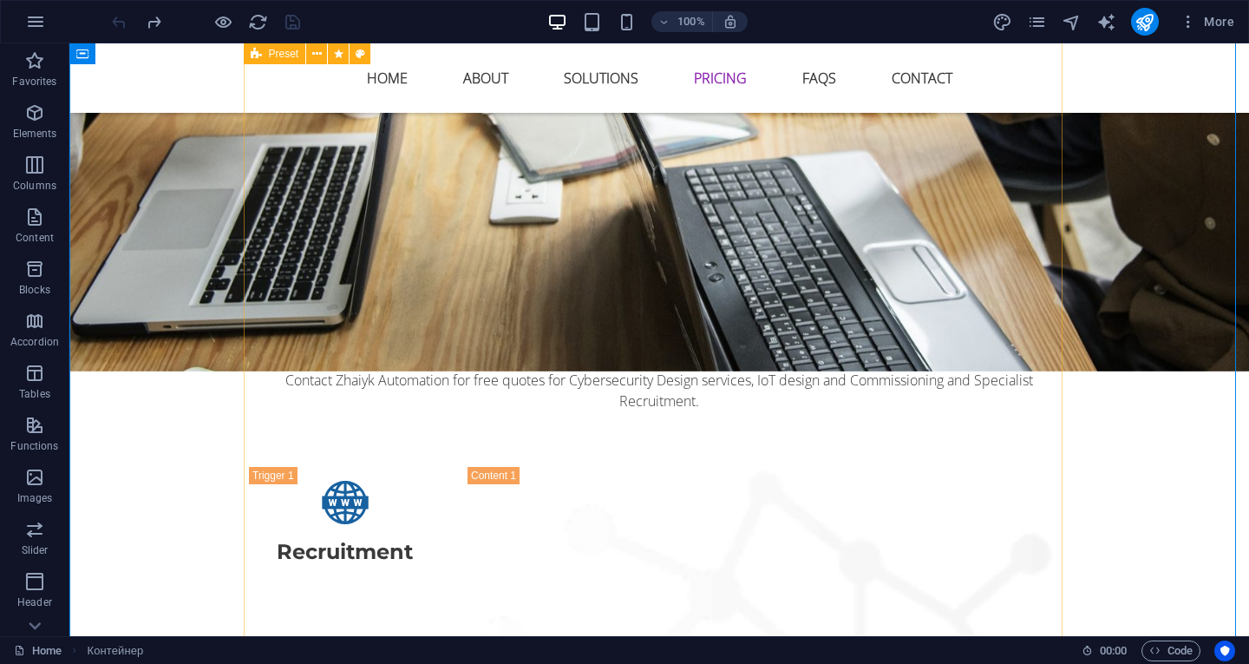
scroll to position [5899, 0]
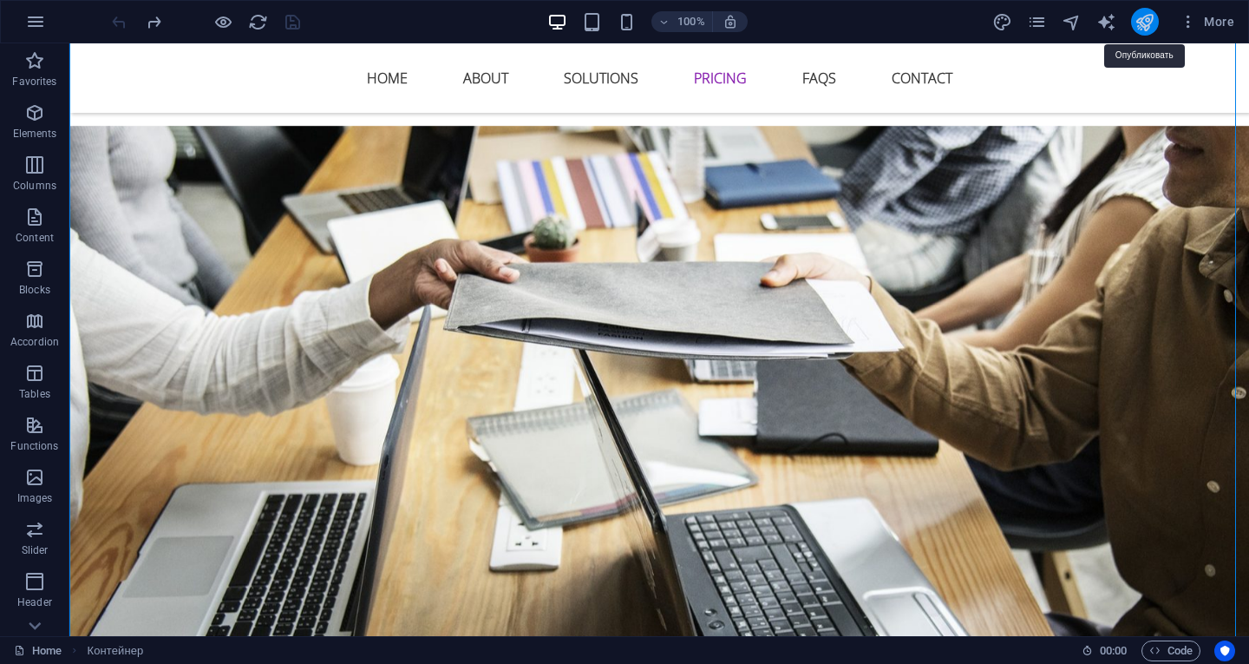
click at [1138, 26] on icon "publish" at bounding box center [1145, 22] width 20 height 20
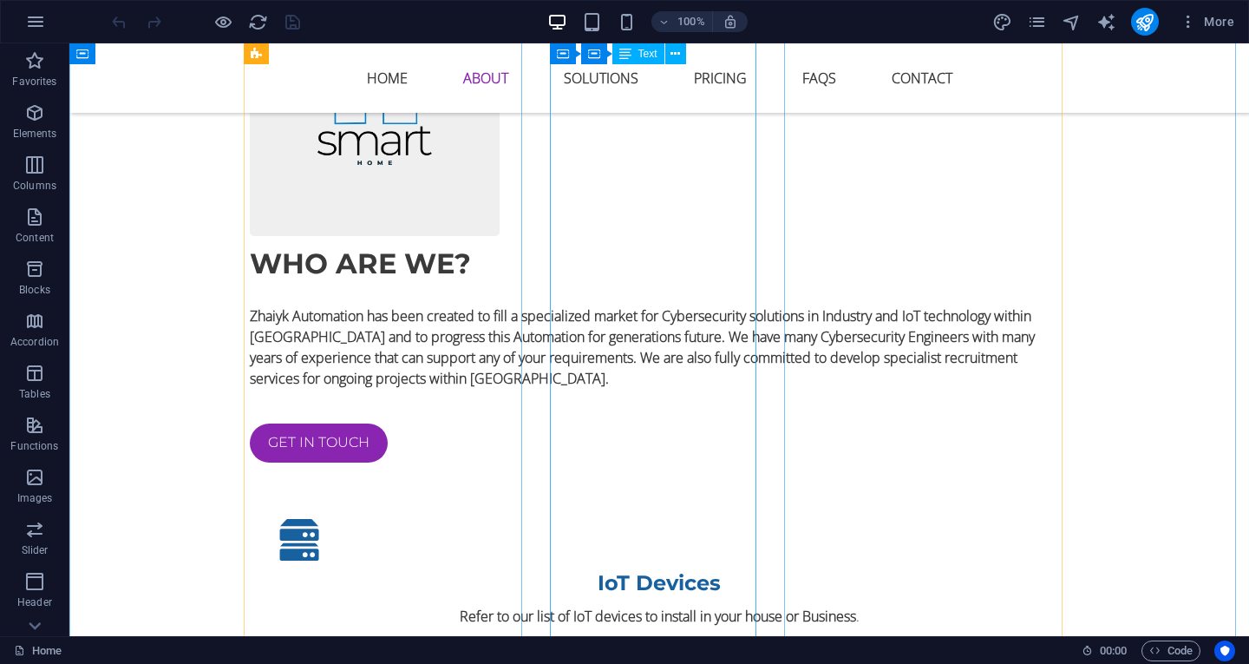
scroll to position [1301, 0]
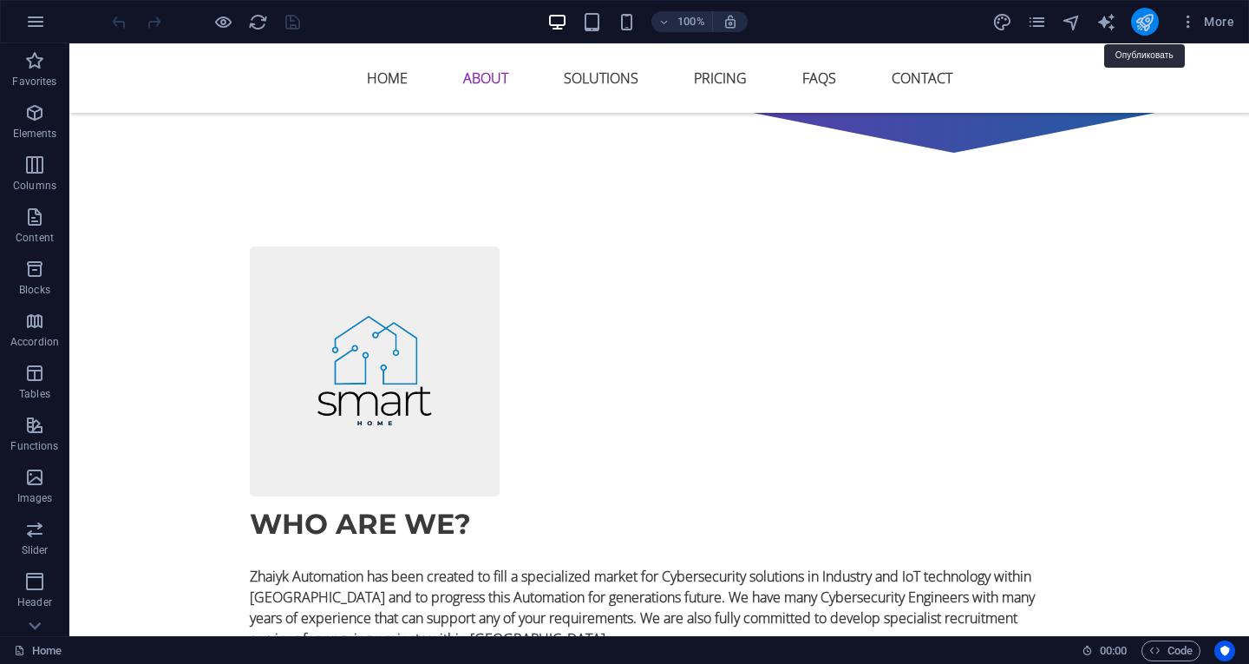
click at [1138, 16] on icon "publish" at bounding box center [1145, 22] width 20 height 20
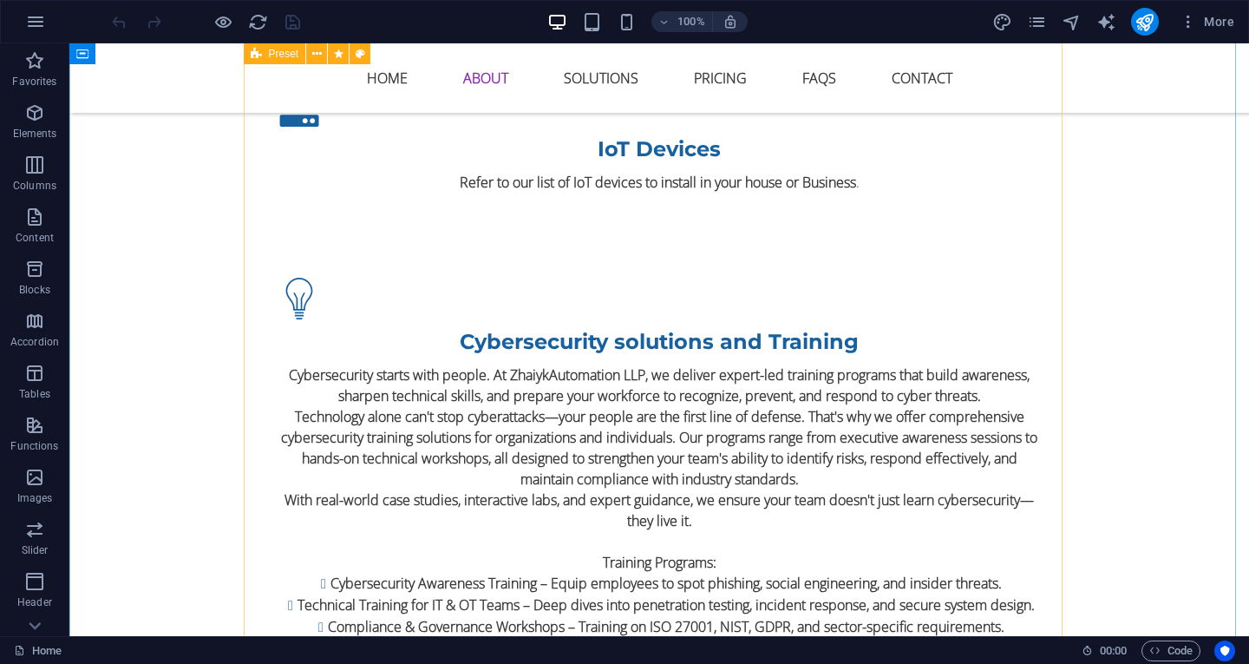
scroll to position [1735, 0]
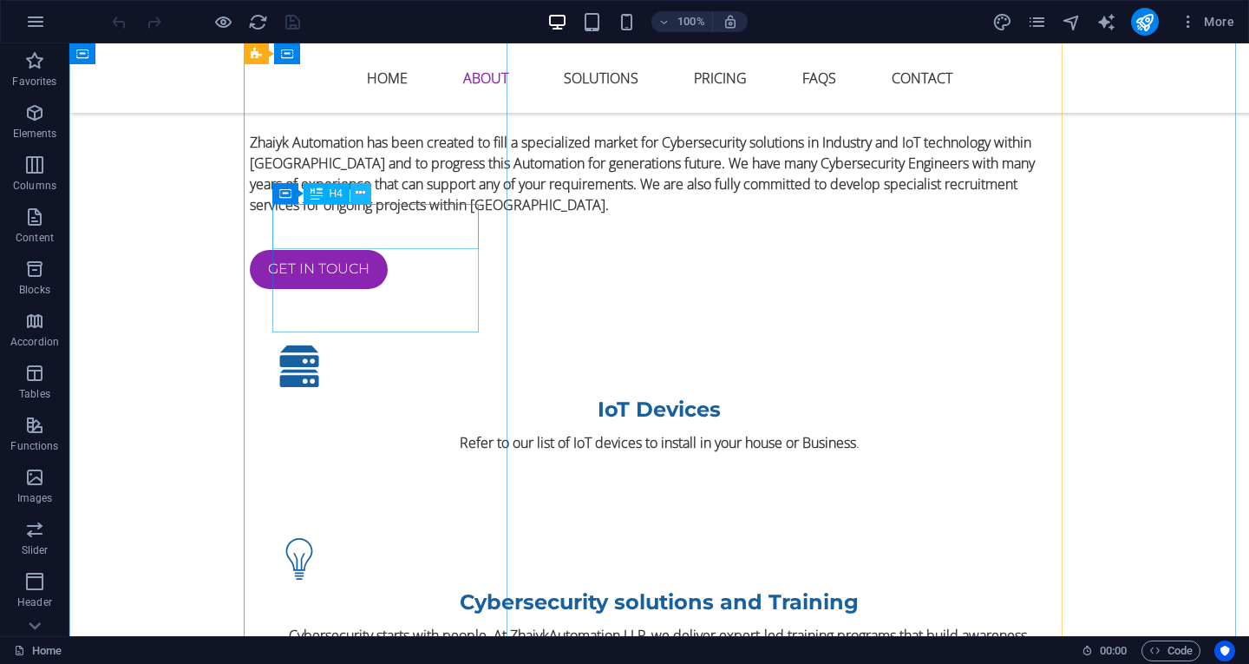
click at [364, 188] on icon at bounding box center [361, 193] width 10 height 18
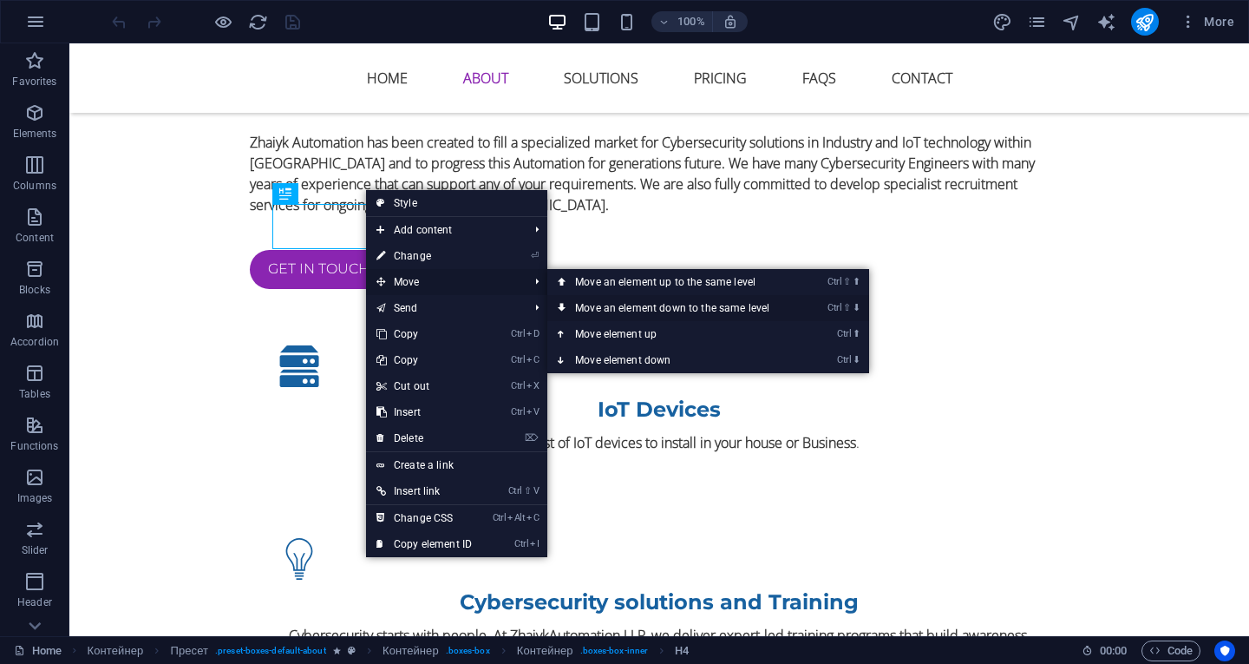
click at [599, 310] on font "Move an element down to the same level" at bounding box center [672, 308] width 194 height 12
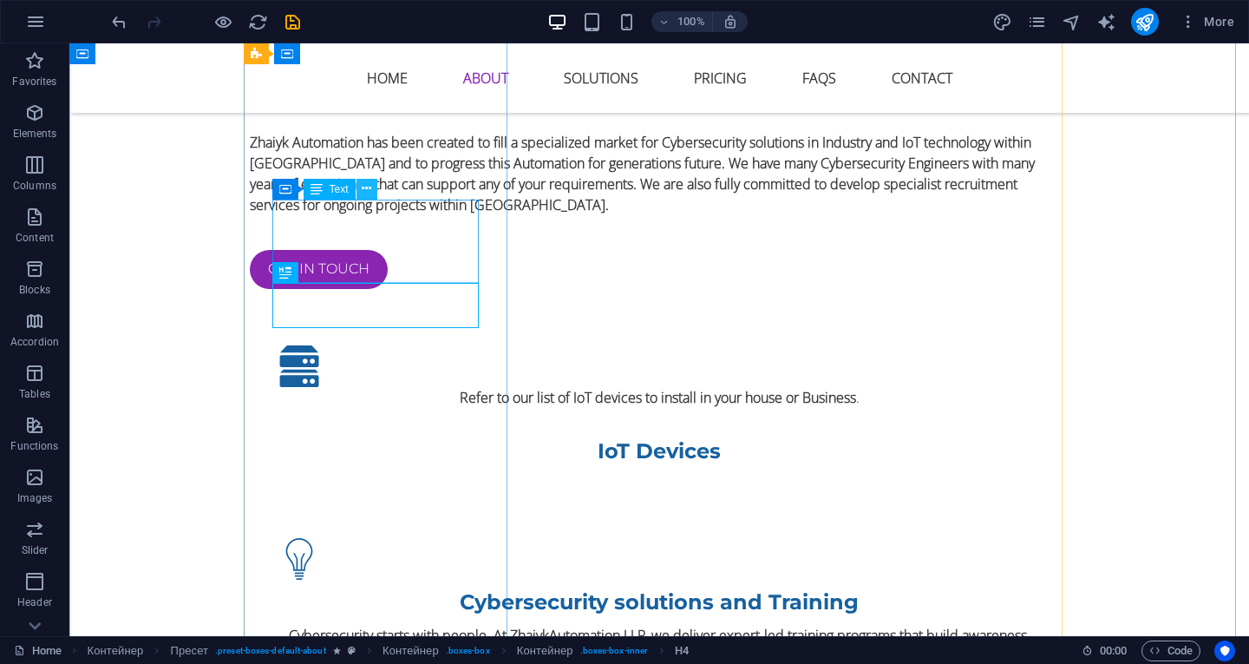
click at [368, 181] on icon at bounding box center [367, 189] width 10 height 18
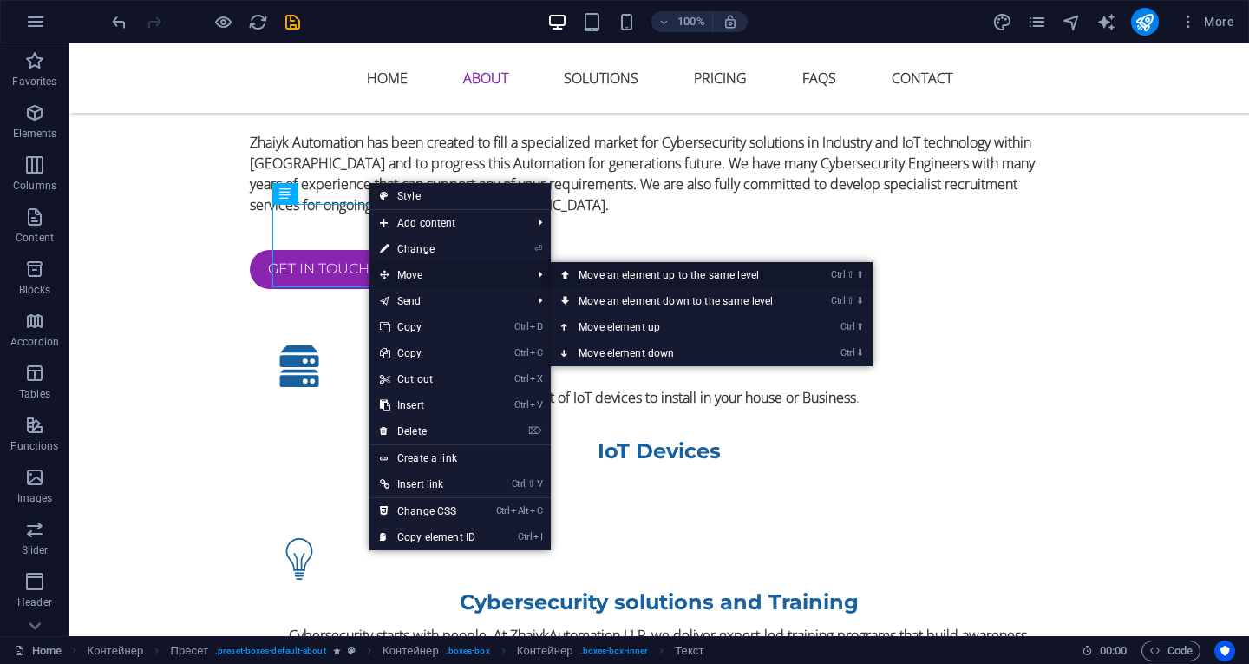
click at [627, 274] on font "Move an element up to the same level" at bounding box center [669, 275] width 180 height 12
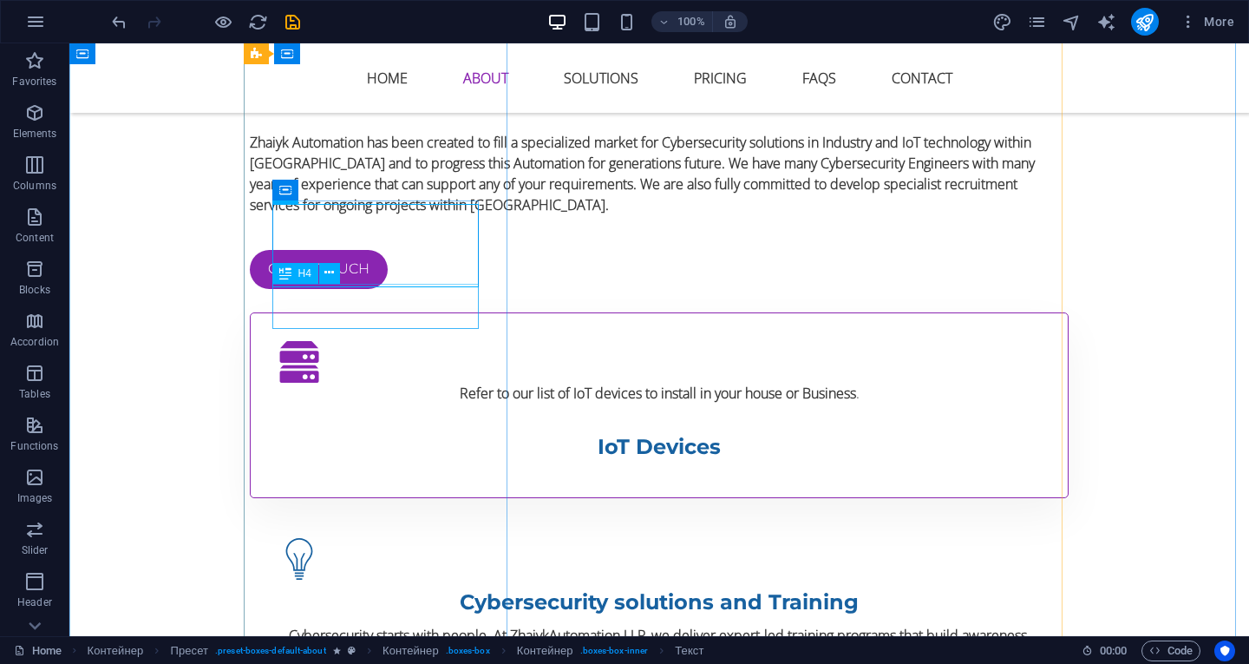
click at [416, 431] on div "IoT Devices" at bounding box center [659, 446] width 762 height 31
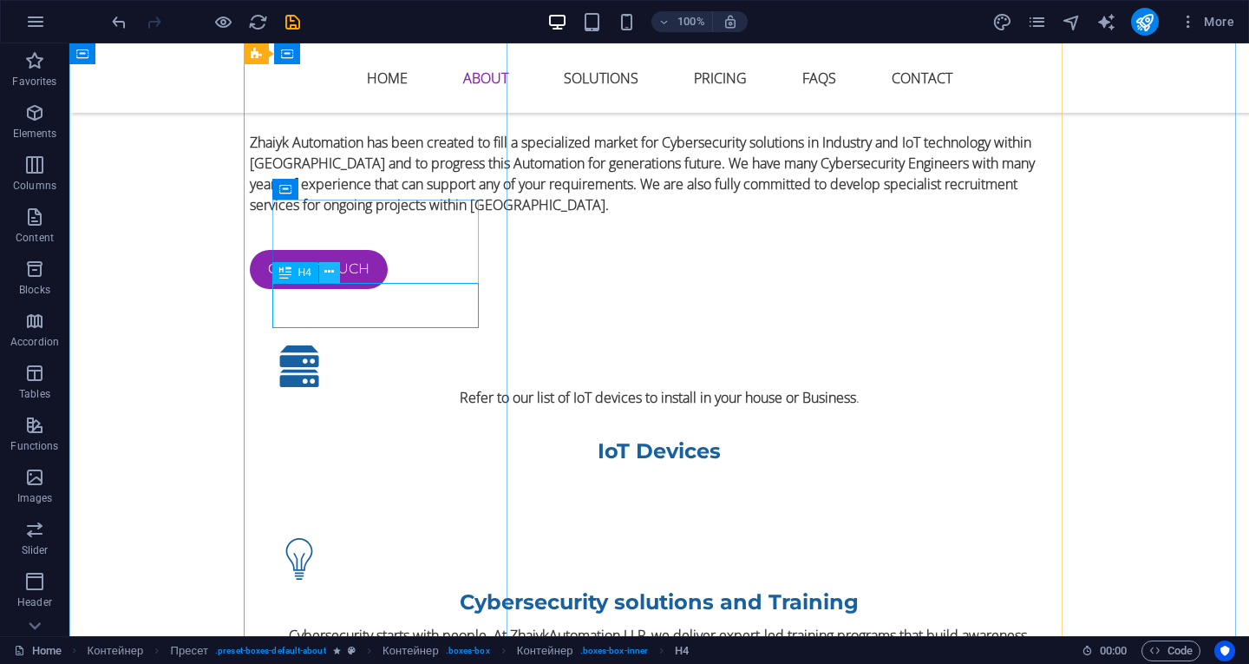
click at [333, 269] on icon at bounding box center [329, 272] width 10 height 18
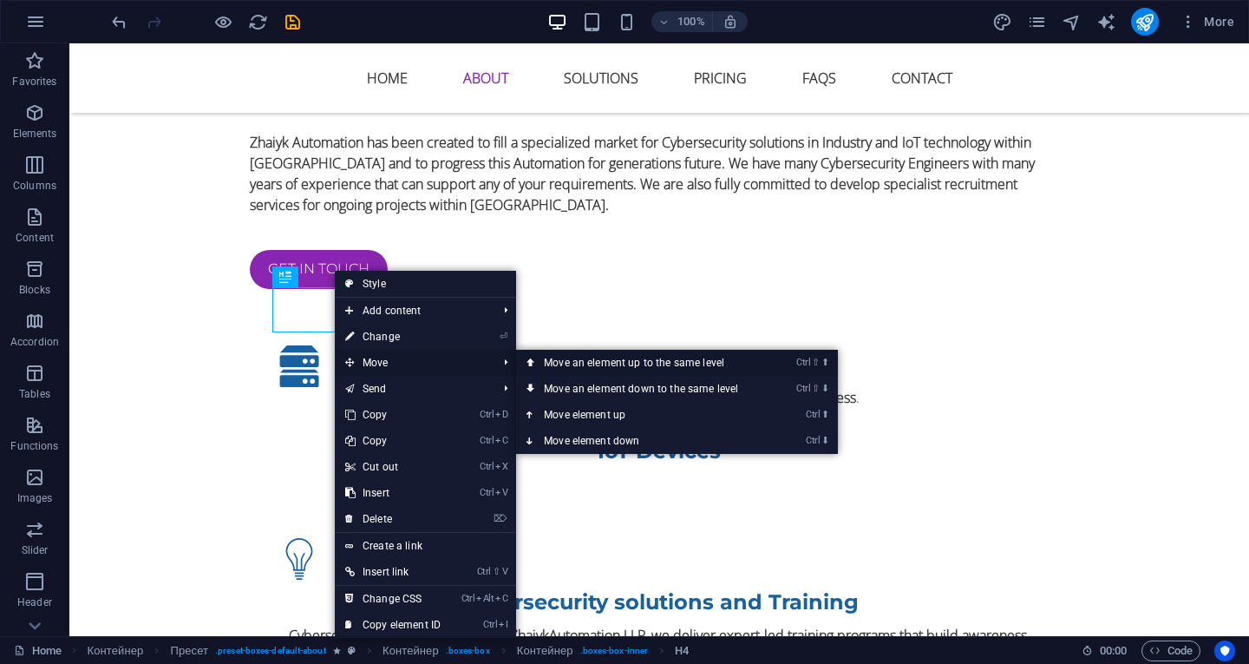
click at [608, 364] on font "Move an element up to the same level" at bounding box center [634, 363] width 180 height 12
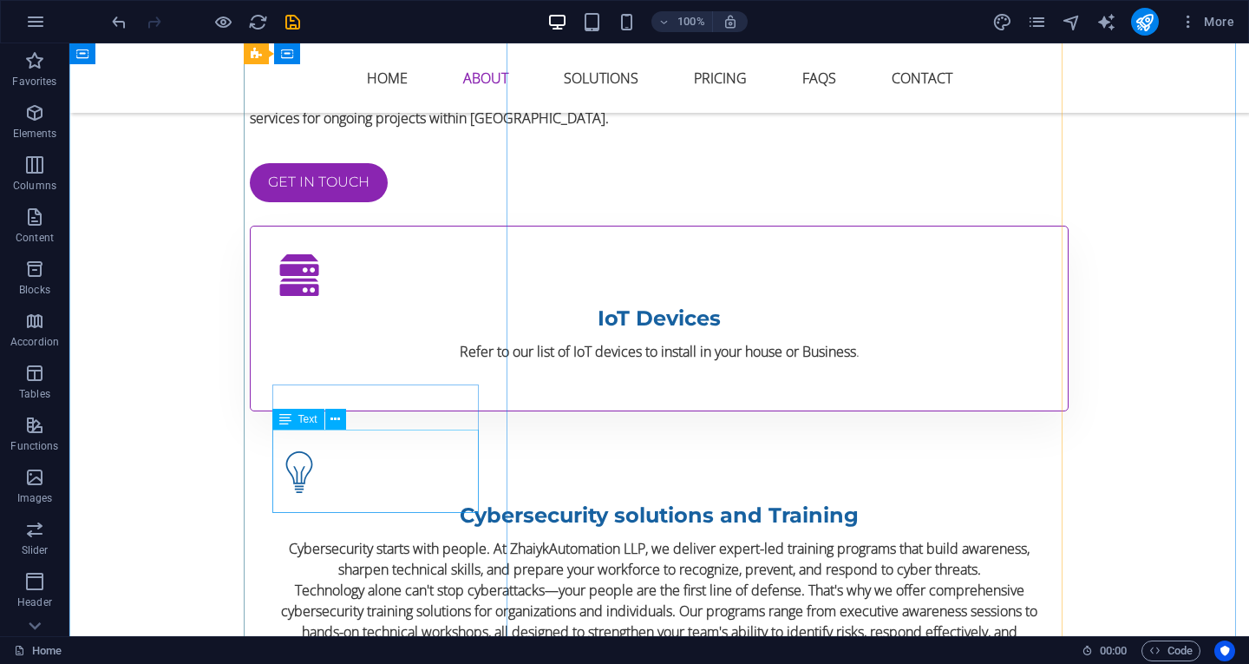
scroll to position [1475, 0]
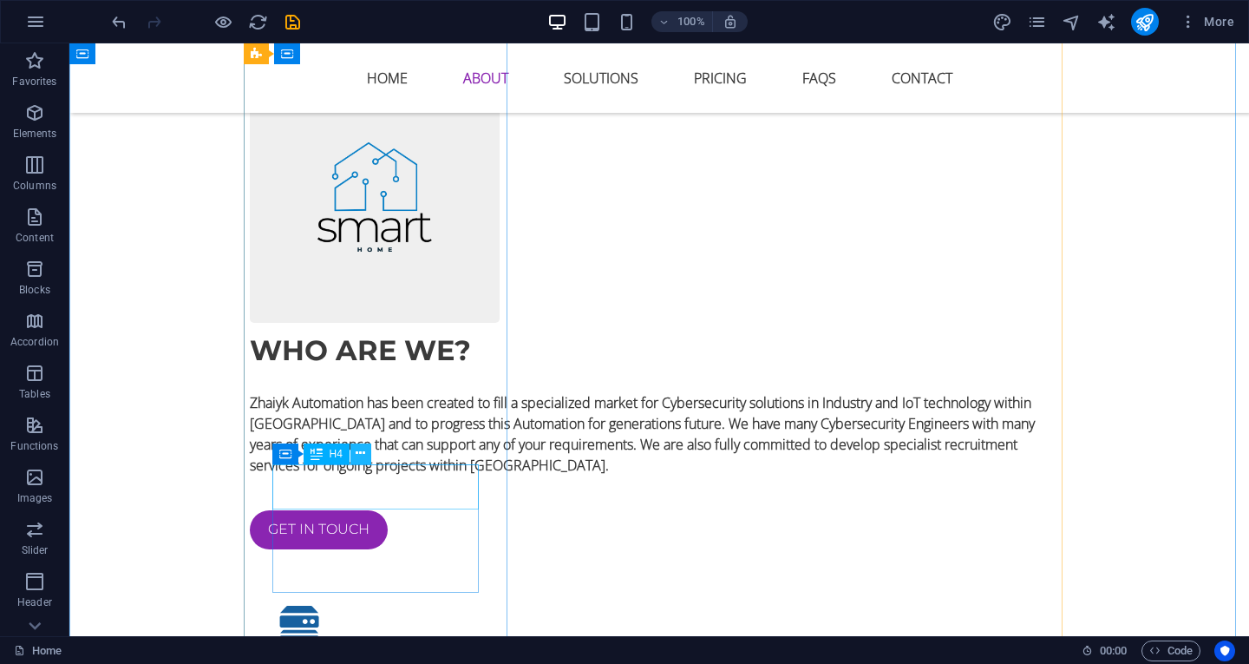
click at [358, 454] on icon at bounding box center [361, 453] width 10 height 18
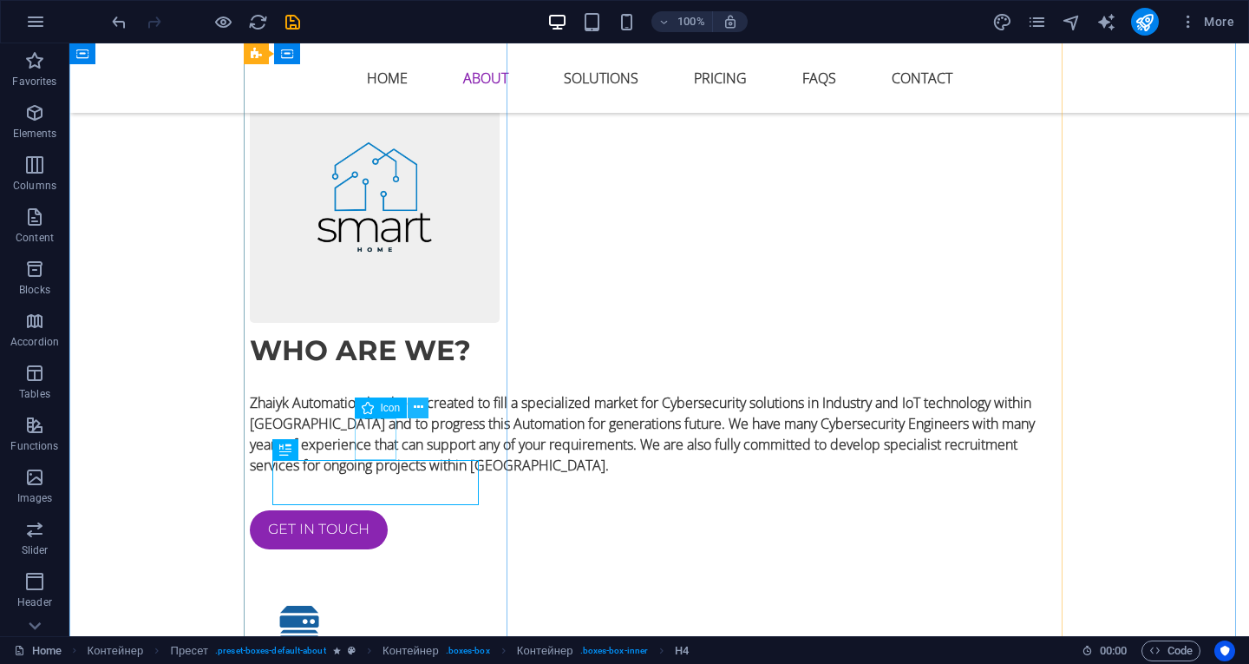
click at [414, 409] on icon at bounding box center [419, 407] width 10 height 18
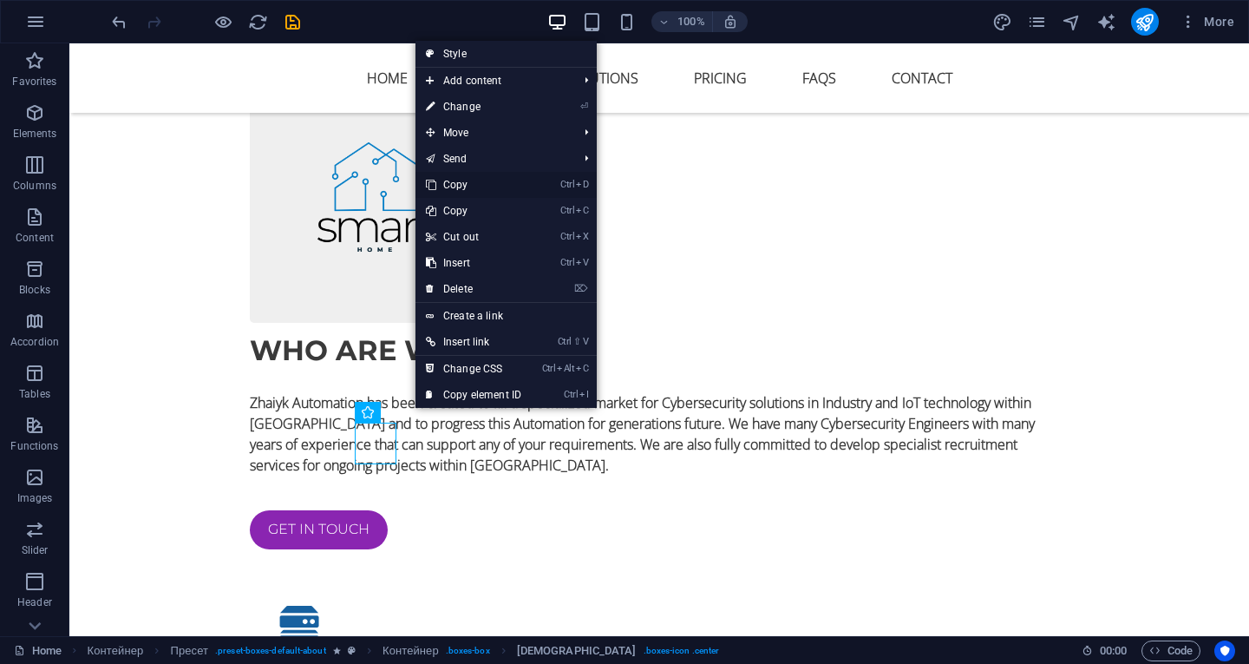
click at [472, 179] on link "Ctrl D Copy" at bounding box center [474, 185] width 116 height 26
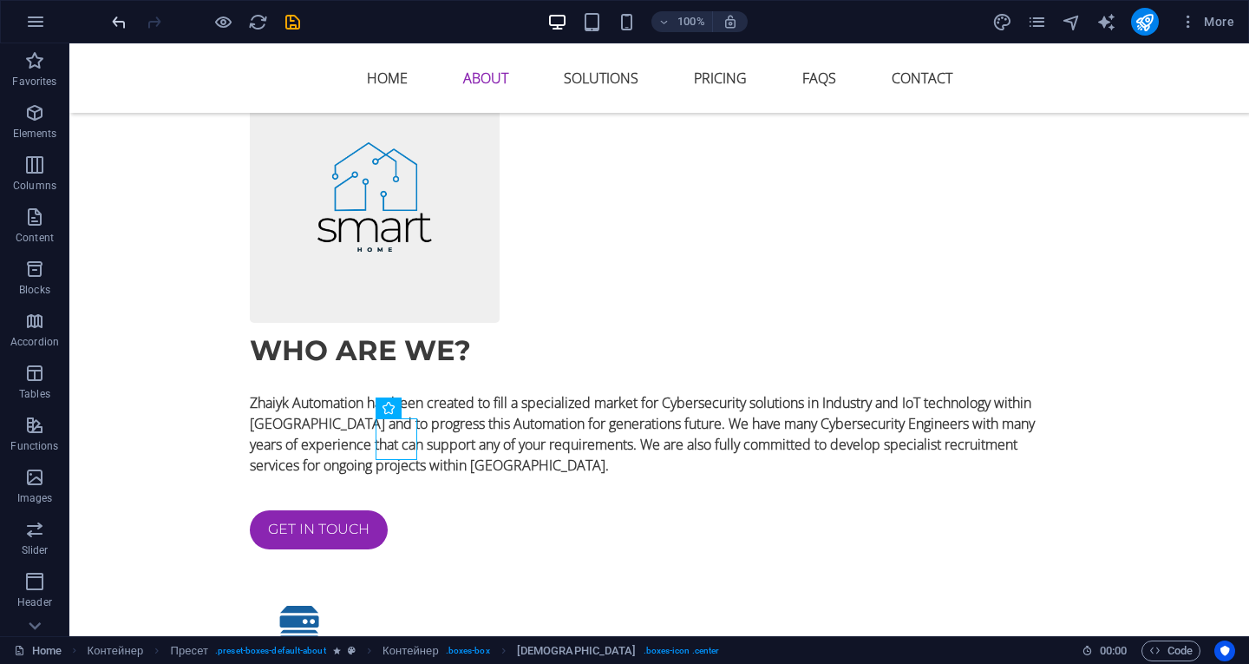
click at [111, 23] on icon "undo" at bounding box center [119, 22] width 20 height 20
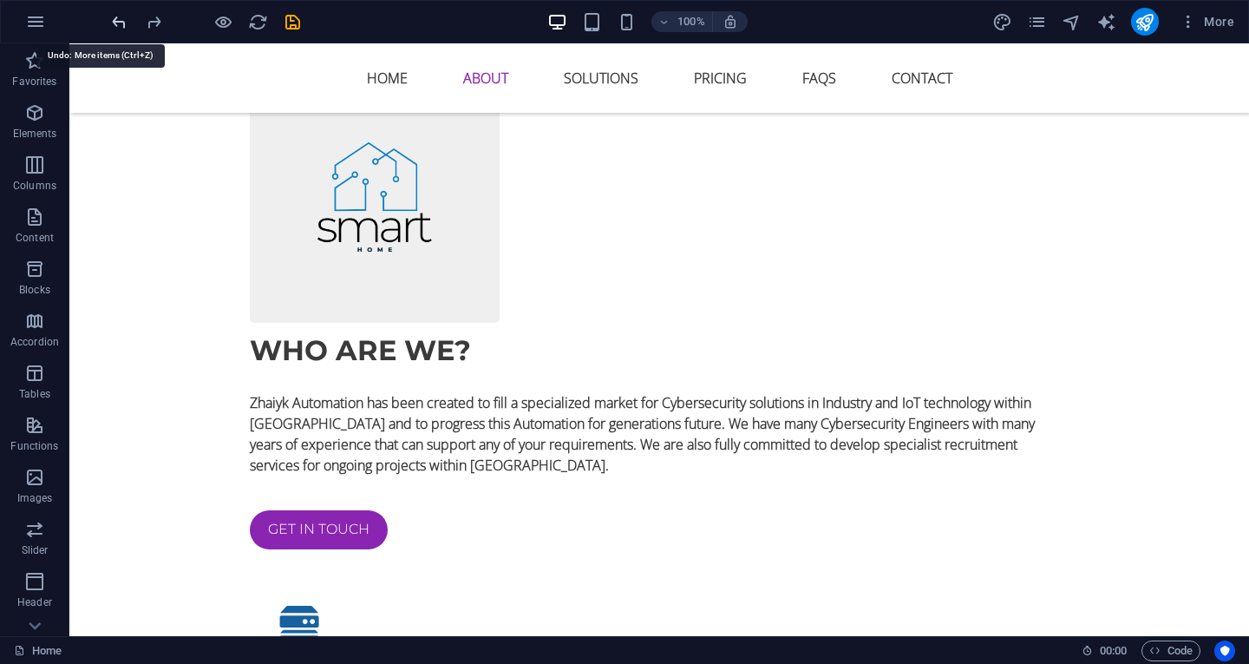
click at [112, 21] on icon "undo" at bounding box center [119, 22] width 20 height 20
click at [112, 21] on div at bounding box center [205, 22] width 194 height 28
click at [1139, 21] on icon "publish" at bounding box center [1145, 22] width 20 height 20
